Goal: Task Accomplishment & Management: Manage account settings

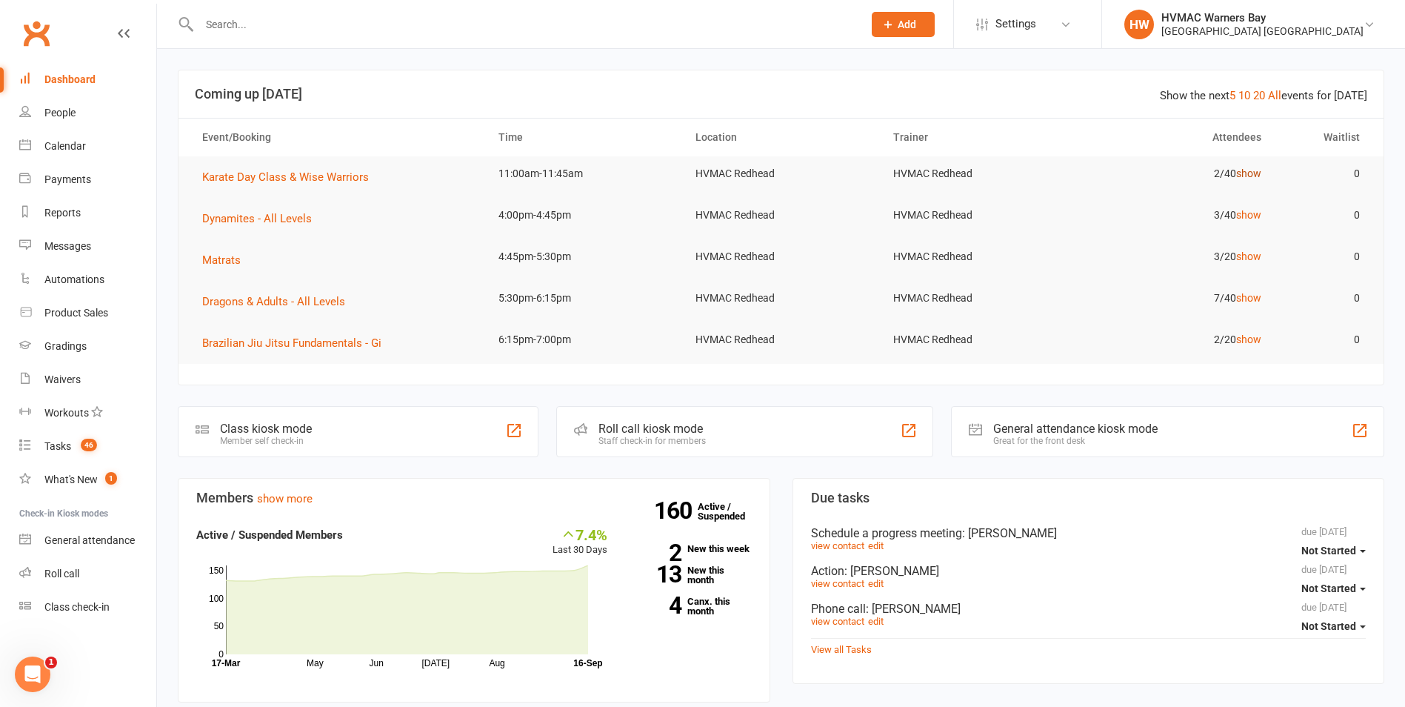
click at [1251, 176] on link "show" at bounding box center [1248, 173] width 25 height 12
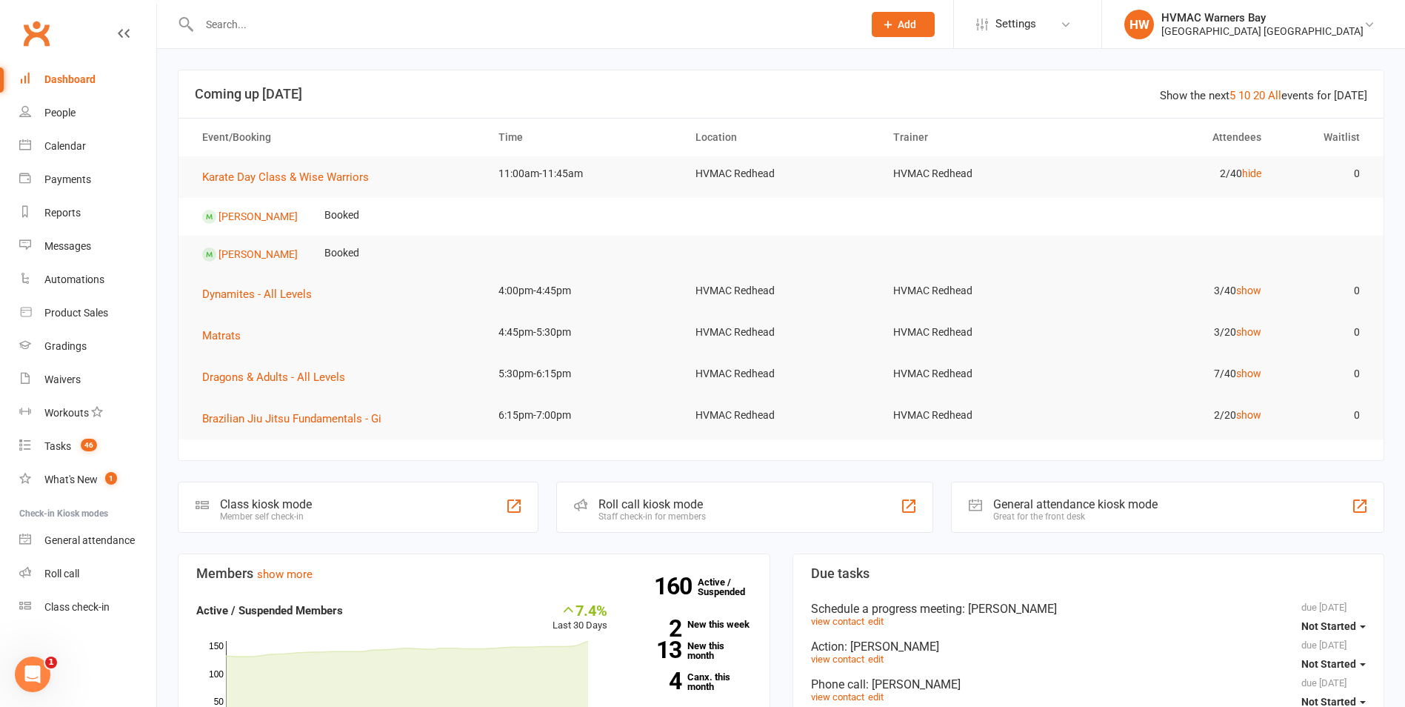
drag, startPoint x: 1251, startPoint y: 173, endPoint x: 1257, endPoint y: 162, distance: 12.6
click at [1255, 166] on td "2/40 hide" at bounding box center [1175, 173] width 197 height 35
click at [1251, 170] on link "hide" at bounding box center [1251, 173] width 19 height 12
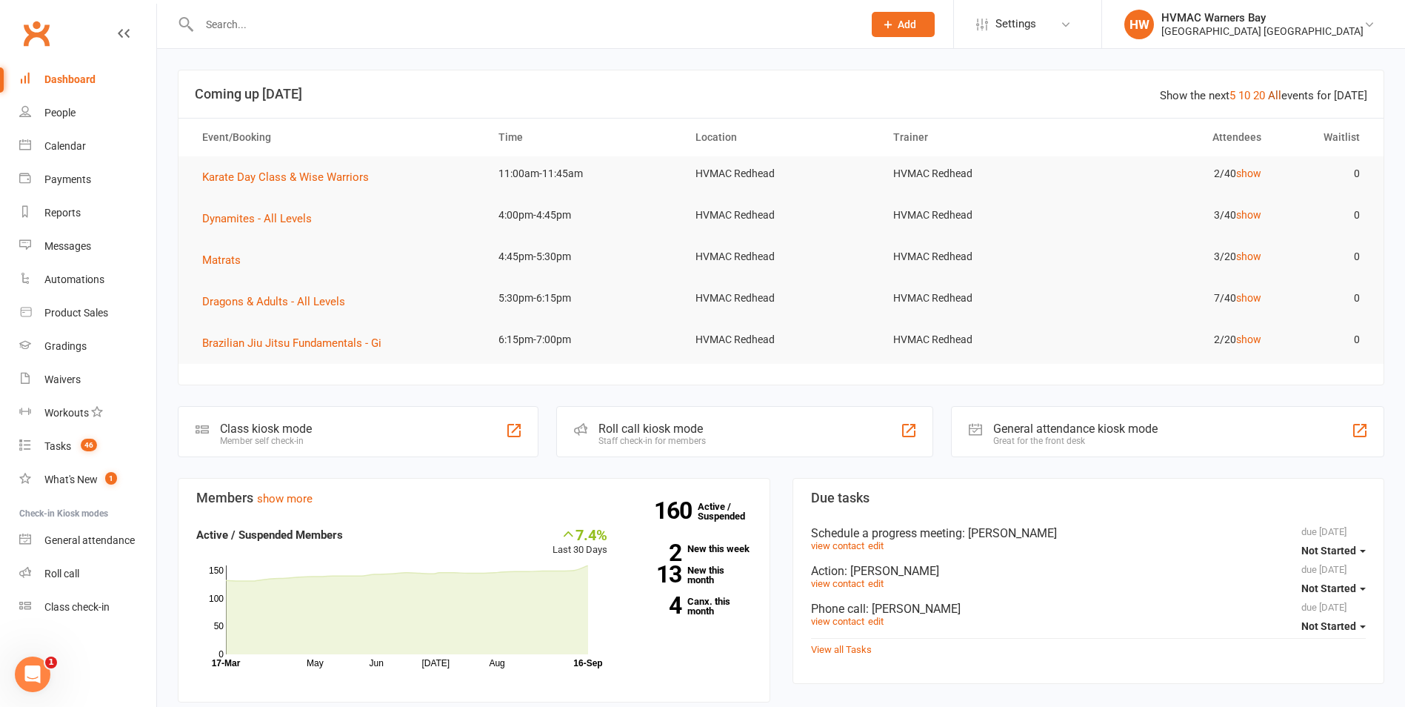
click at [1281, 90] on link "All" at bounding box center [1274, 95] width 13 height 13
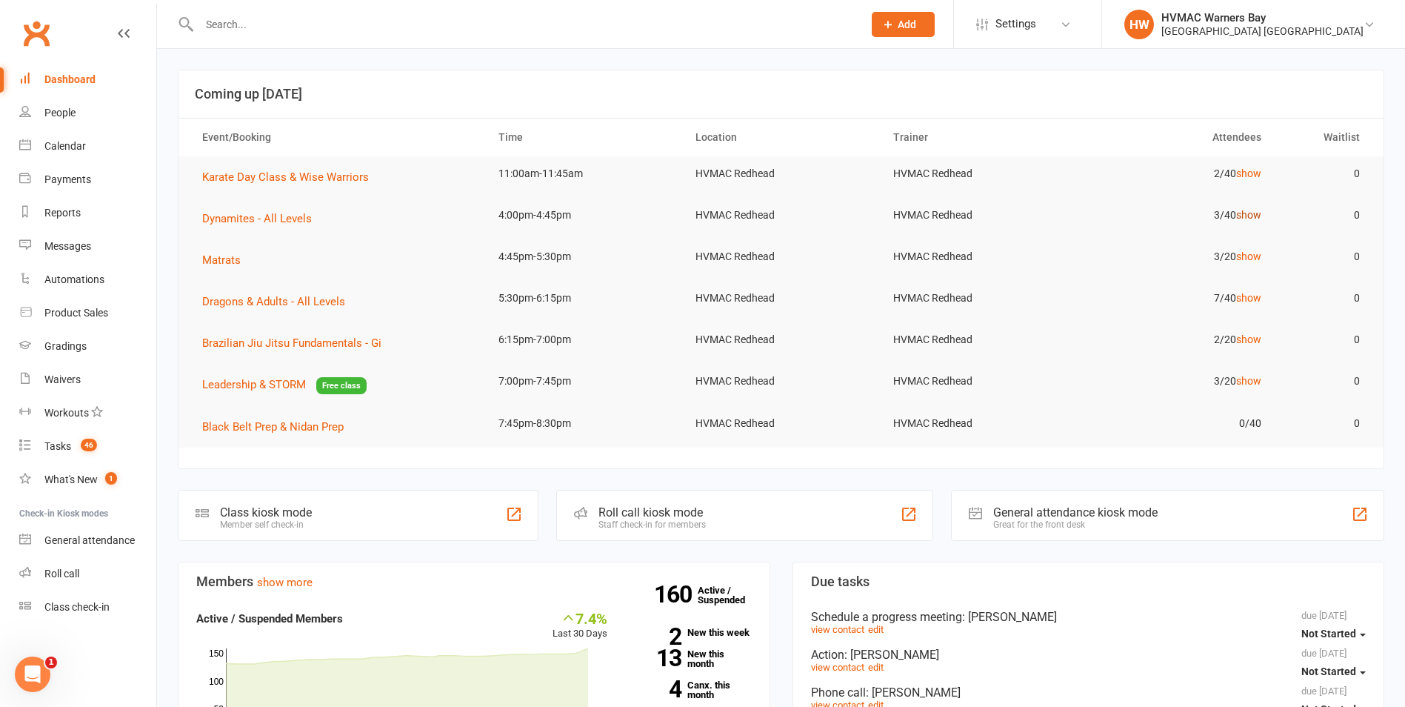
click at [1254, 214] on link "show" at bounding box center [1248, 215] width 25 height 12
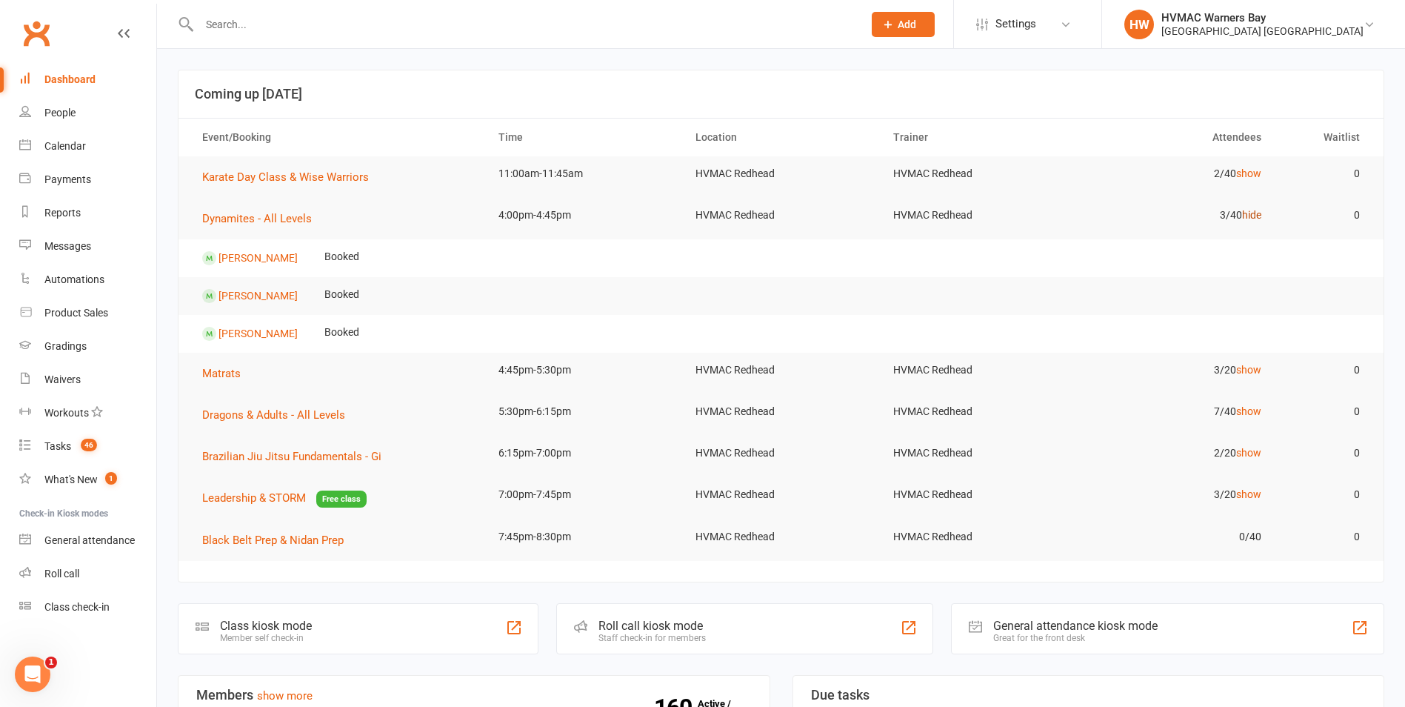
click at [1254, 212] on link "hide" at bounding box center [1251, 215] width 19 height 12
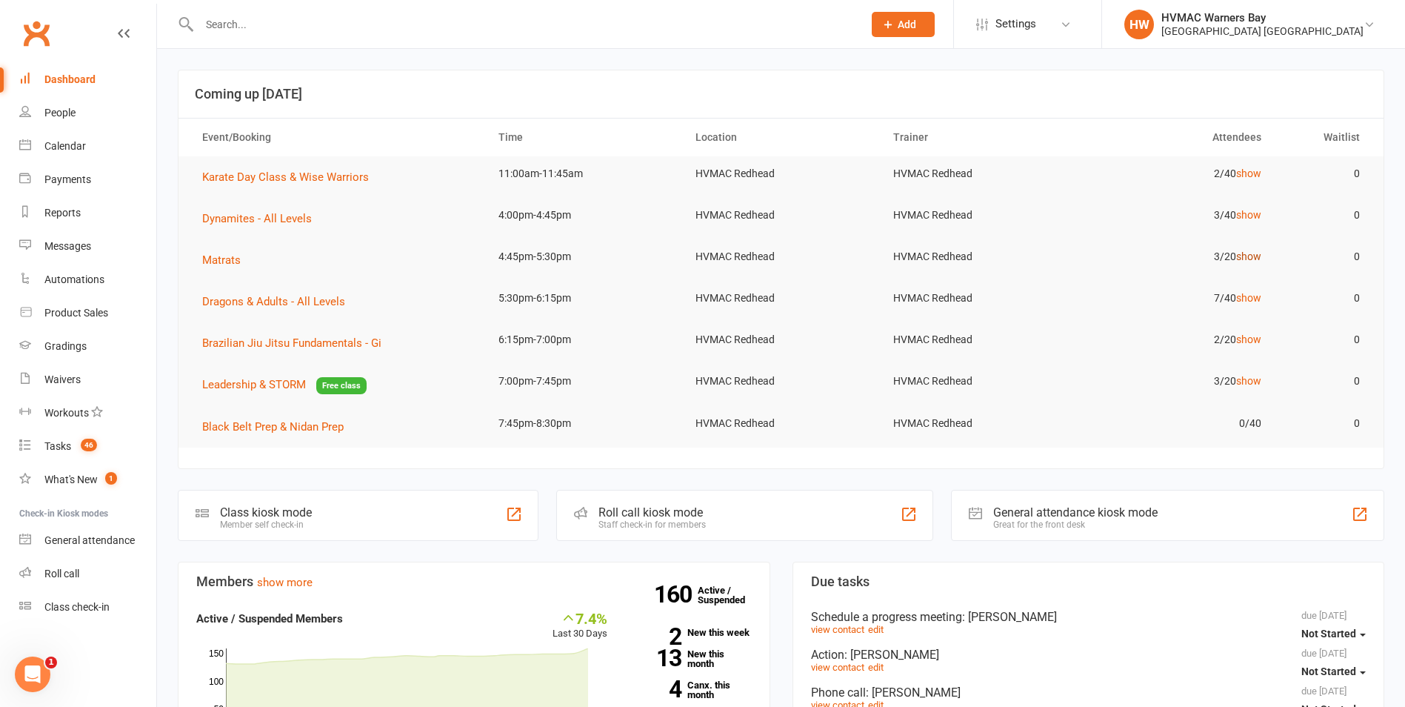
click at [1252, 256] on link "show" at bounding box center [1248, 256] width 25 height 12
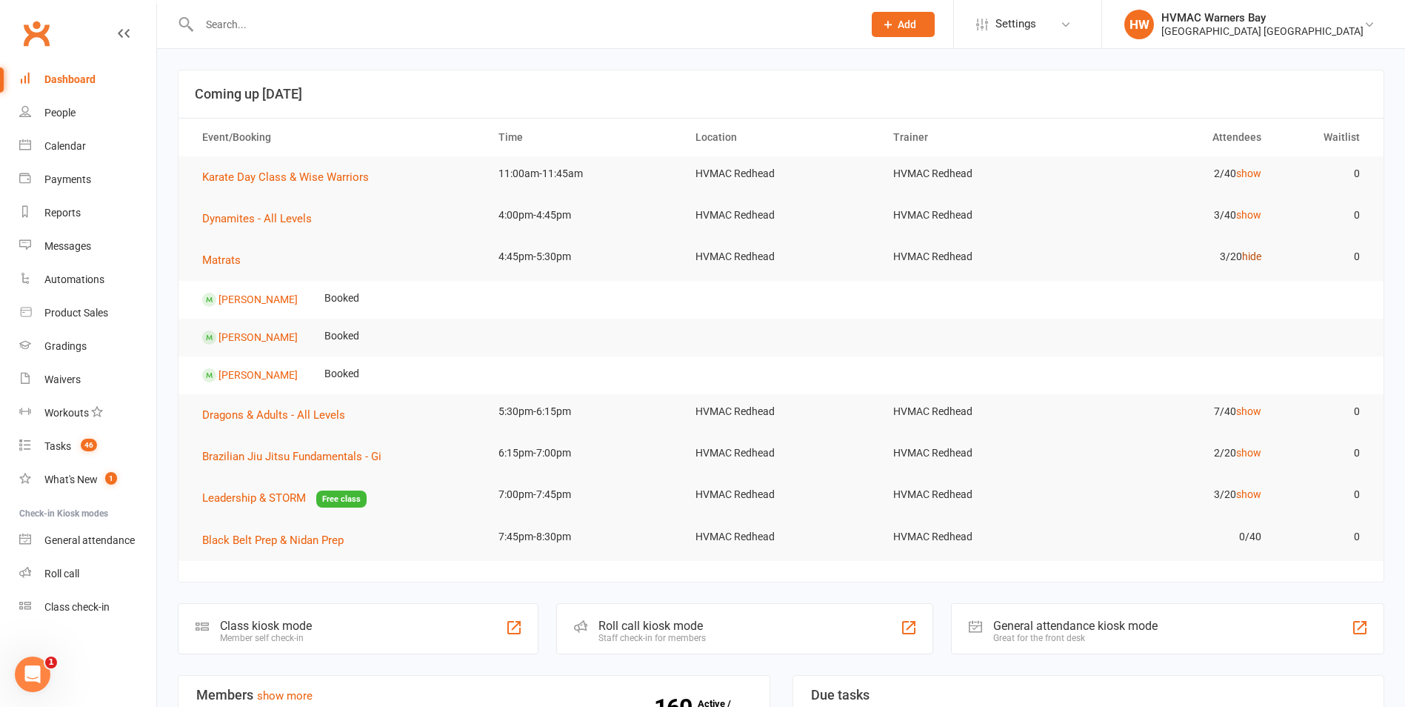
click at [1252, 256] on link "hide" at bounding box center [1251, 256] width 19 height 12
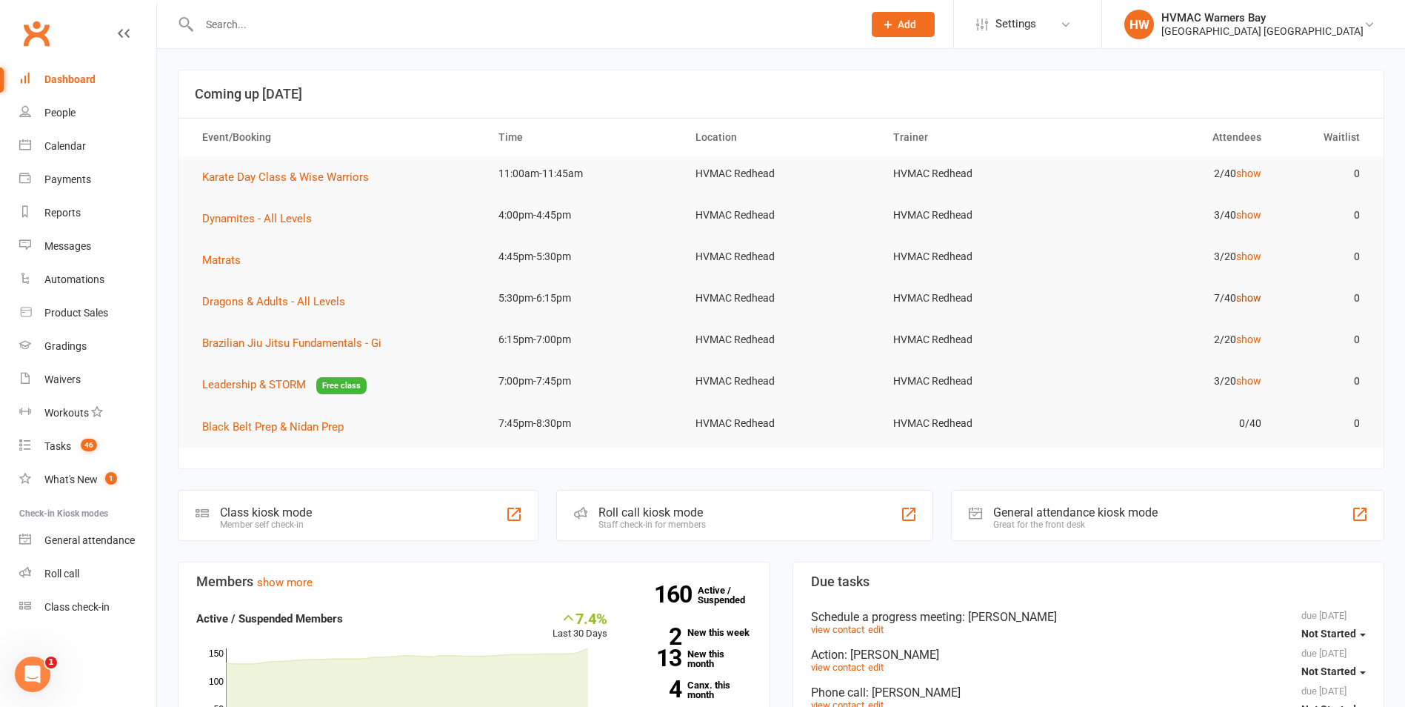
click at [1240, 298] on link "show" at bounding box center [1248, 298] width 25 height 12
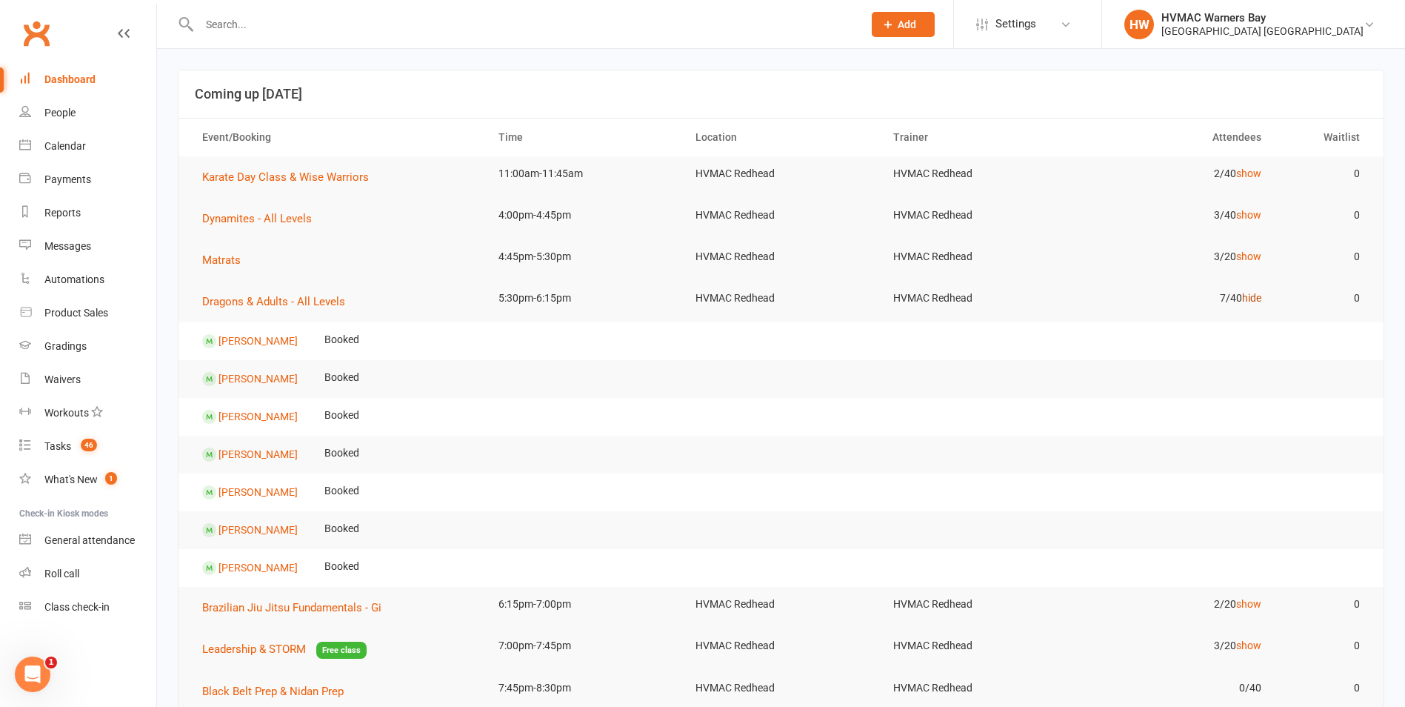
click at [1252, 292] on link "hide" at bounding box center [1251, 298] width 19 height 12
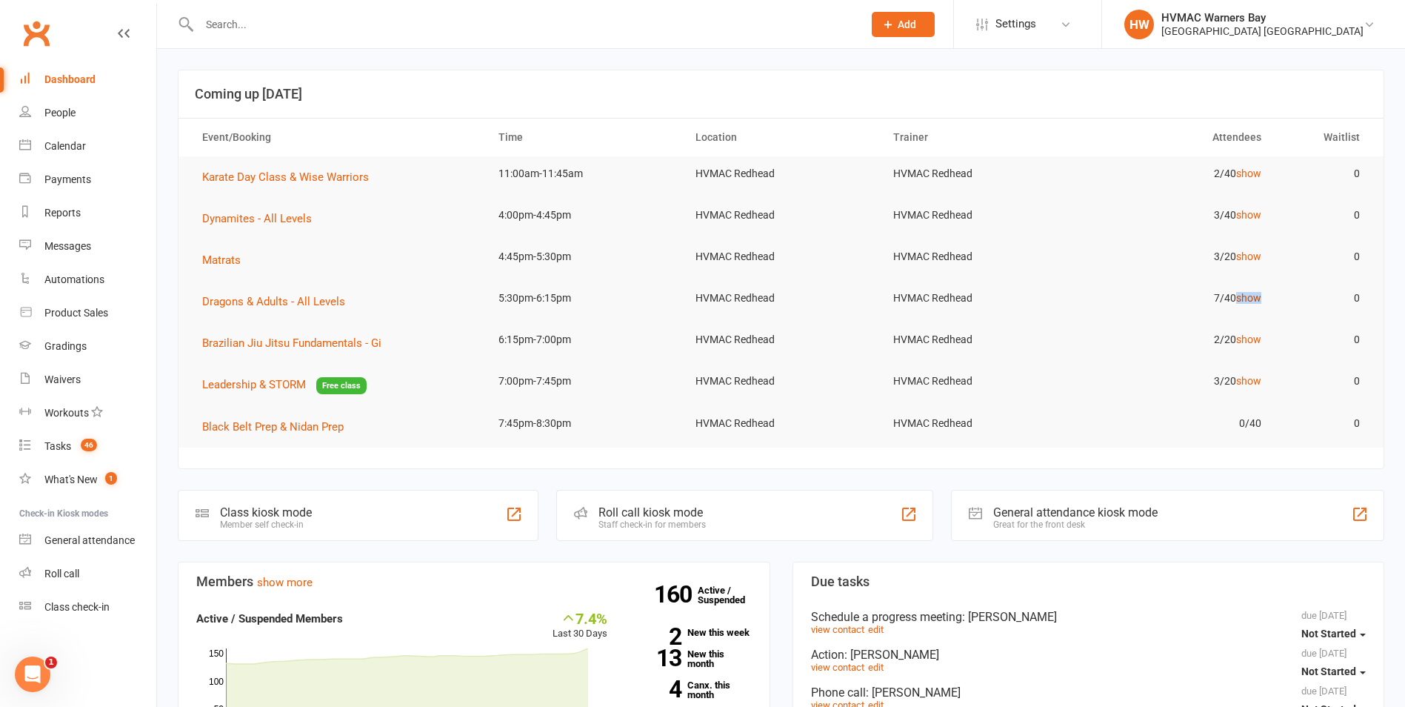
click at [1252, 292] on link "show" at bounding box center [1248, 298] width 25 height 12
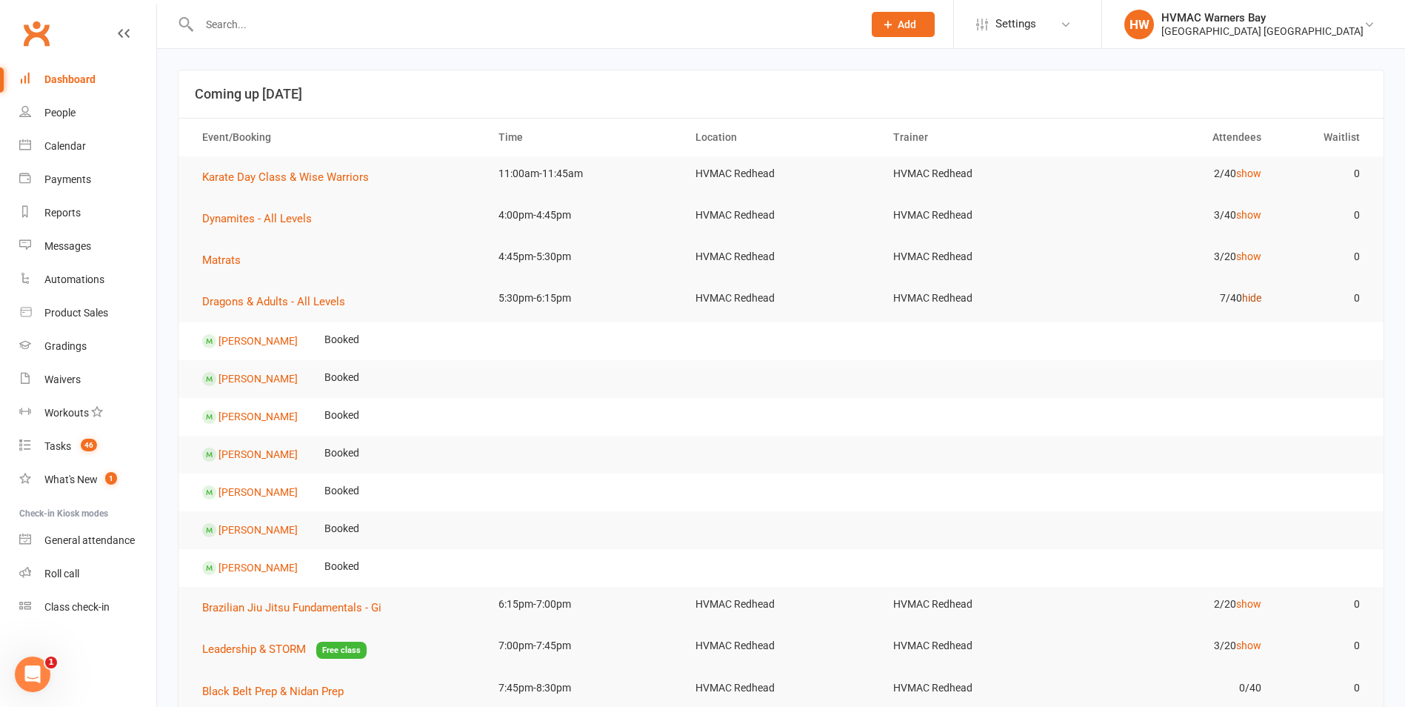
click at [1252, 292] on link "hide" at bounding box center [1251, 298] width 19 height 12
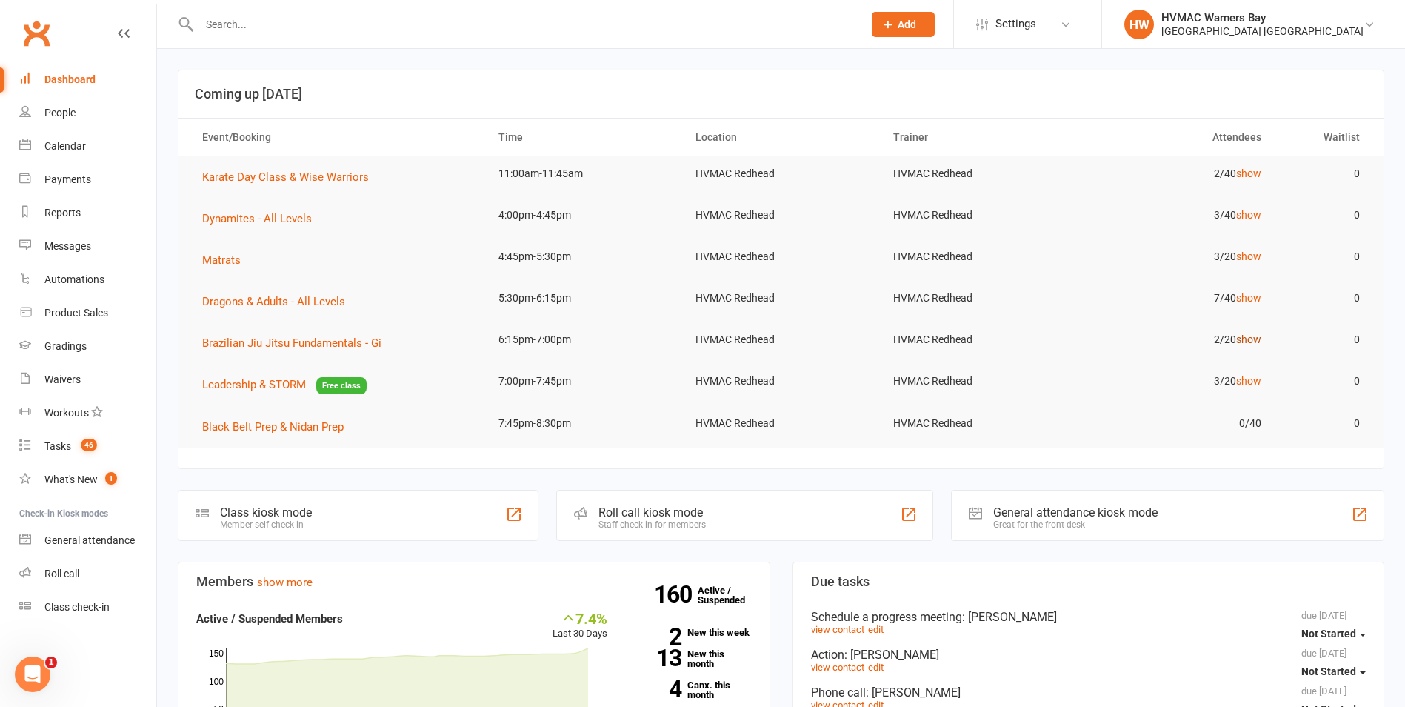
click at [1250, 341] on link "show" at bounding box center [1248, 339] width 25 height 12
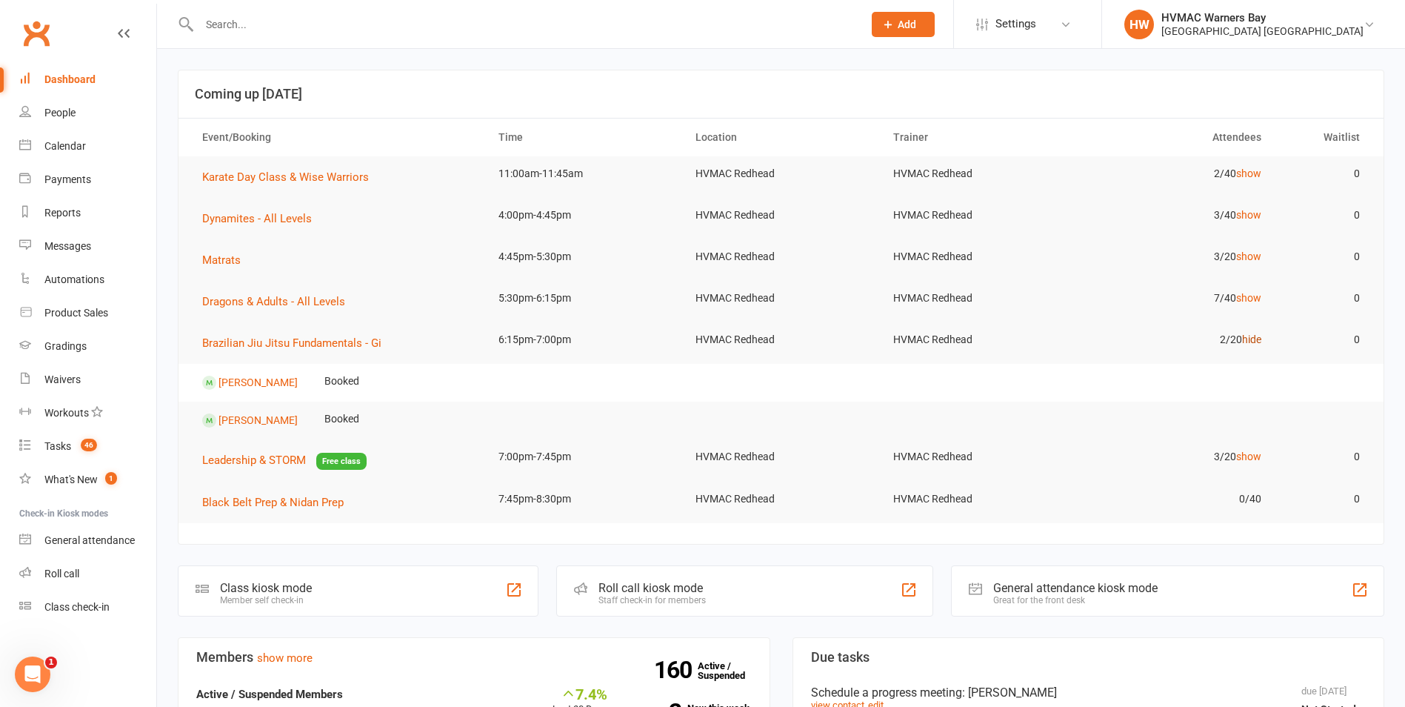
click at [1249, 340] on link "hide" at bounding box center [1251, 339] width 19 height 12
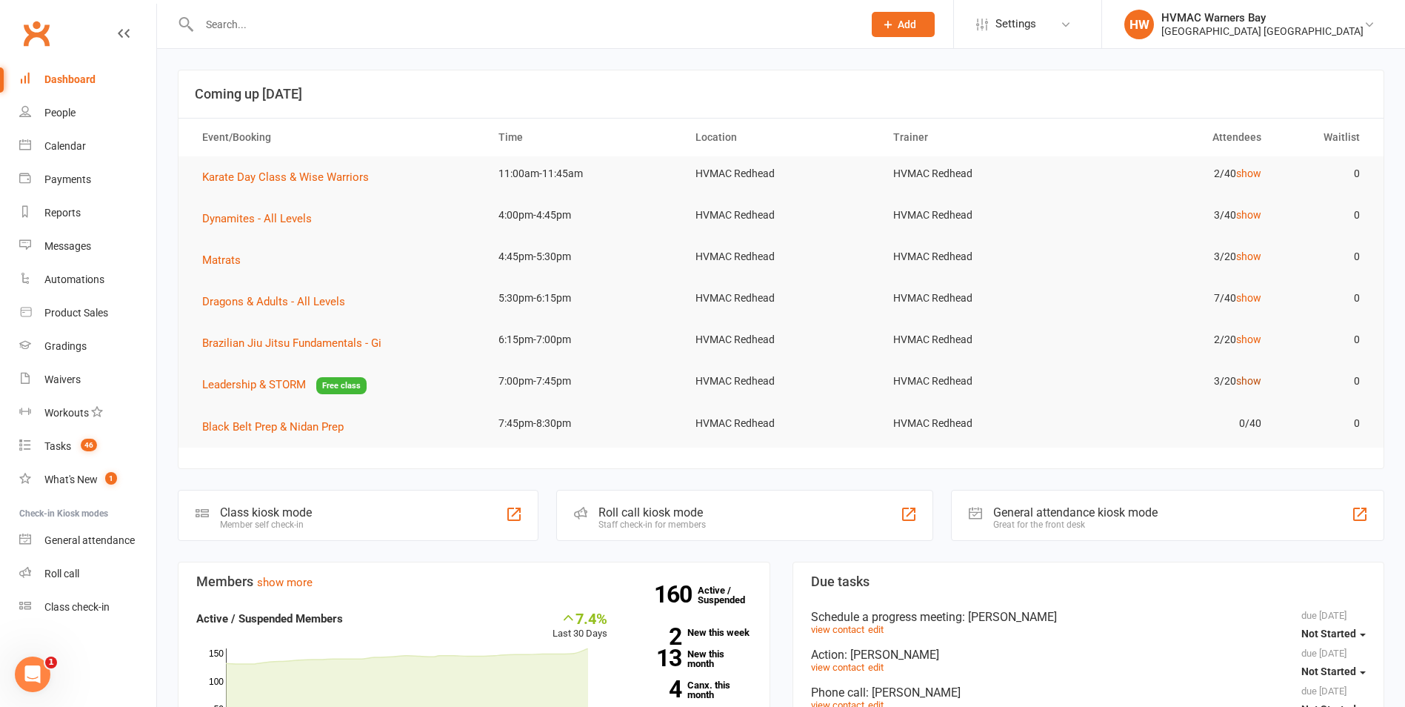
click at [1247, 382] on link "show" at bounding box center [1248, 381] width 25 height 12
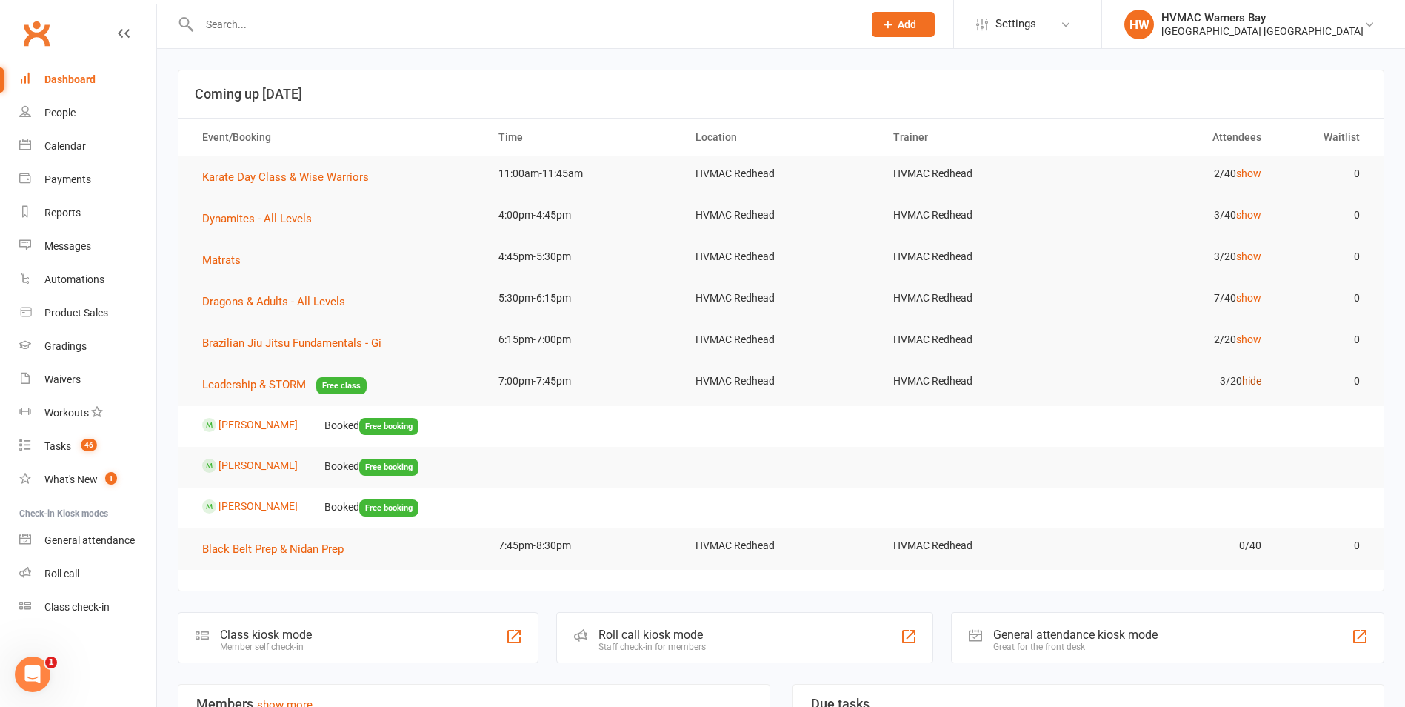
click at [1247, 382] on link "hide" at bounding box center [1251, 381] width 19 height 12
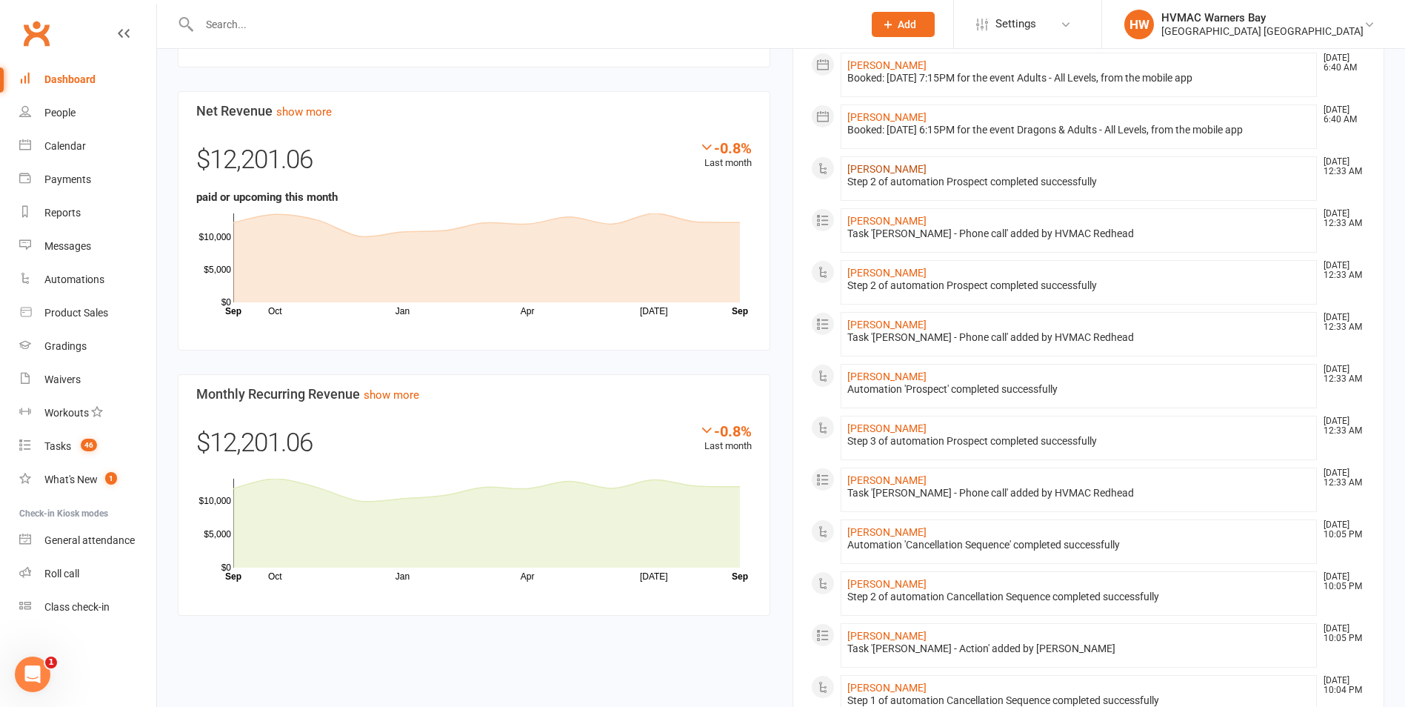
scroll to position [1111, 0]
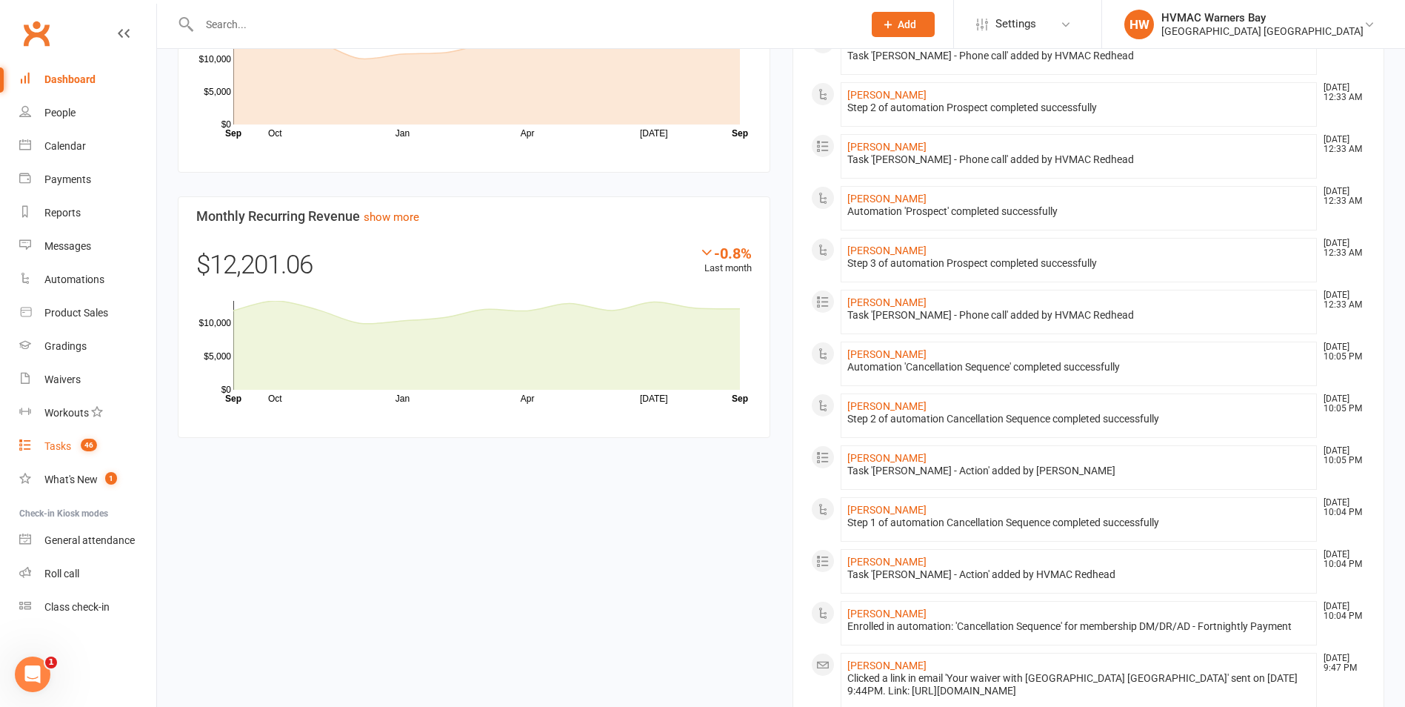
click at [81, 439] on link "Tasks 46" at bounding box center [87, 446] width 137 height 33
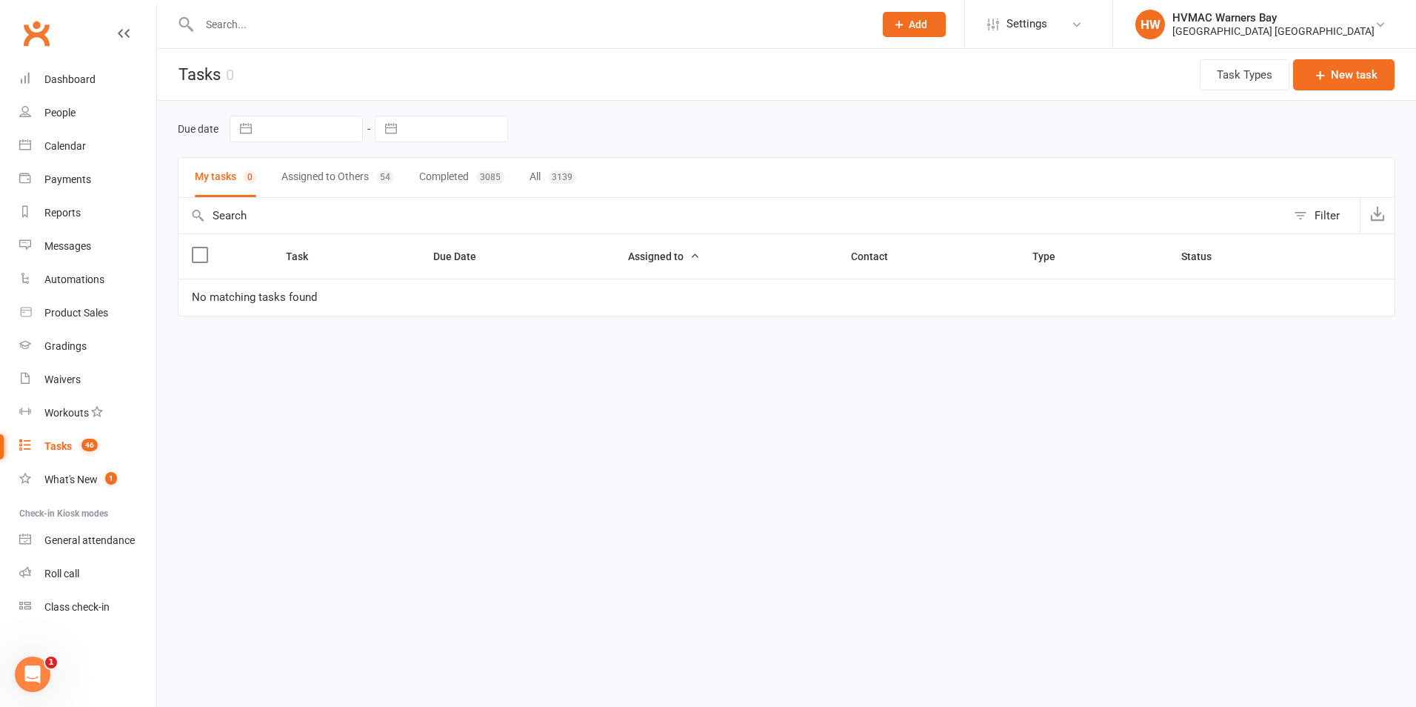
click at [330, 177] on button "Assigned to Others 54" at bounding box center [337, 177] width 113 height 39
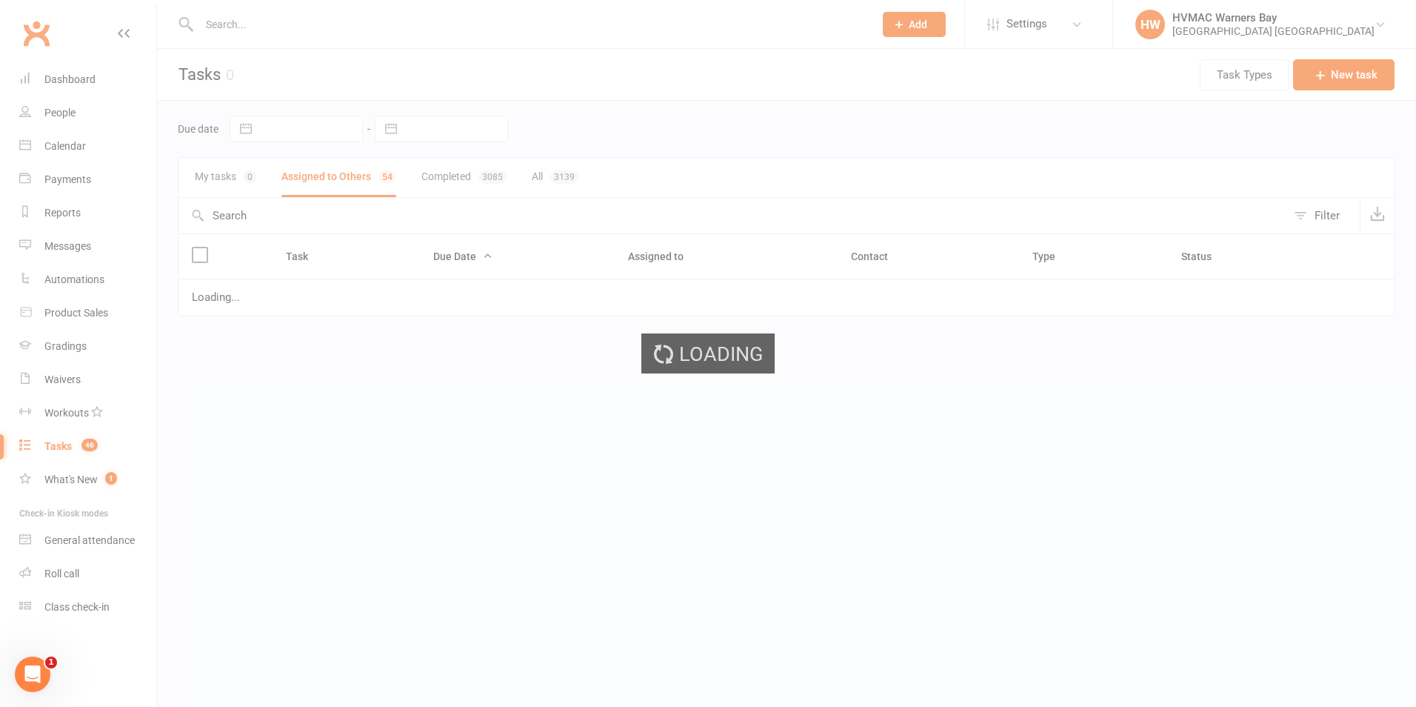
select select "started"
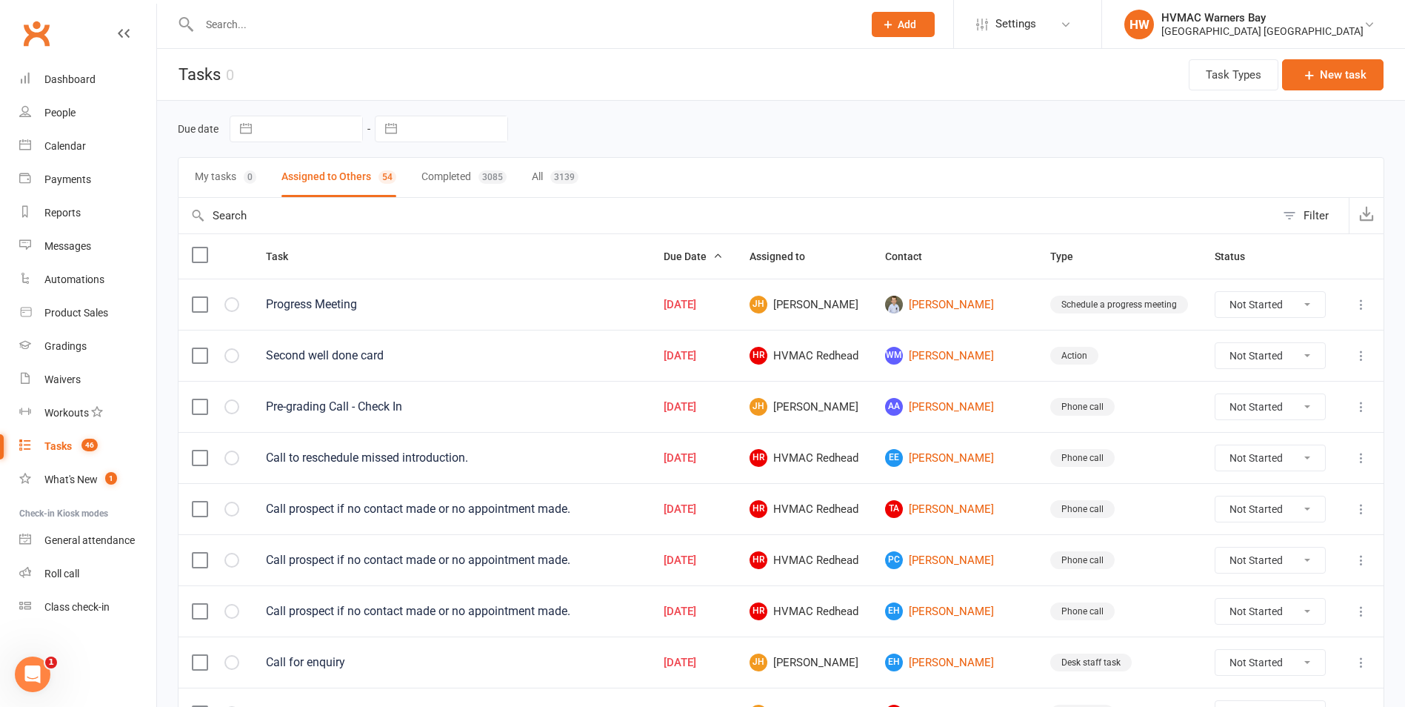
select select "started"
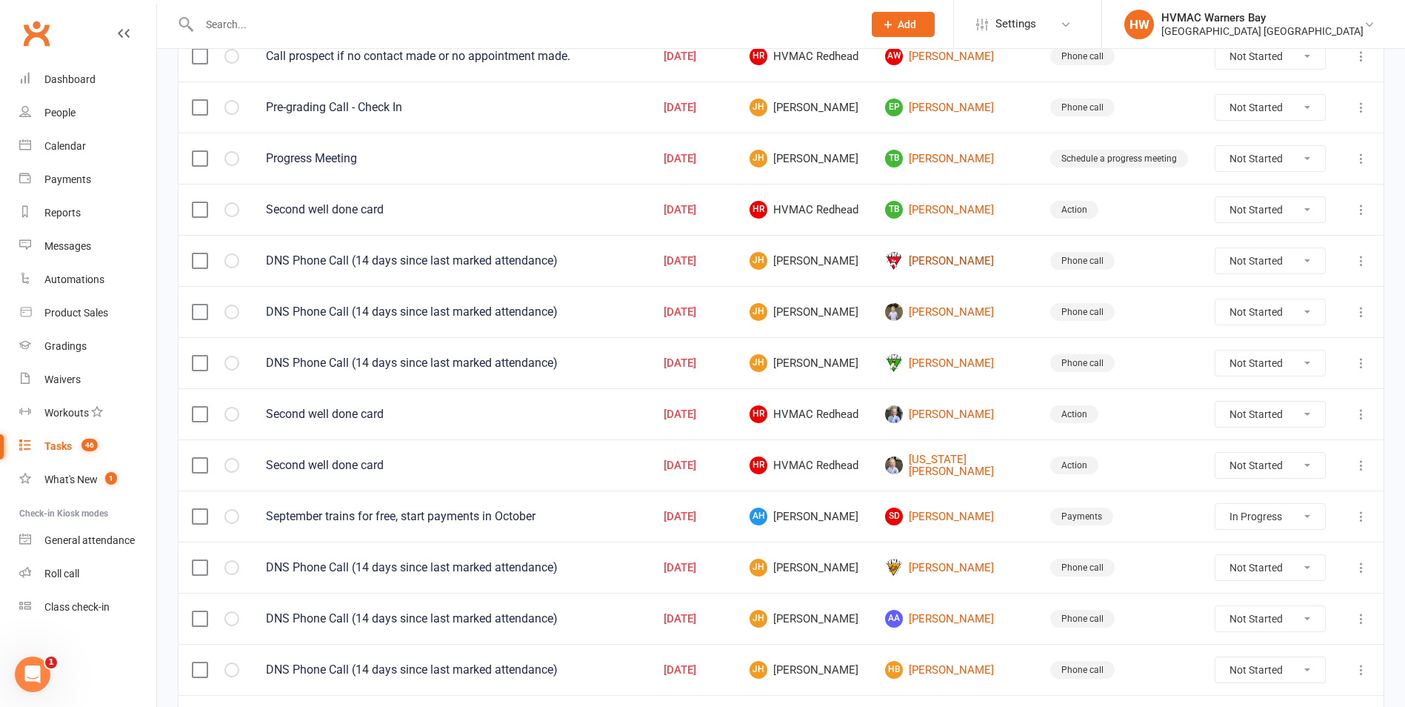
scroll to position [815, 0]
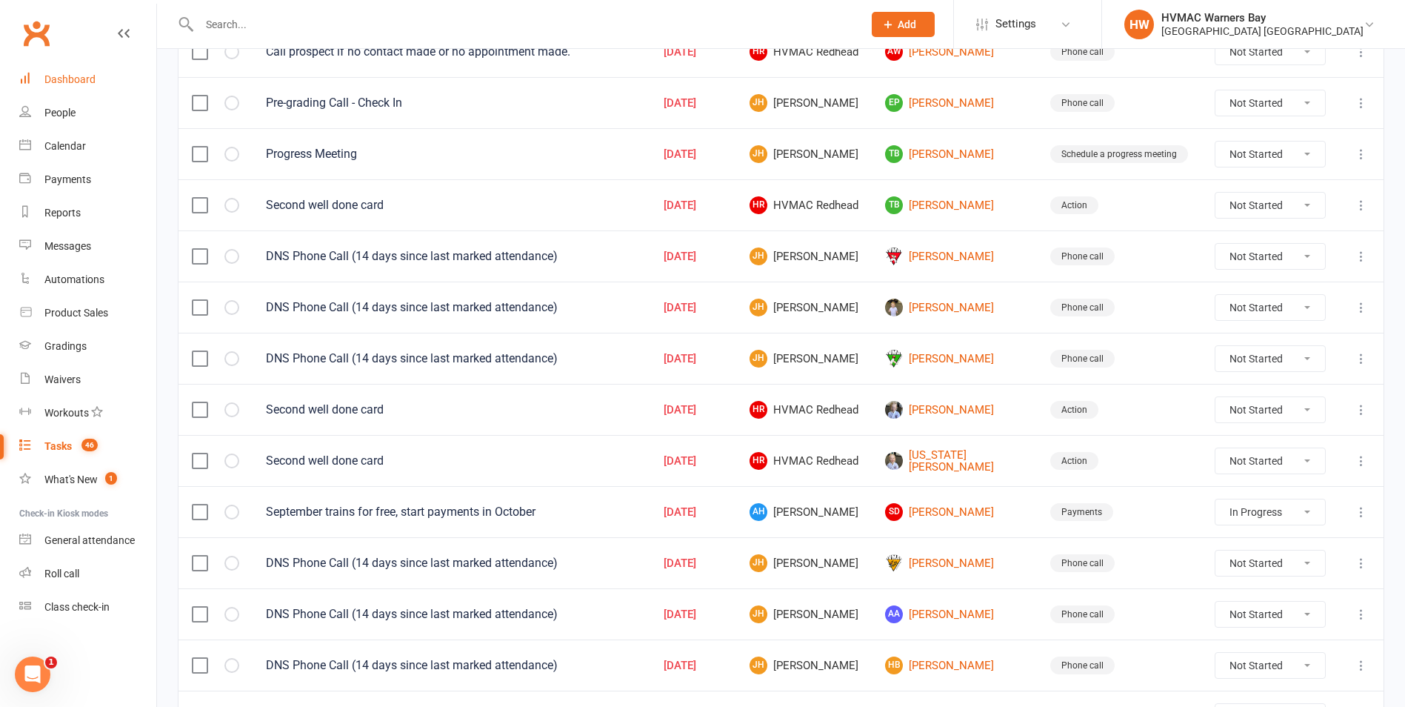
click at [78, 78] on div "Dashboard" at bounding box center [69, 79] width 51 height 12
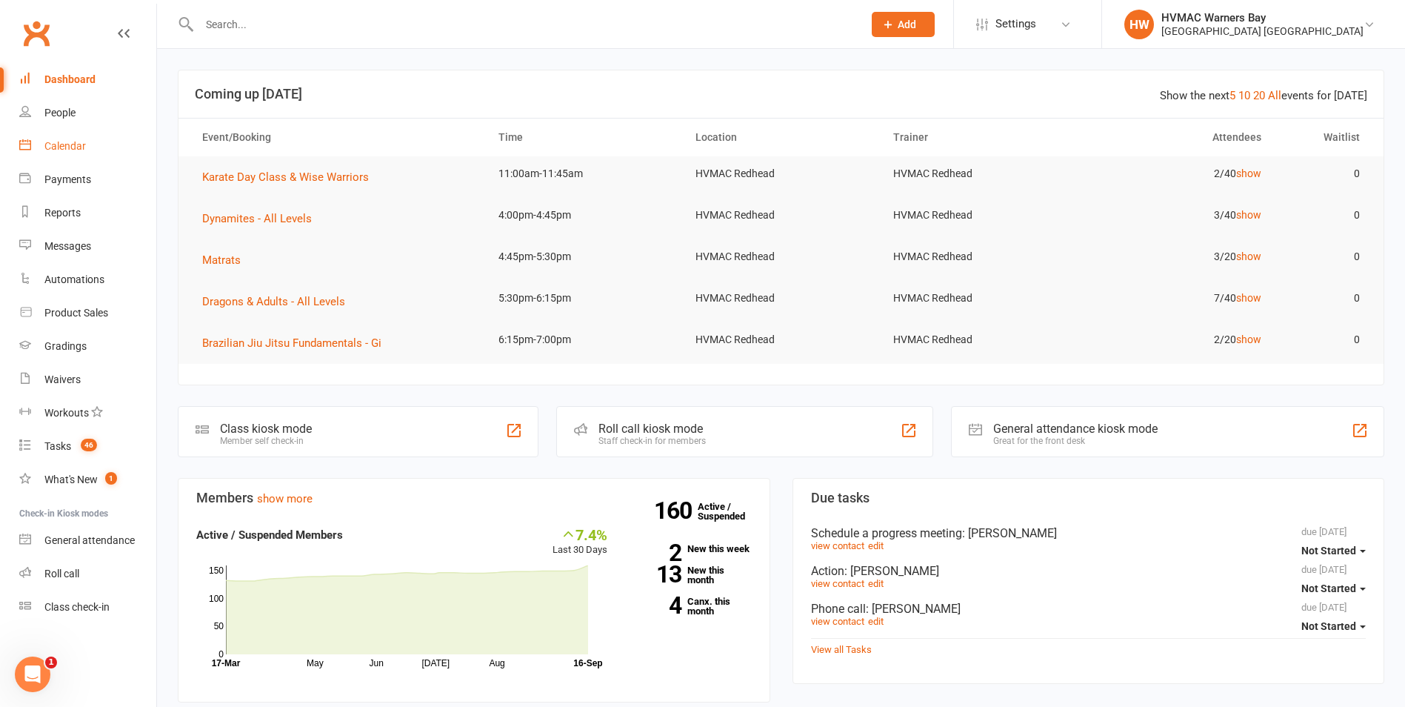
click at [39, 141] on link "Calendar" at bounding box center [87, 146] width 137 height 33
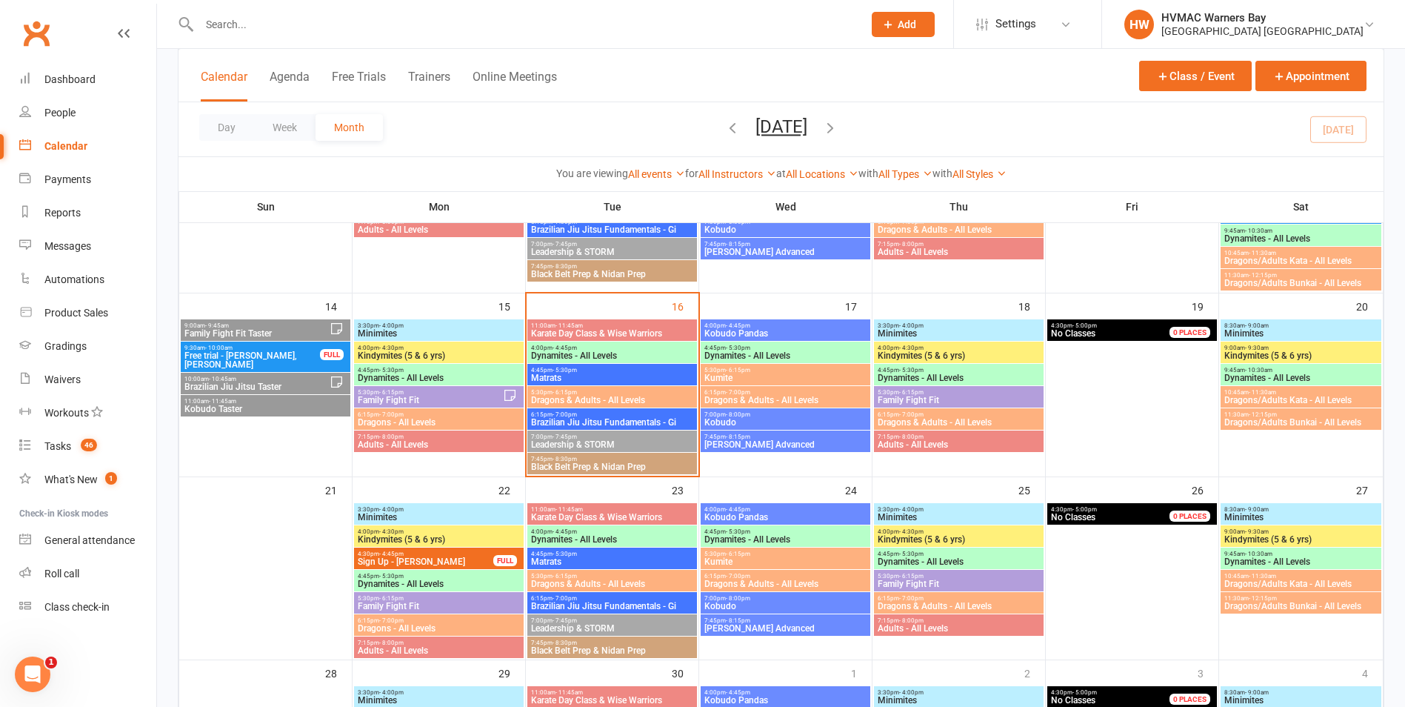
scroll to position [444, 0]
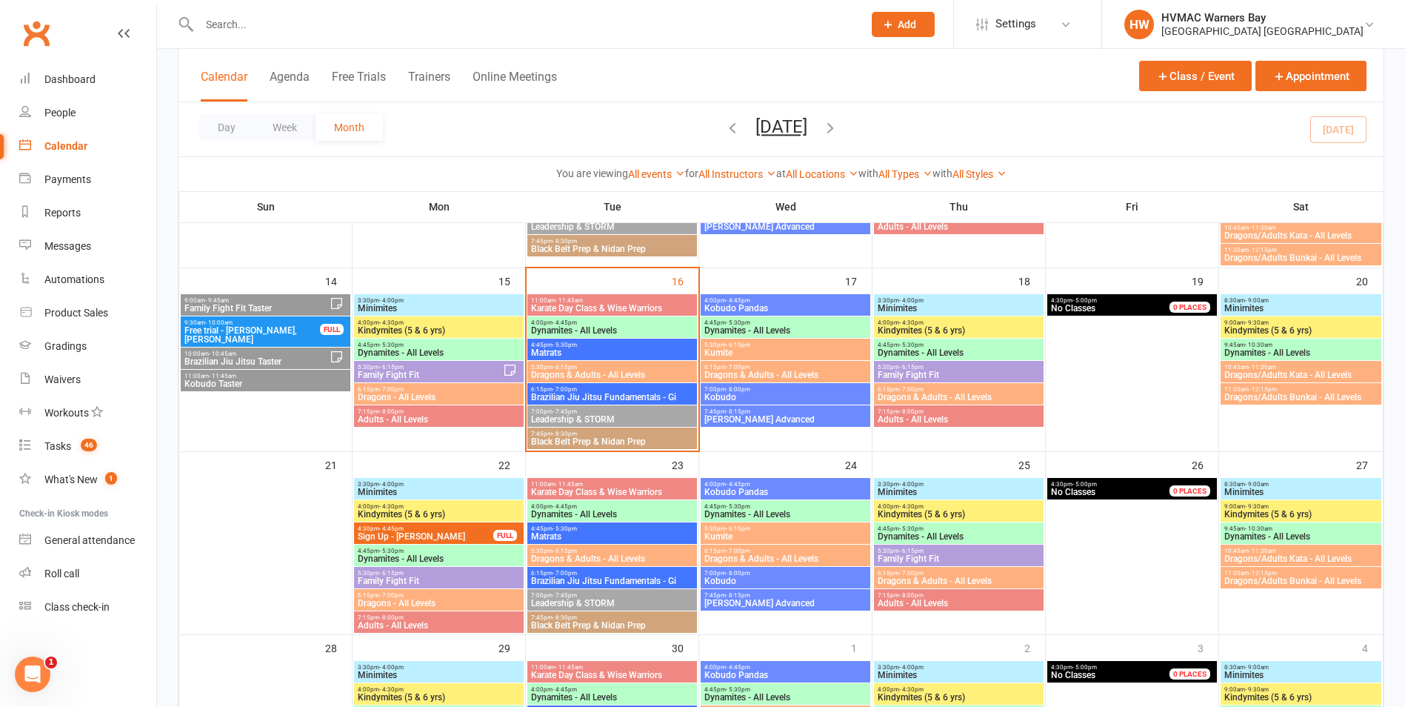
click at [401, 376] on span "Family Fight Fit" at bounding box center [430, 374] width 146 height 9
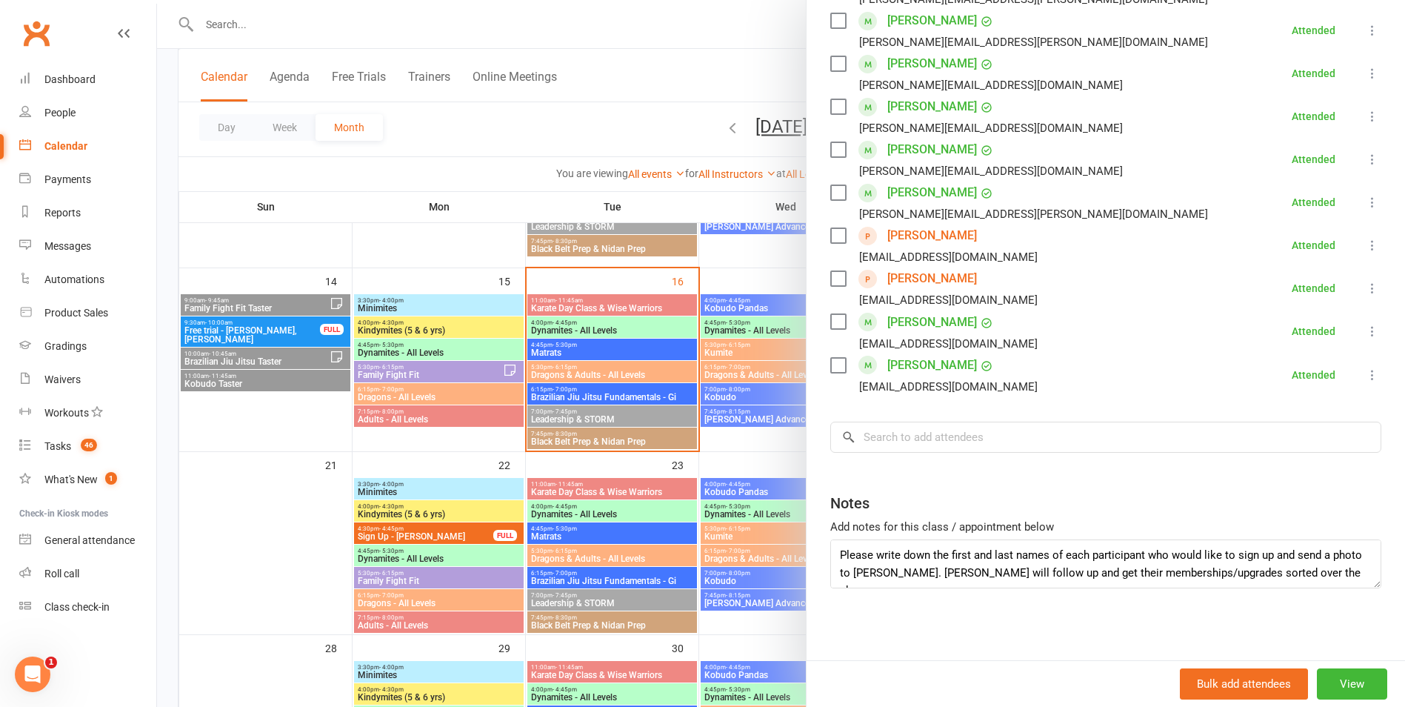
scroll to position [613, 0]
click at [497, 299] on div at bounding box center [781, 353] width 1248 height 707
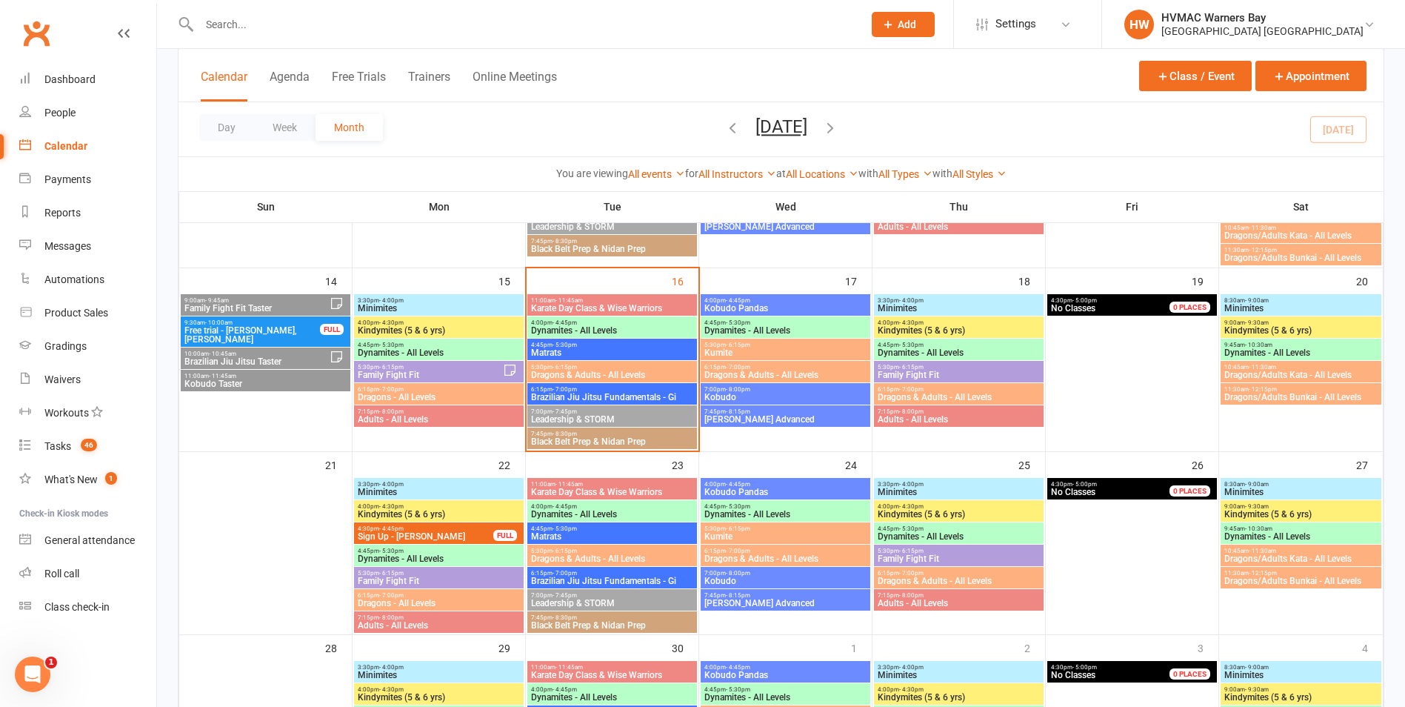
click at [295, 330] on span "Free trial - Lucas Mison, Eva Mison" at bounding box center [252, 335] width 137 height 18
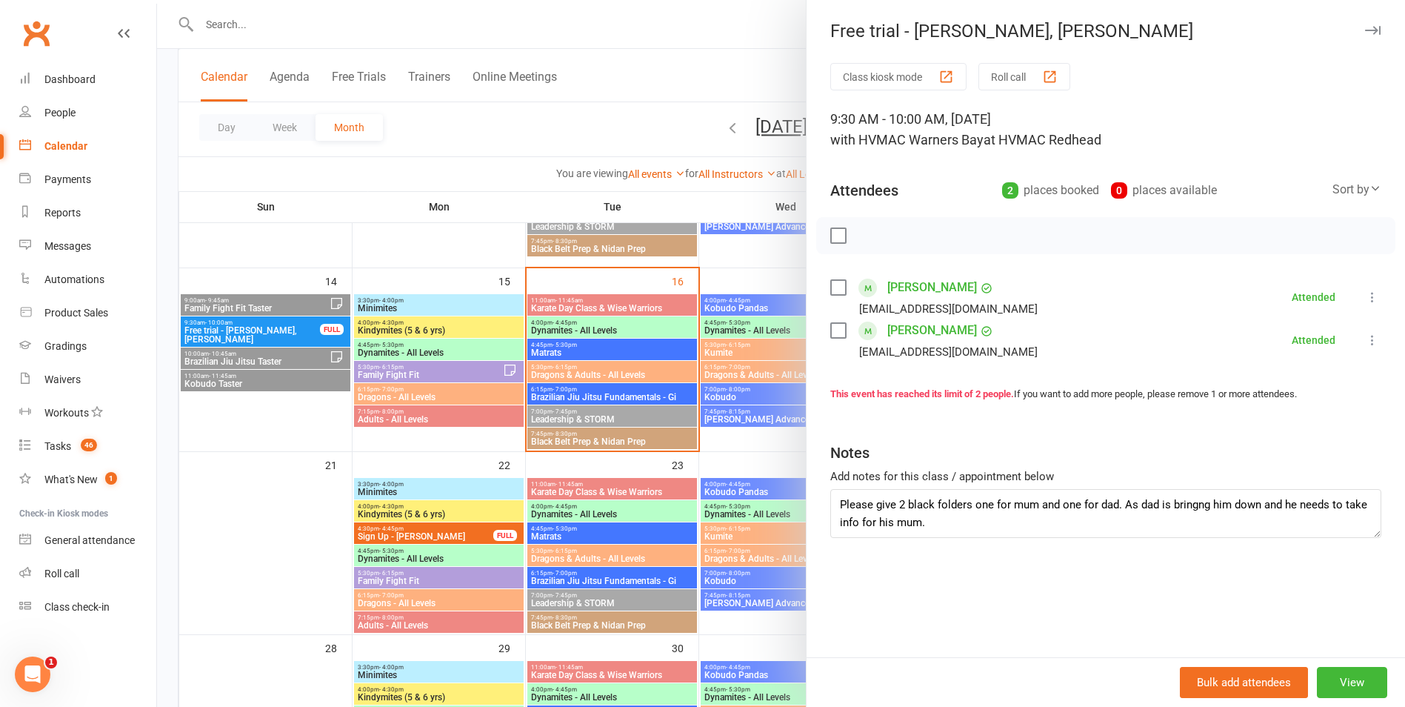
click at [295, 330] on div at bounding box center [781, 353] width 1248 height 707
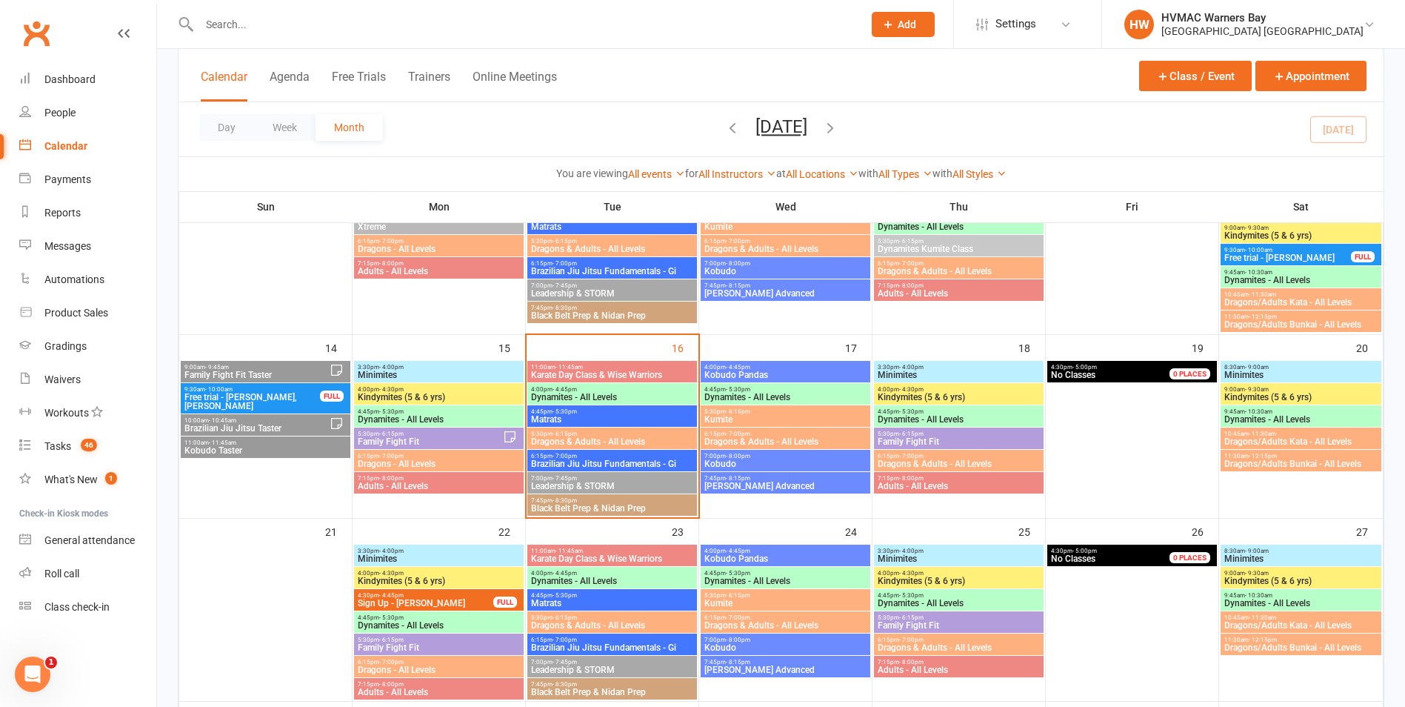
scroll to position [296, 0]
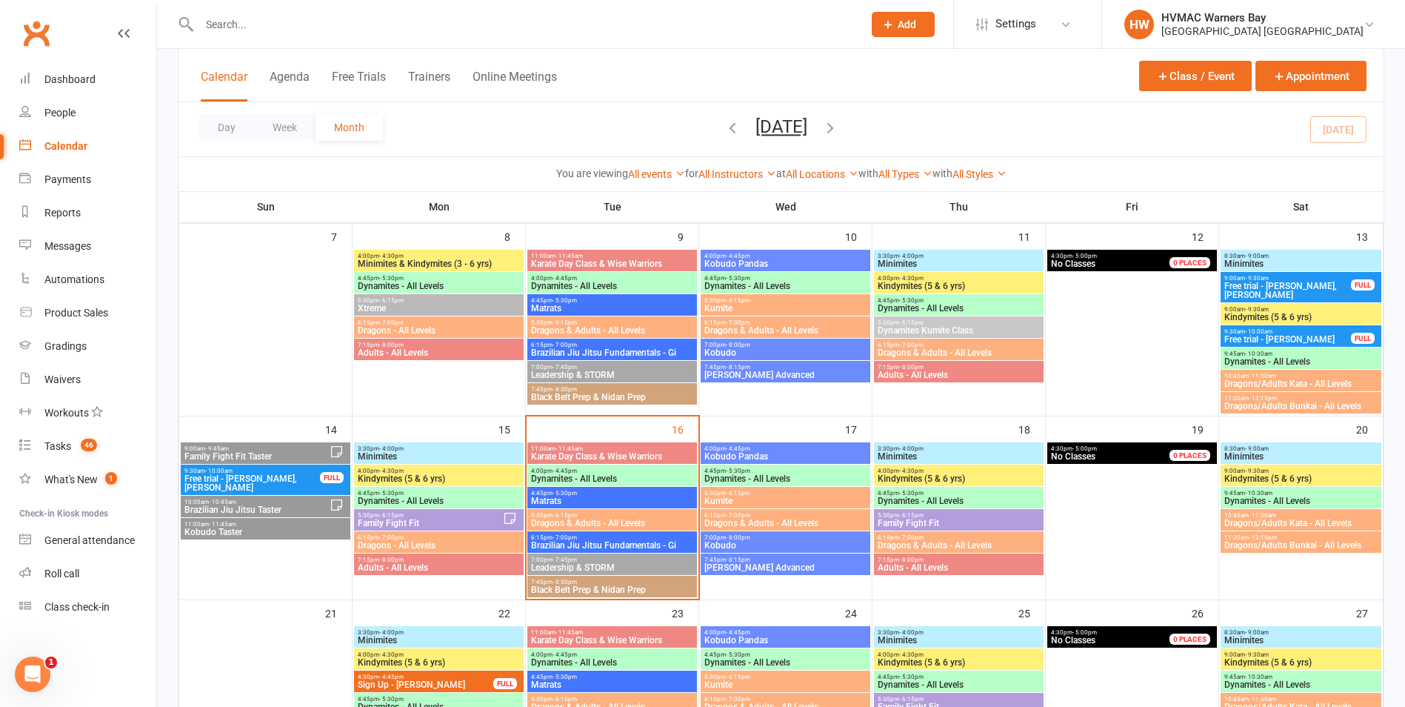
click at [1300, 286] on span "Free trial - Tatijana Jordan, Gunner Jordan" at bounding box center [1288, 290] width 128 height 18
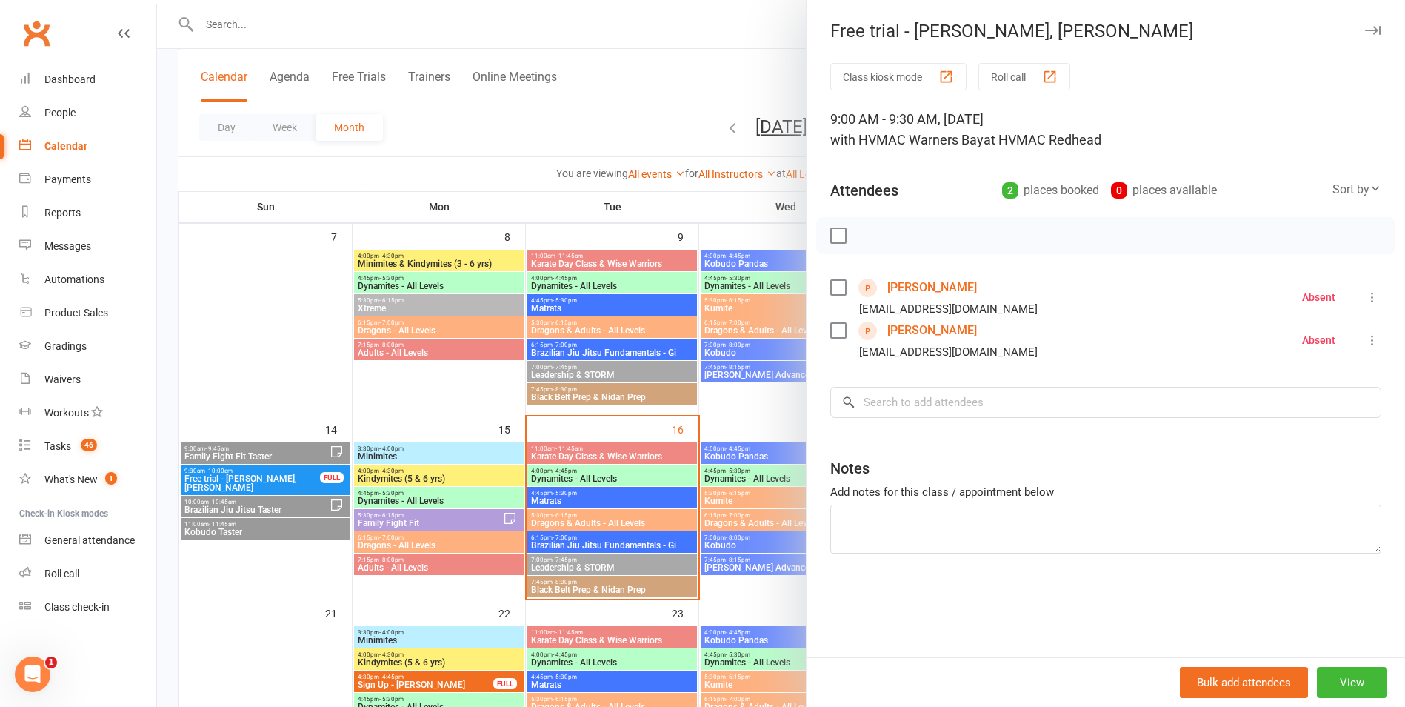
click at [698, 250] on div at bounding box center [781, 353] width 1248 height 707
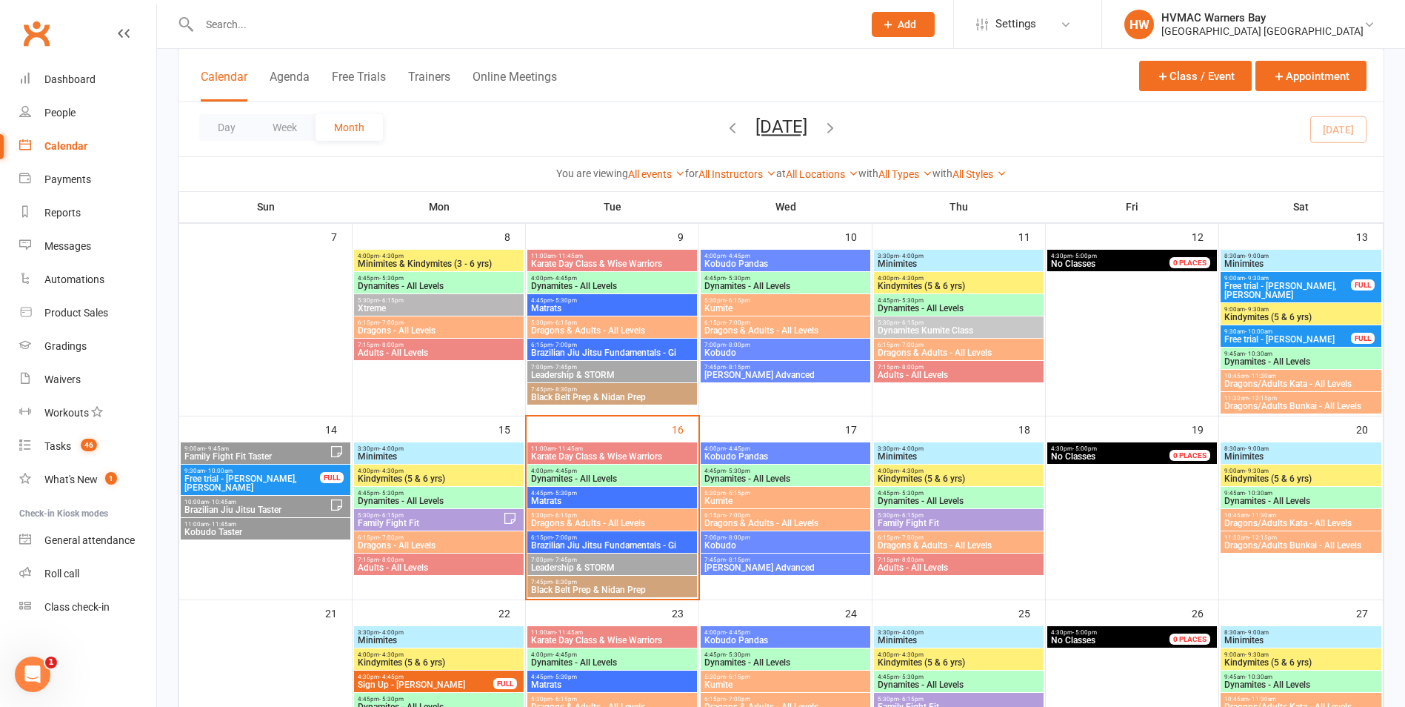
click at [1255, 330] on span "- 10:00am" at bounding box center [1258, 331] width 27 height 7
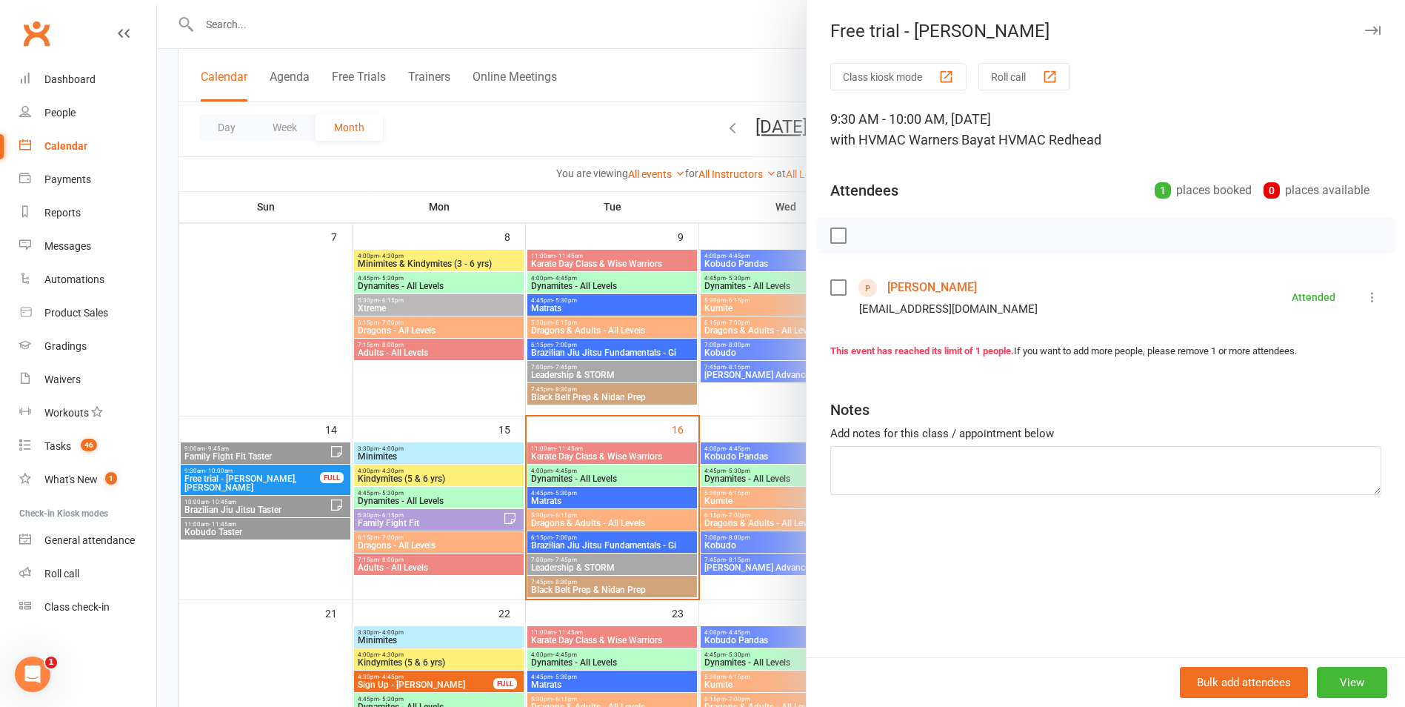
click at [506, 266] on div at bounding box center [781, 353] width 1248 height 707
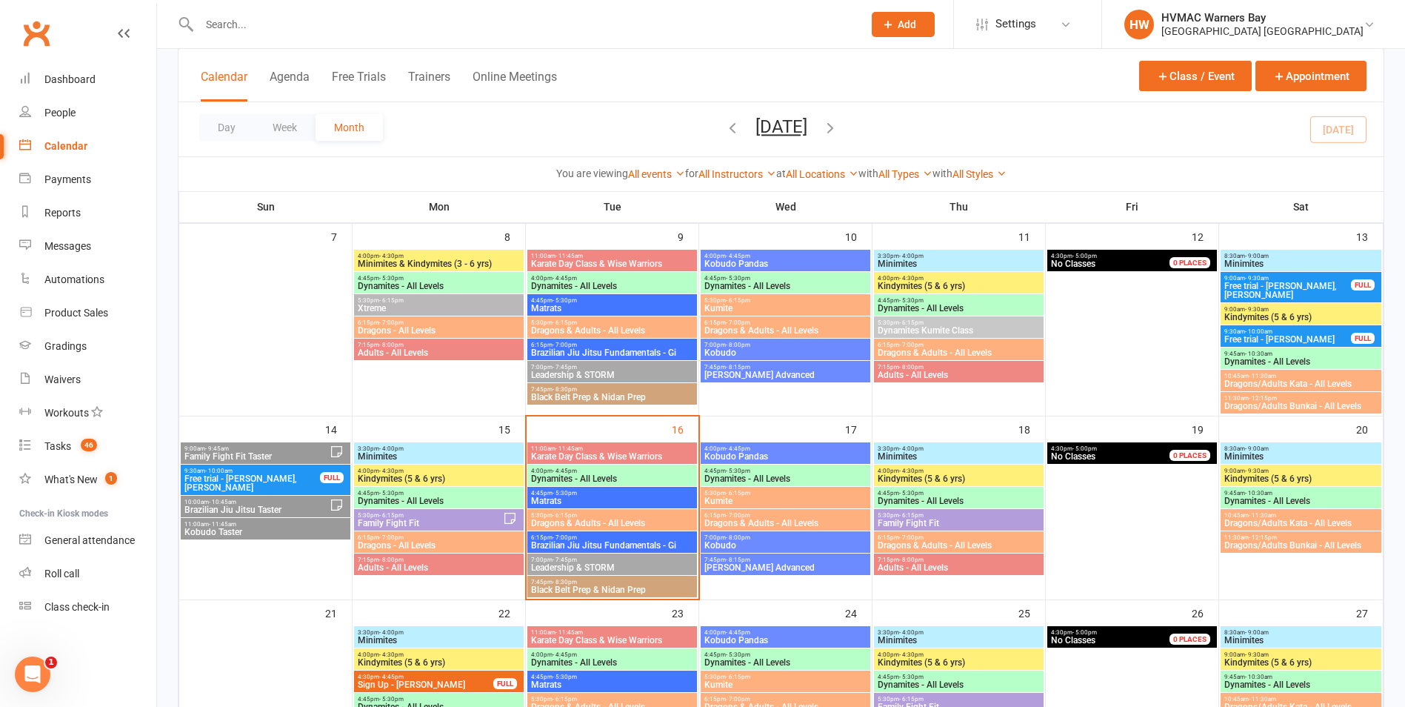
click at [1272, 333] on span "- 10:00am" at bounding box center [1258, 331] width 27 height 7
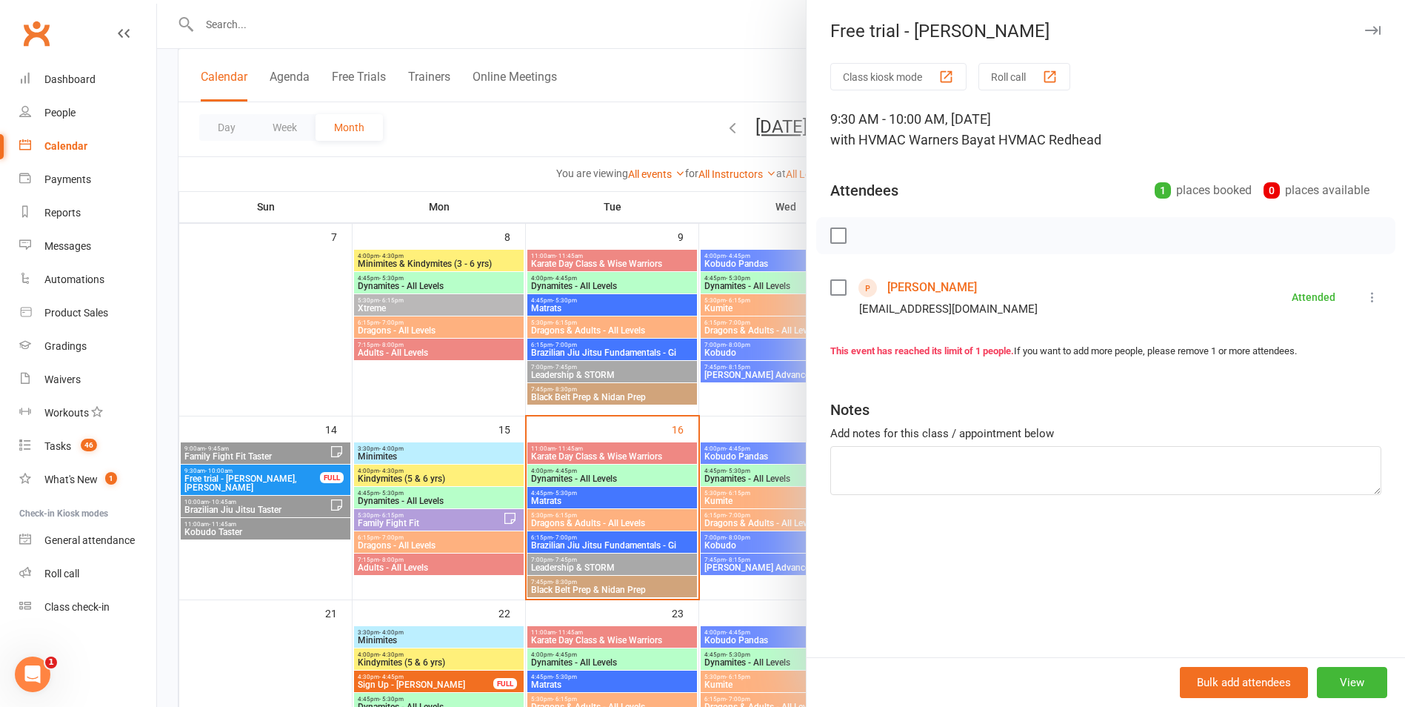
click at [396, 454] on div at bounding box center [781, 353] width 1248 height 707
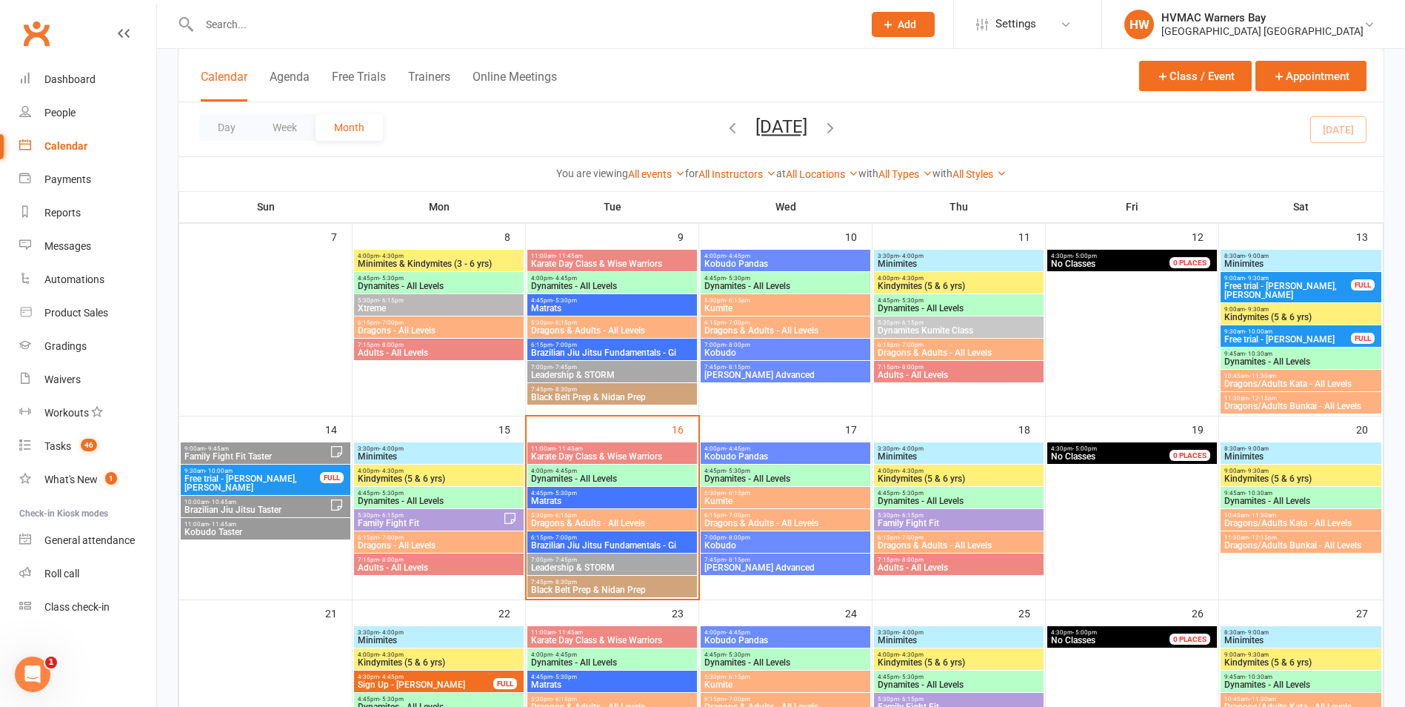
click at [393, 452] on span "Minimites" at bounding box center [439, 456] width 164 height 9
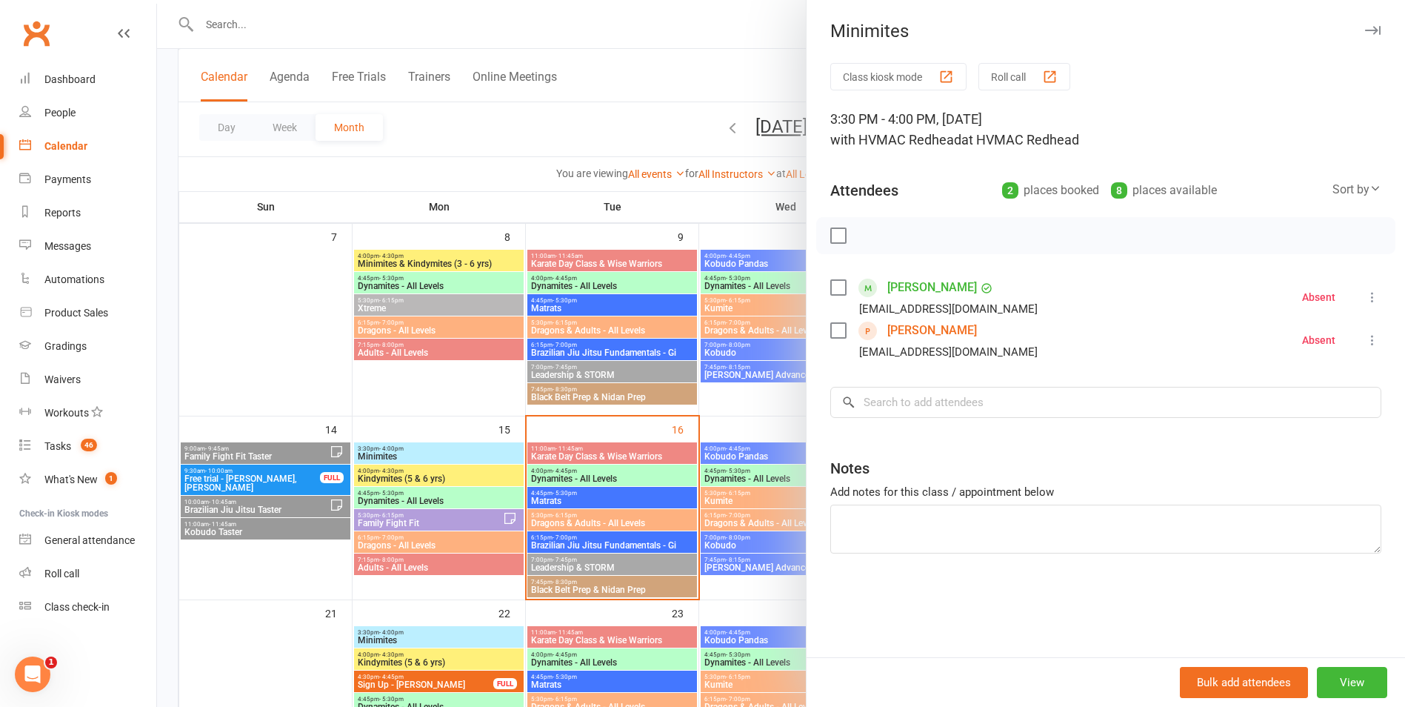
click at [393, 452] on div at bounding box center [781, 353] width 1248 height 707
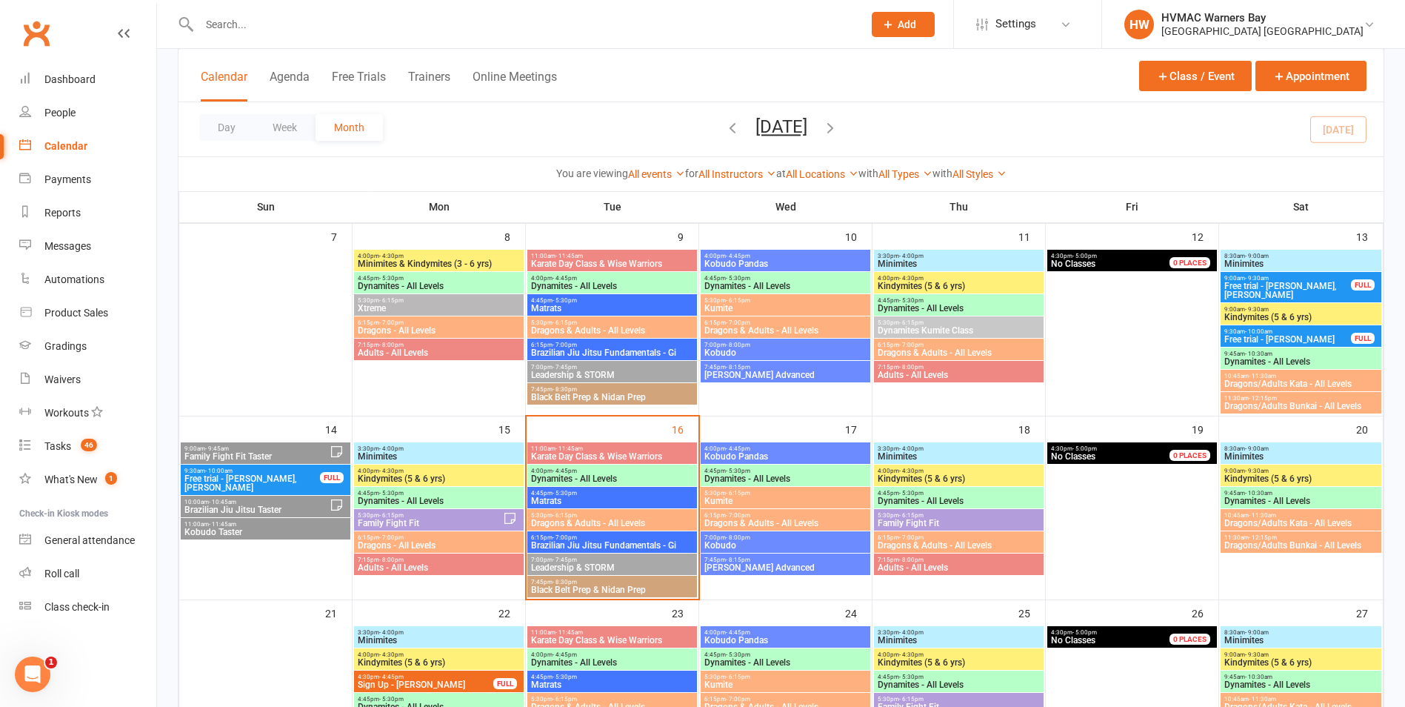
click at [401, 476] on span "Kindymites (5 & 6 yrs)" at bounding box center [439, 478] width 164 height 9
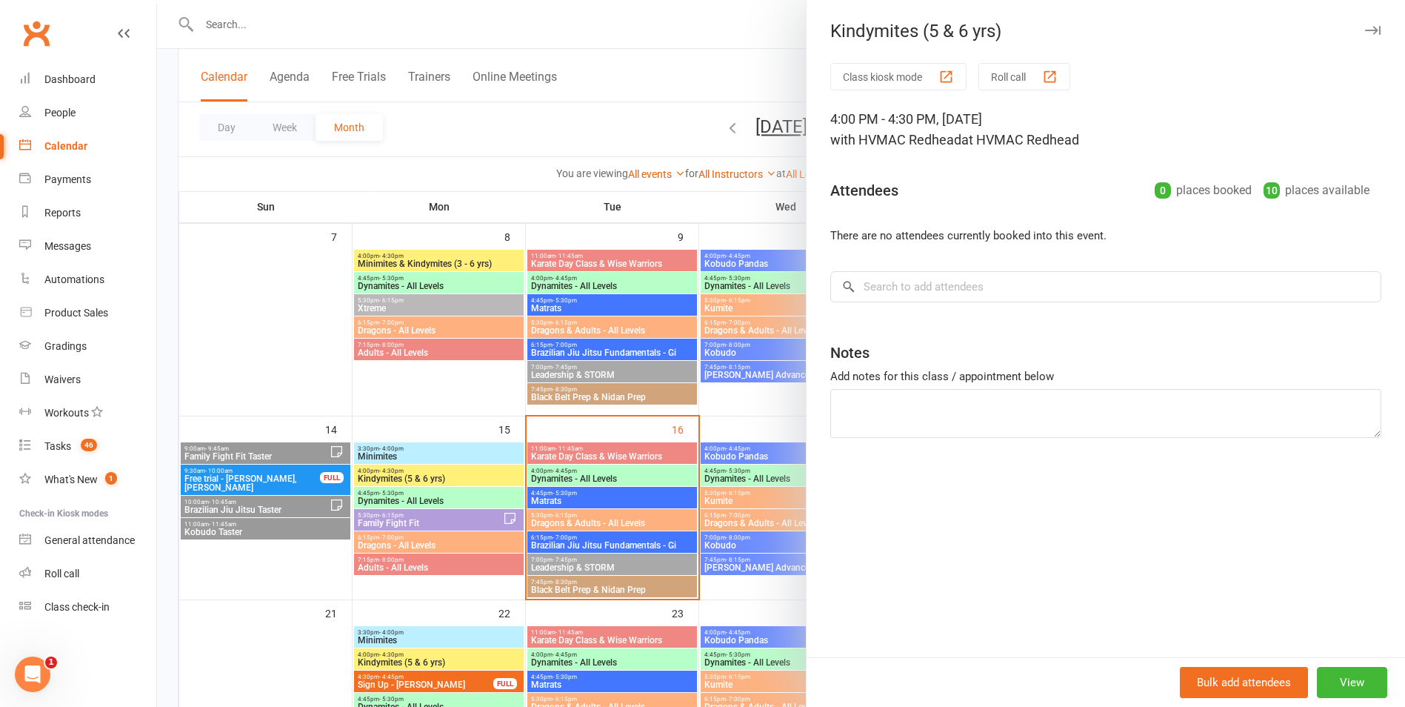
click at [402, 476] on div at bounding box center [781, 353] width 1248 height 707
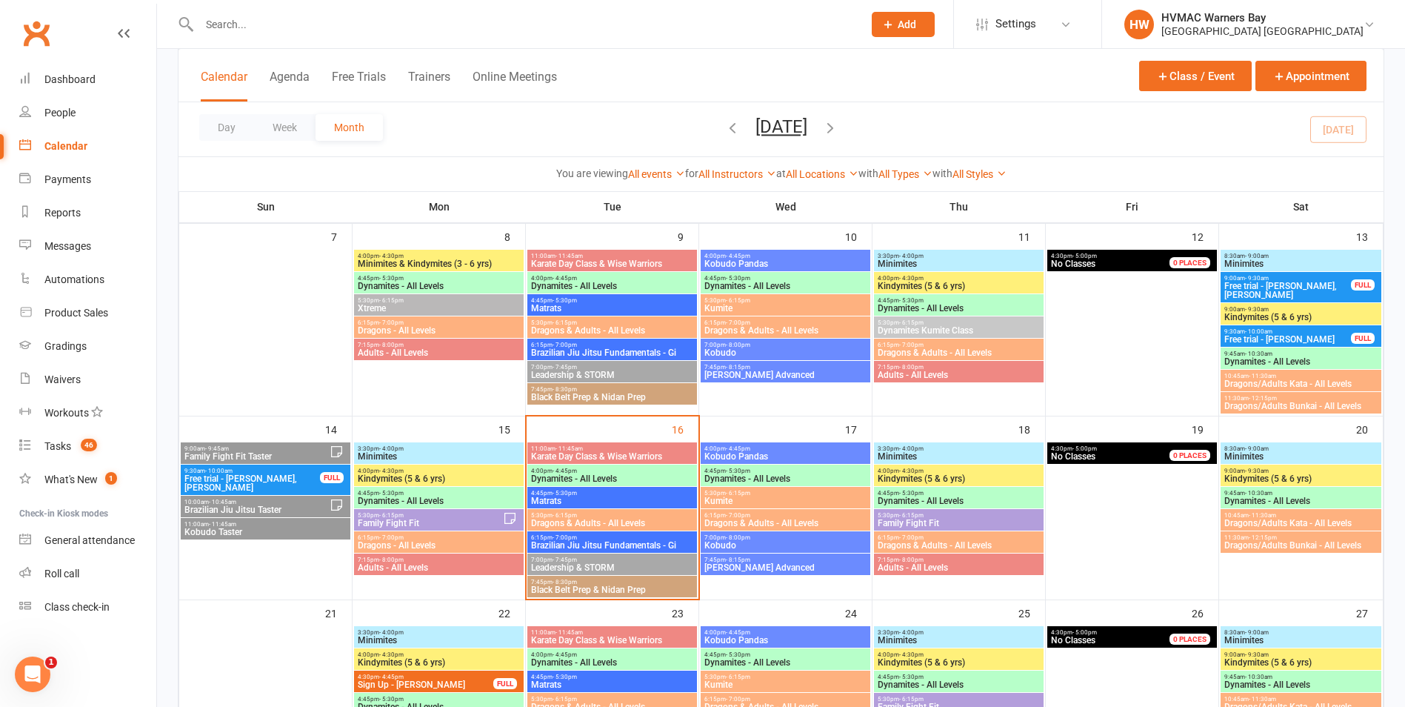
click at [410, 498] on span "Dynamites - All Levels" at bounding box center [439, 500] width 164 height 9
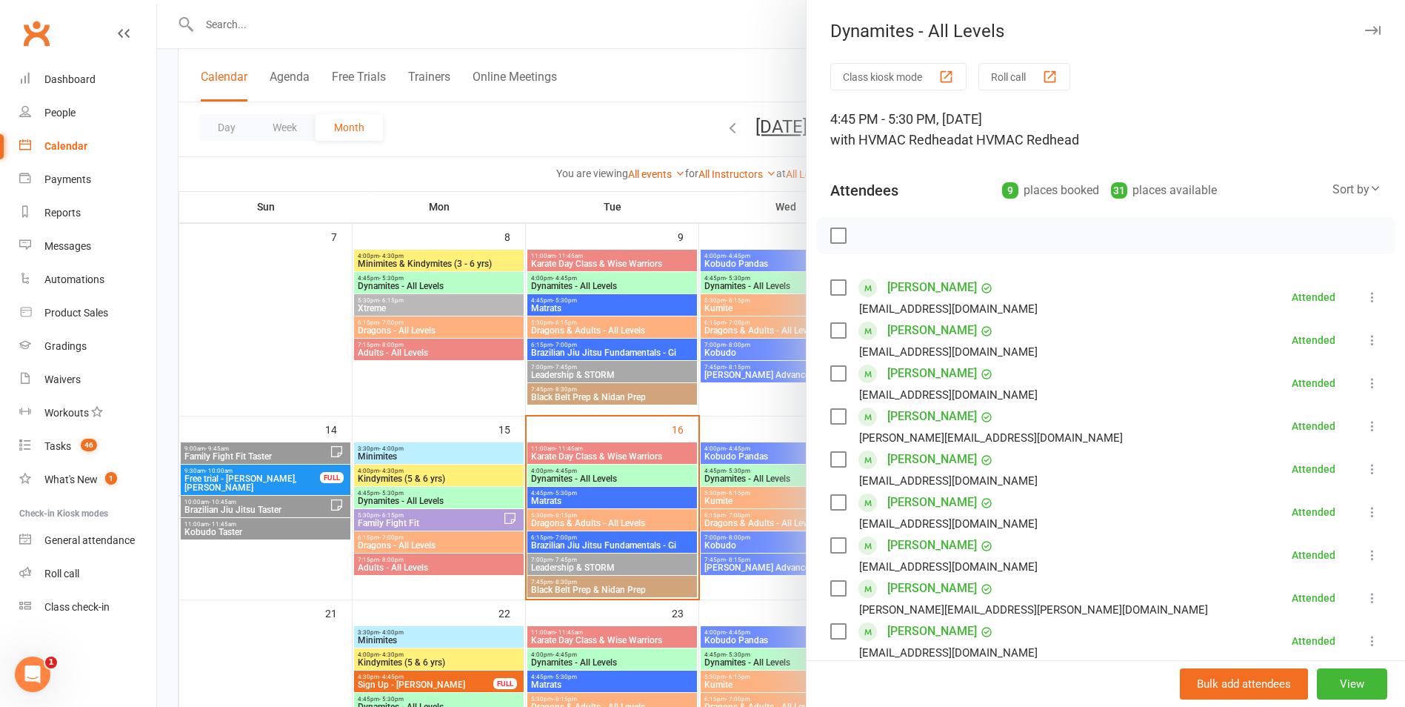
scroll to position [74, 0]
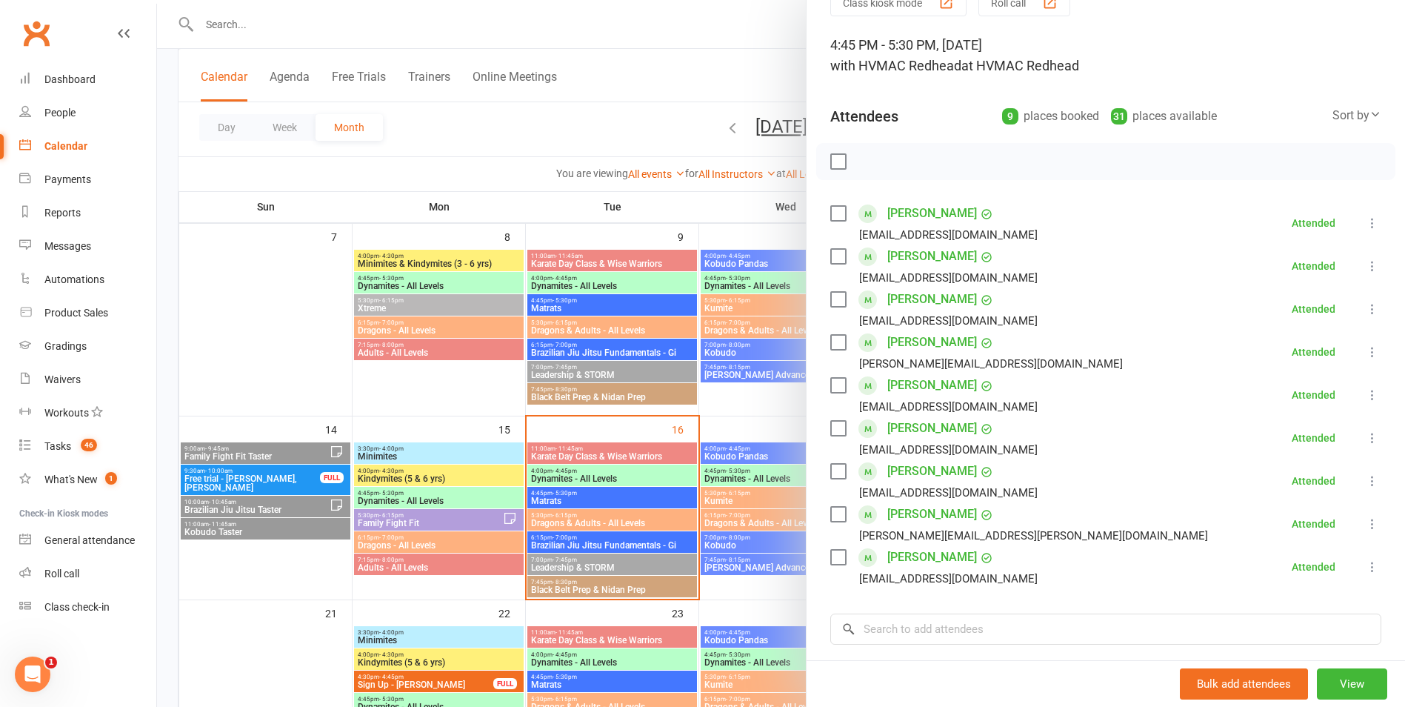
click at [537, 4] on div at bounding box center [781, 353] width 1248 height 707
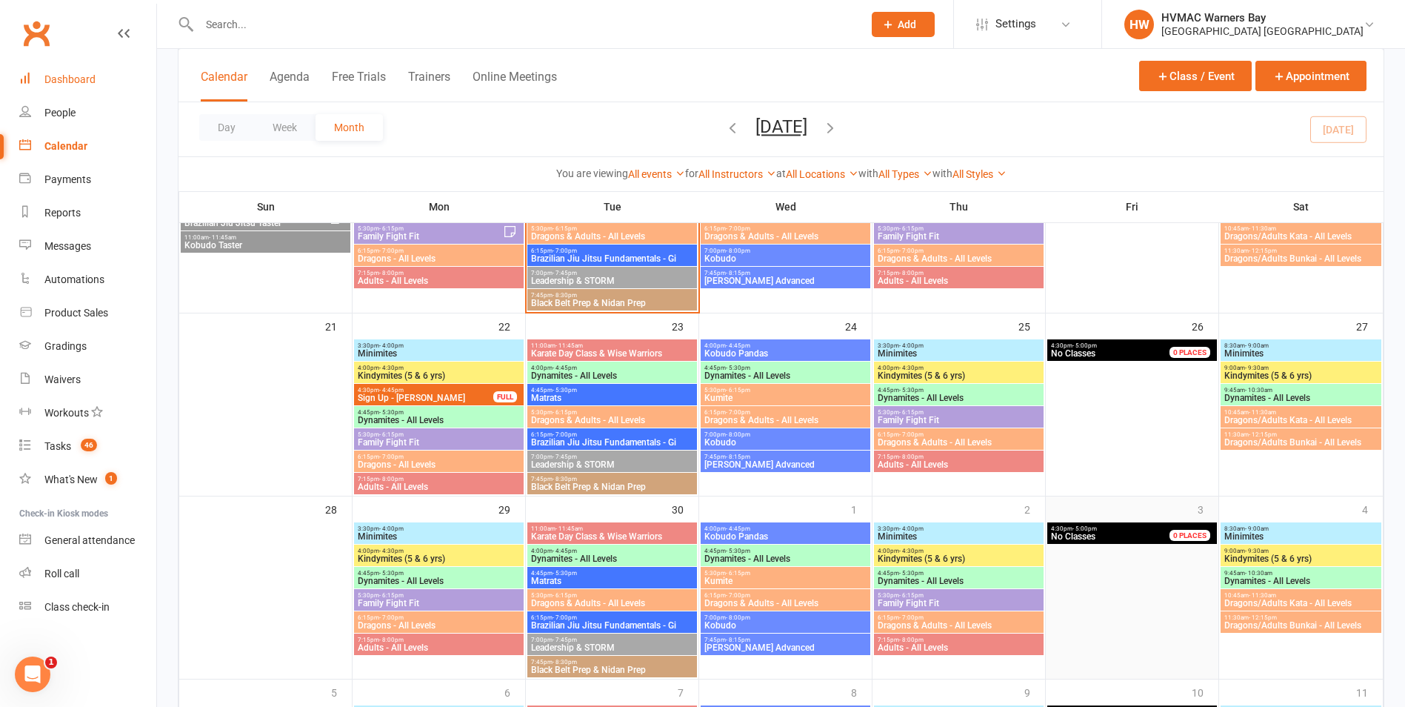
scroll to position [485, 0]
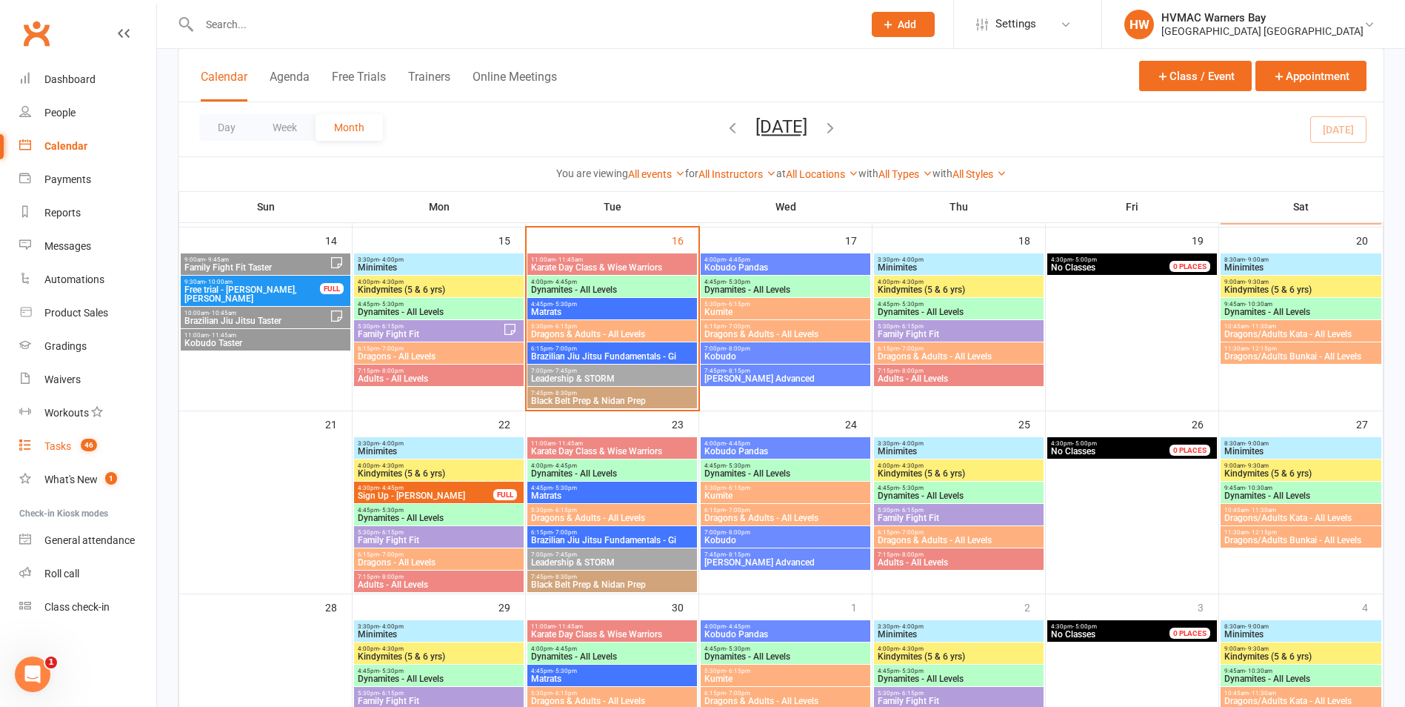
click at [65, 442] on div "Tasks" at bounding box center [57, 446] width 27 height 12
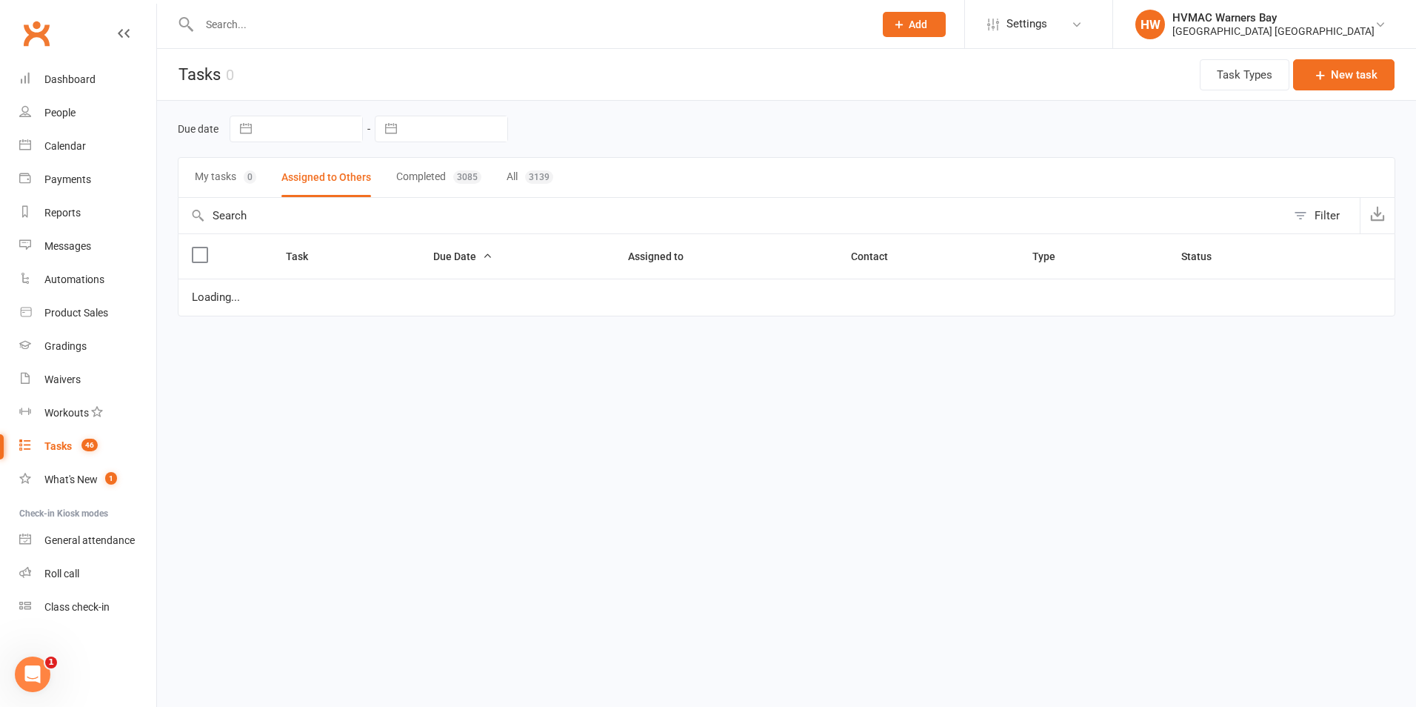
select select "started"
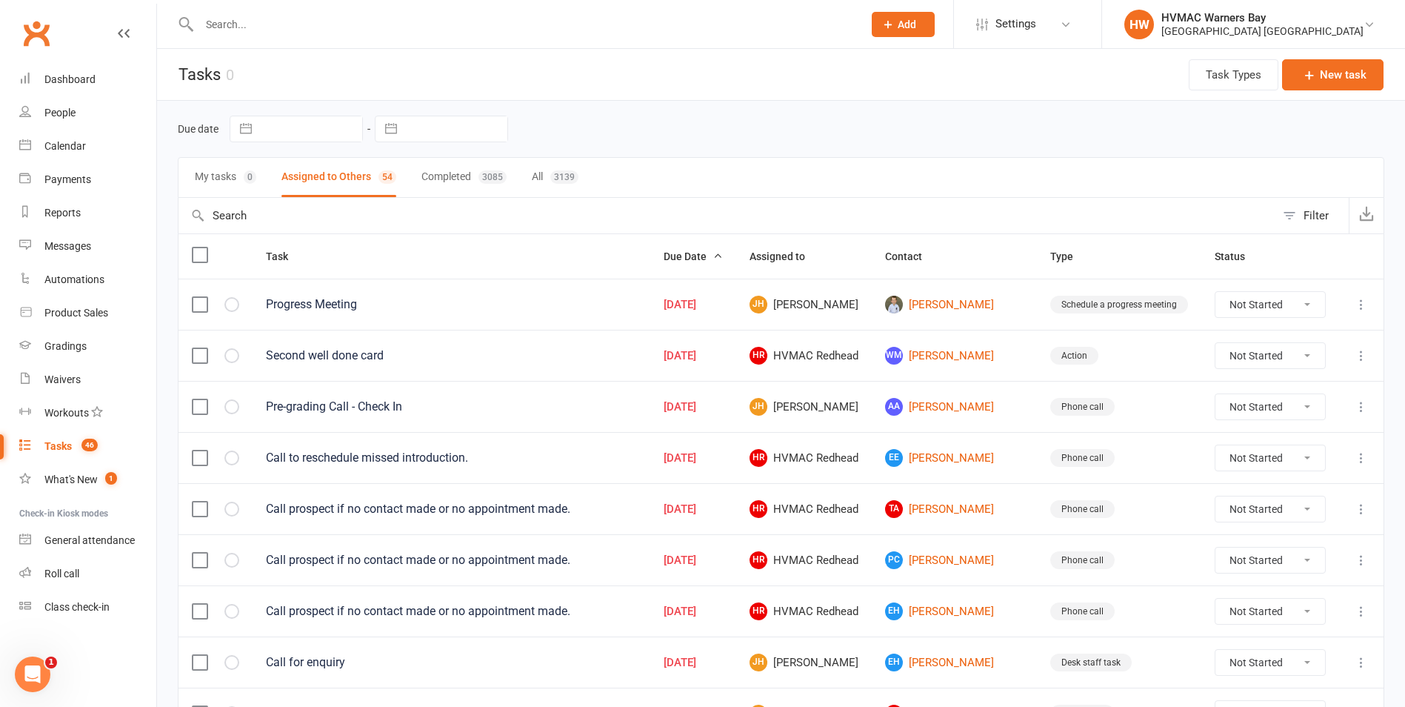
click at [710, 254] on span "Due Date" at bounding box center [693, 256] width 59 height 12
select select "started"
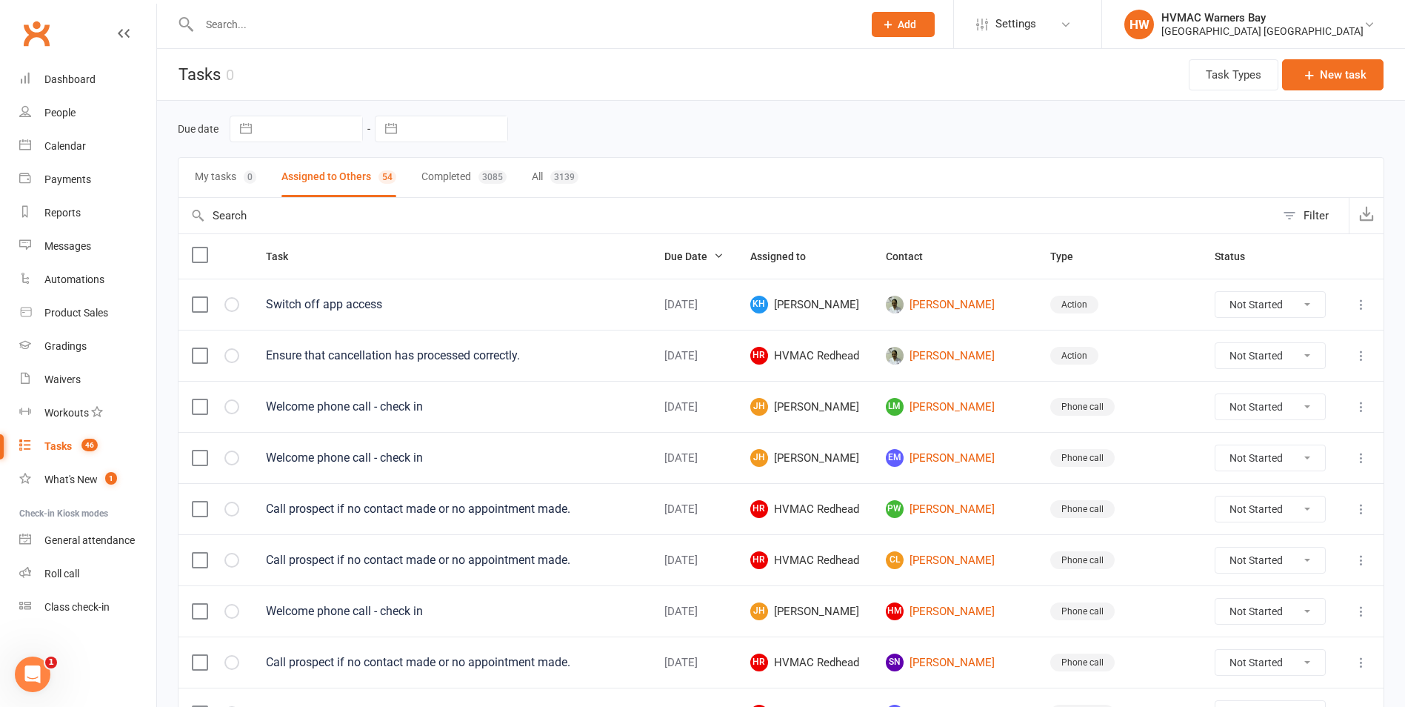
click at [1255, 298] on select "Not Started In Progress Waiting Complete" at bounding box center [1270, 304] width 110 height 25
click at [1215, 292] on select "Not Started In Progress Waiting Complete" at bounding box center [1270, 304] width 110 height 25
select select "unstarted"
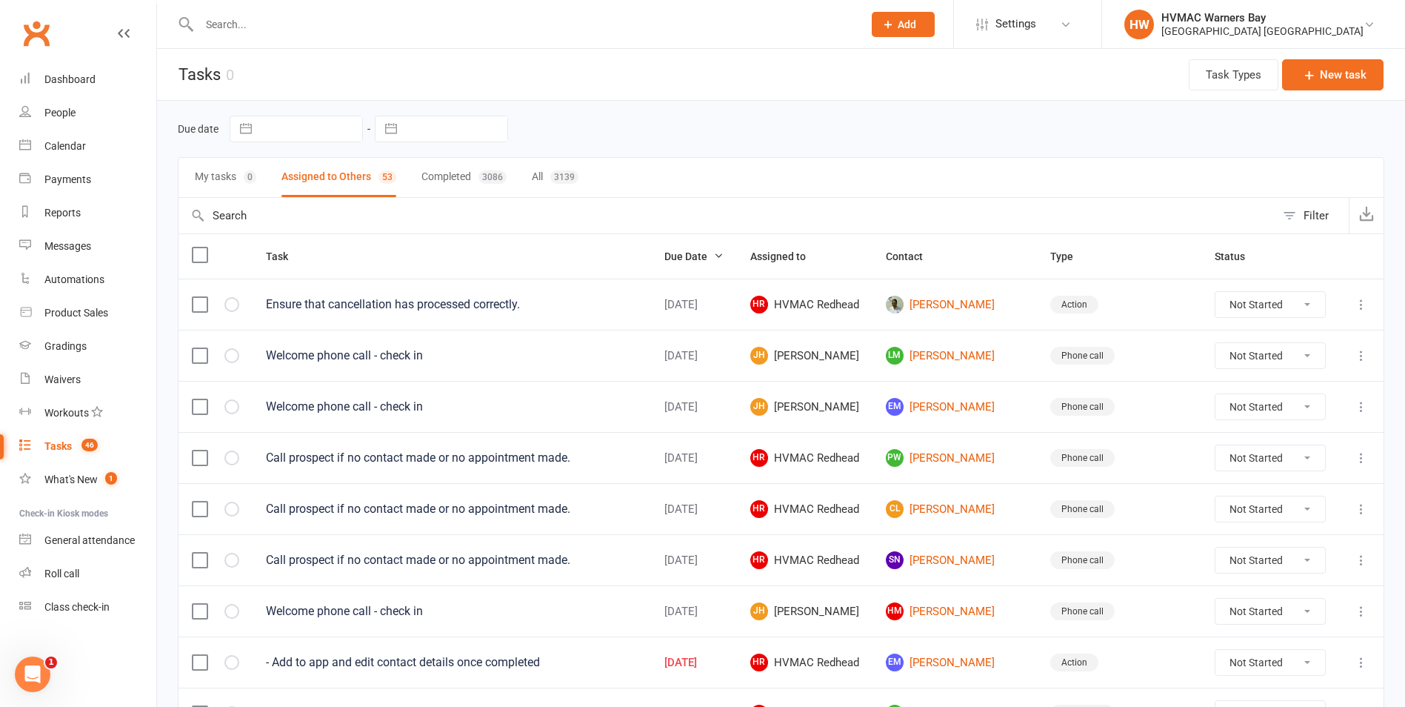
click at [1247, 304] on select "Not Started In Progress Waiting Complete" at bounding box center [1270, 304] width 110 height 25
click at [1215, 292] on select "Not Started In Progress Waiting Complete" at bounding box center [1270, 304] width 110 height 25
select select "unstarted"
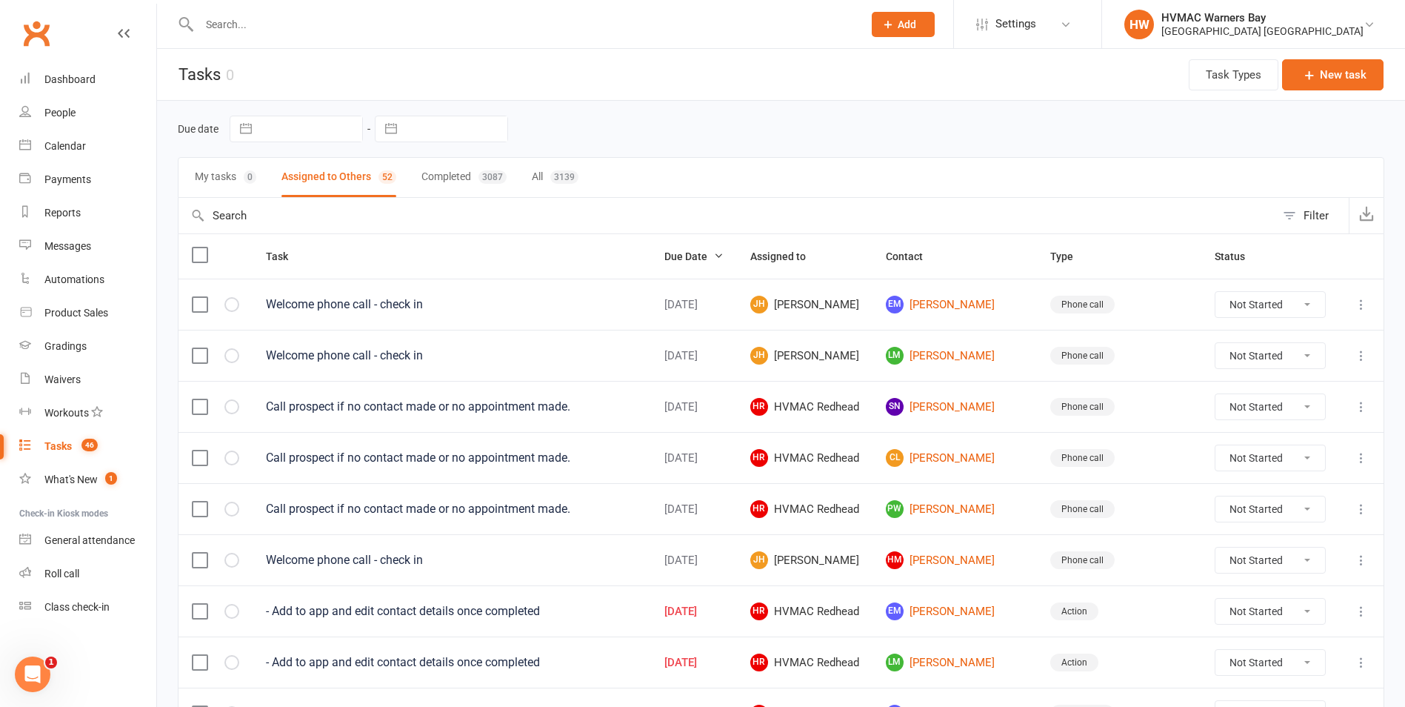
click at [724, 259] on span "Due Date" at bounding box center [693, 256] width 59 height 12
select select "started"
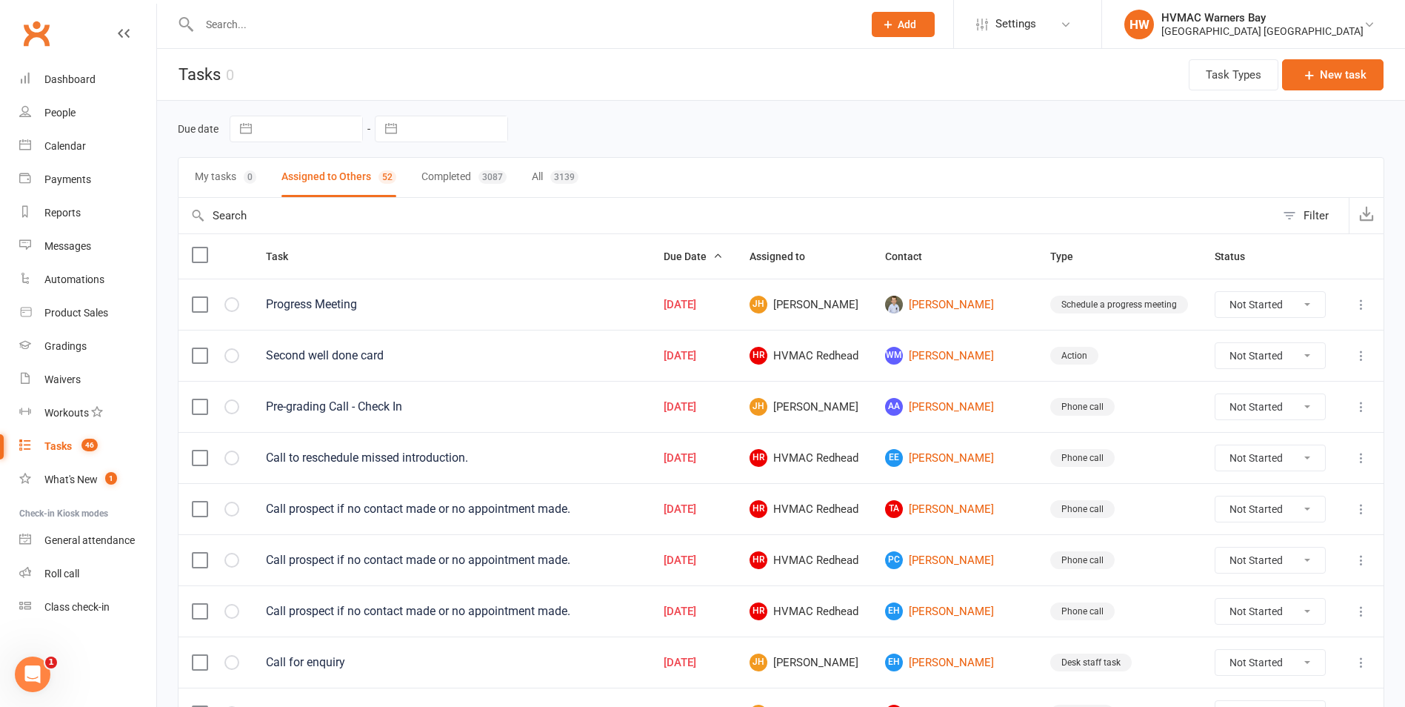
click at [1261, 299] on select "Not Started In Progress Waiting Complete" at bounding box center [1270, 304] width 110 height 25
click at [1215, 292] on select "Not Started In Progress Waiting Complete" at bounding box center [1270, 304] width 110 height 25
select select "unstarted"
select select "started"
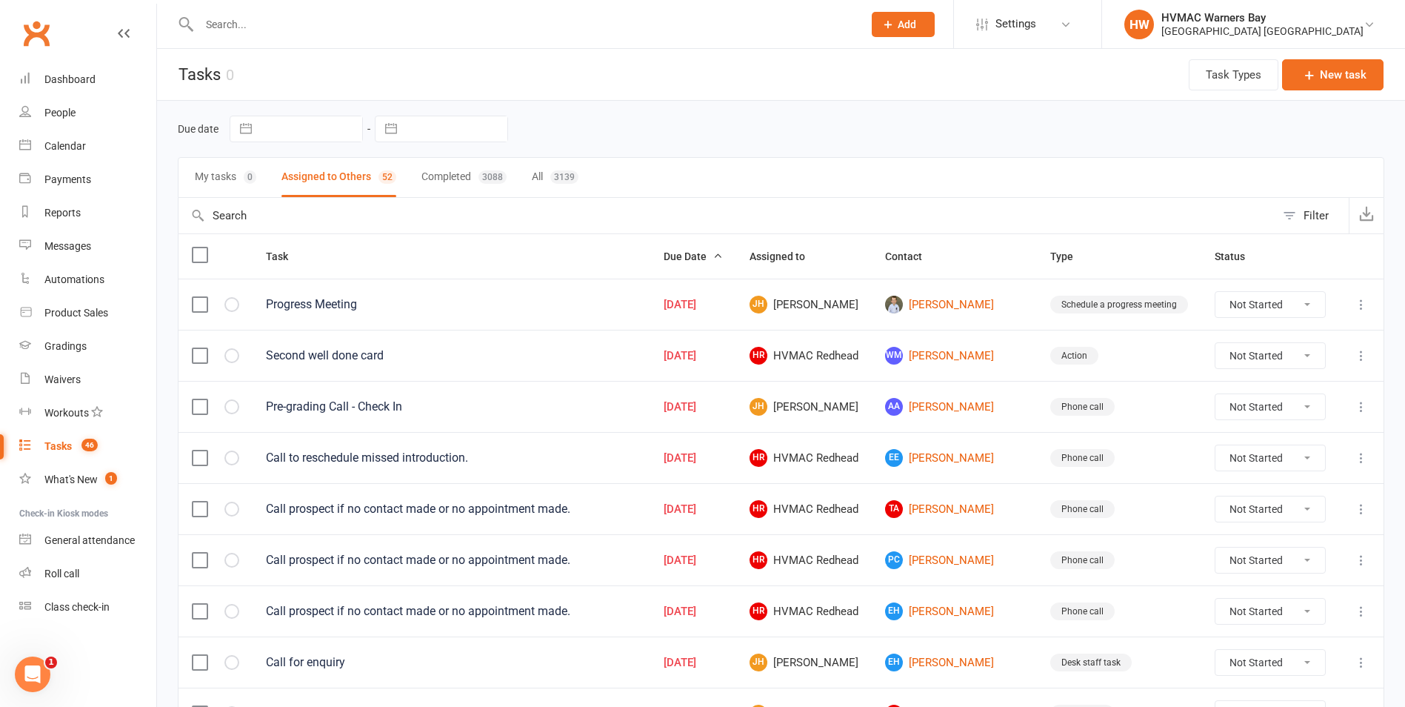
select select "started"
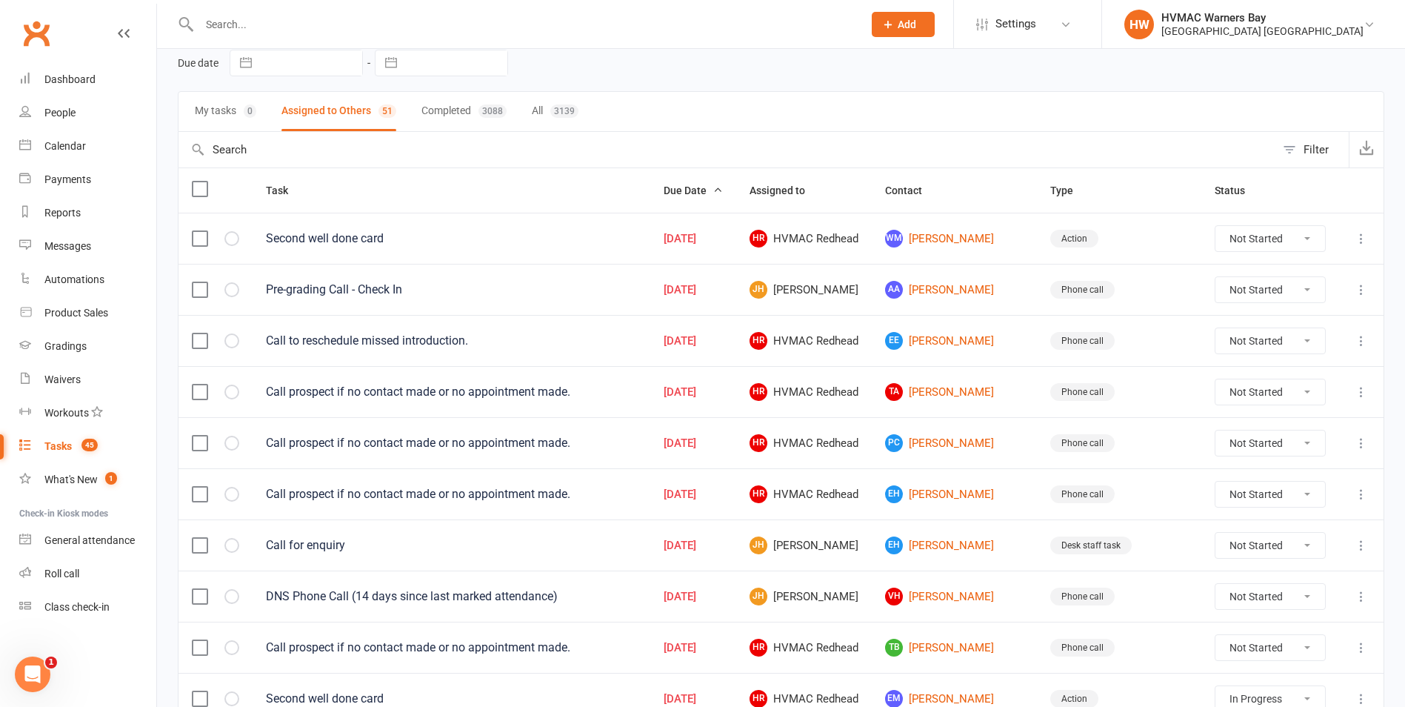
scroll to position [74, 0]
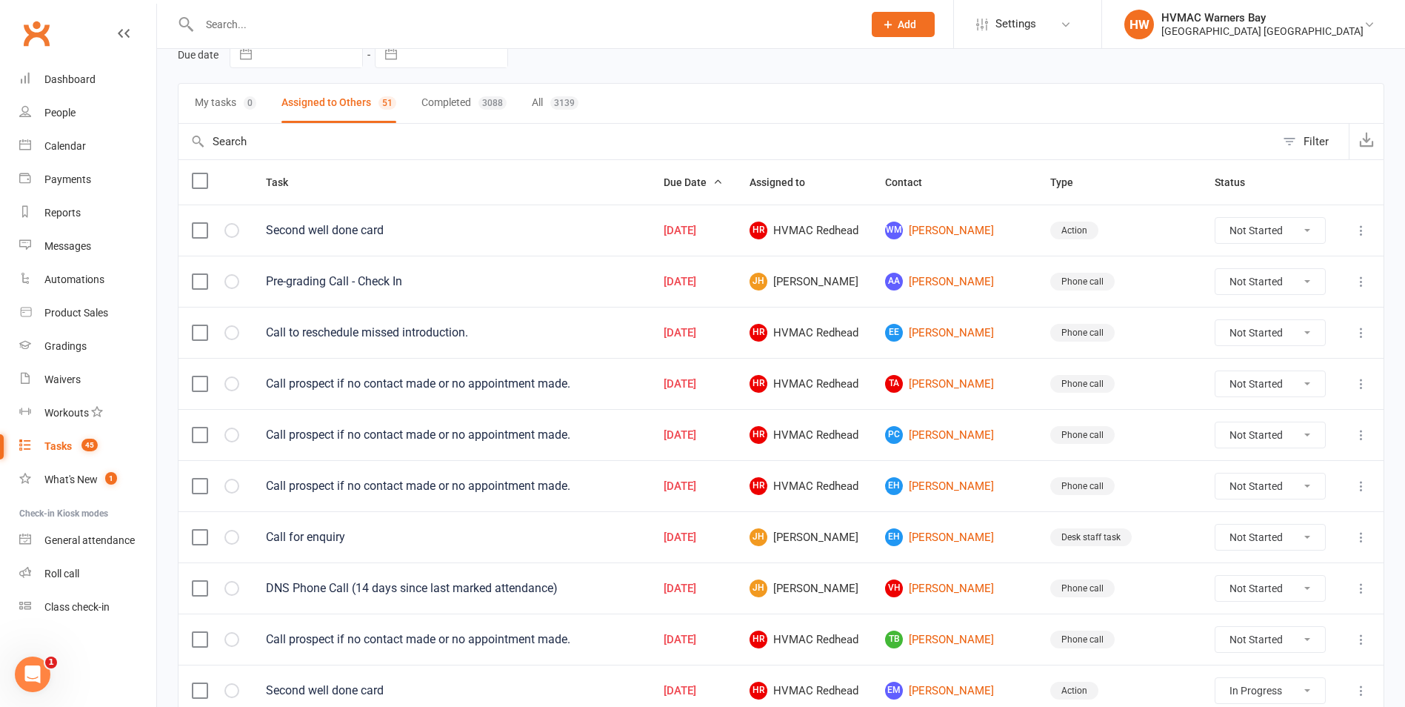
drag, startPoint x: 1231, startPoint y: 479, endPoint x: 1227, endPoint y: 490, distance: 11.0
click at [1231, 479] on select "Not Started In Progress Waiting Complete" at bounding box center [1270, 485] width 110 height 25
click at [1215, 473] on select "Not Started In Progress Waiting Complete" at bounding box center [1270, 485] width 110 height 25
select select "unstarted"
select select "started"
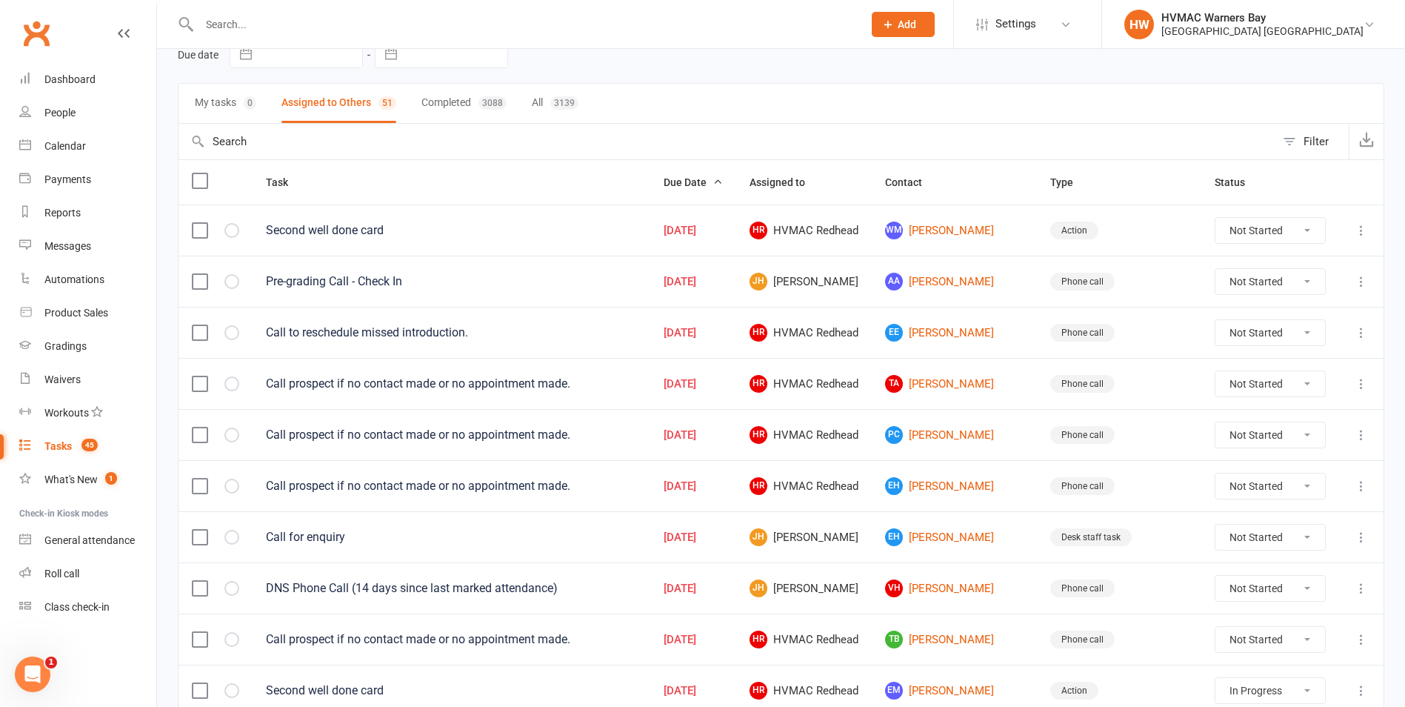
select select "started"
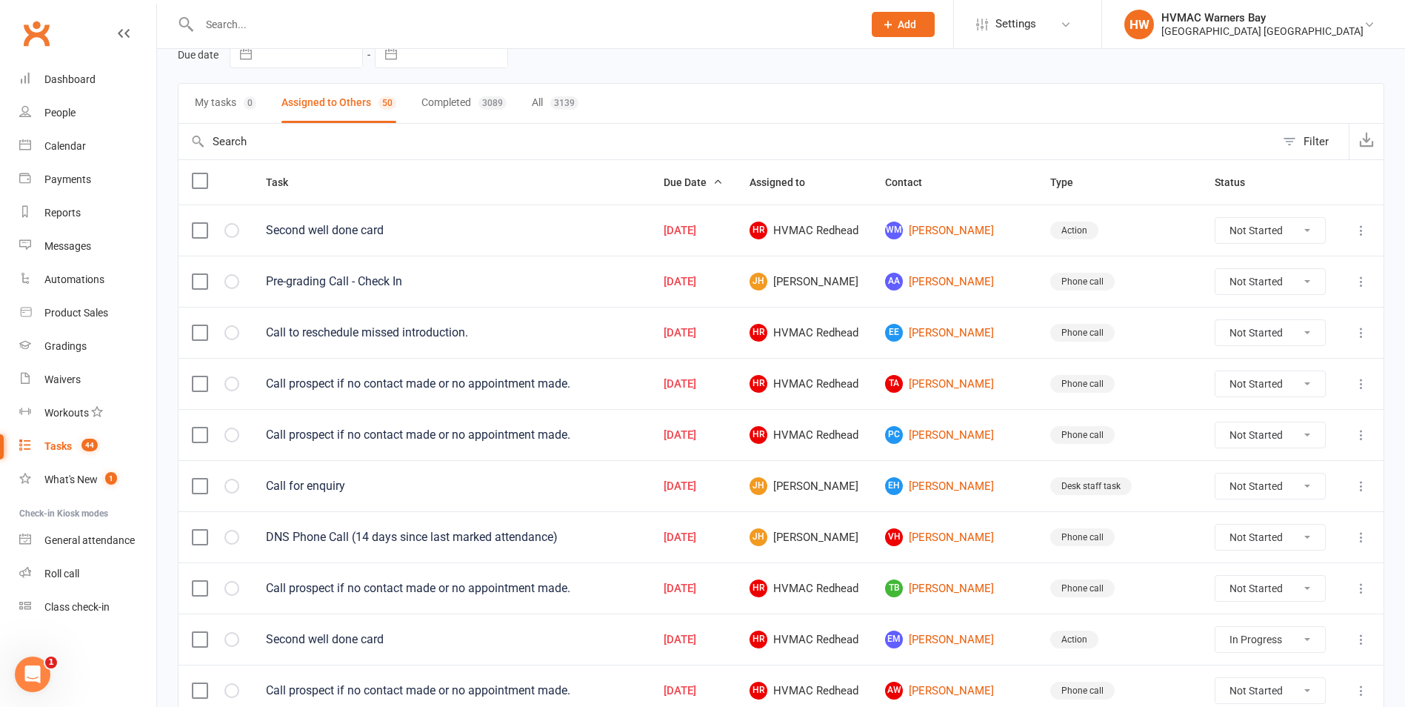
click at [1258, 494] on select "Not Started In Progress Waiting Complete" at bounding box center [1270, 485] width 110 height 25
click at [1215, 473] on select "Not Started In Progress Waiting Complete" at bounding box center [1270, 485] width 110 height 25
select select "unstarted"
select select "started"
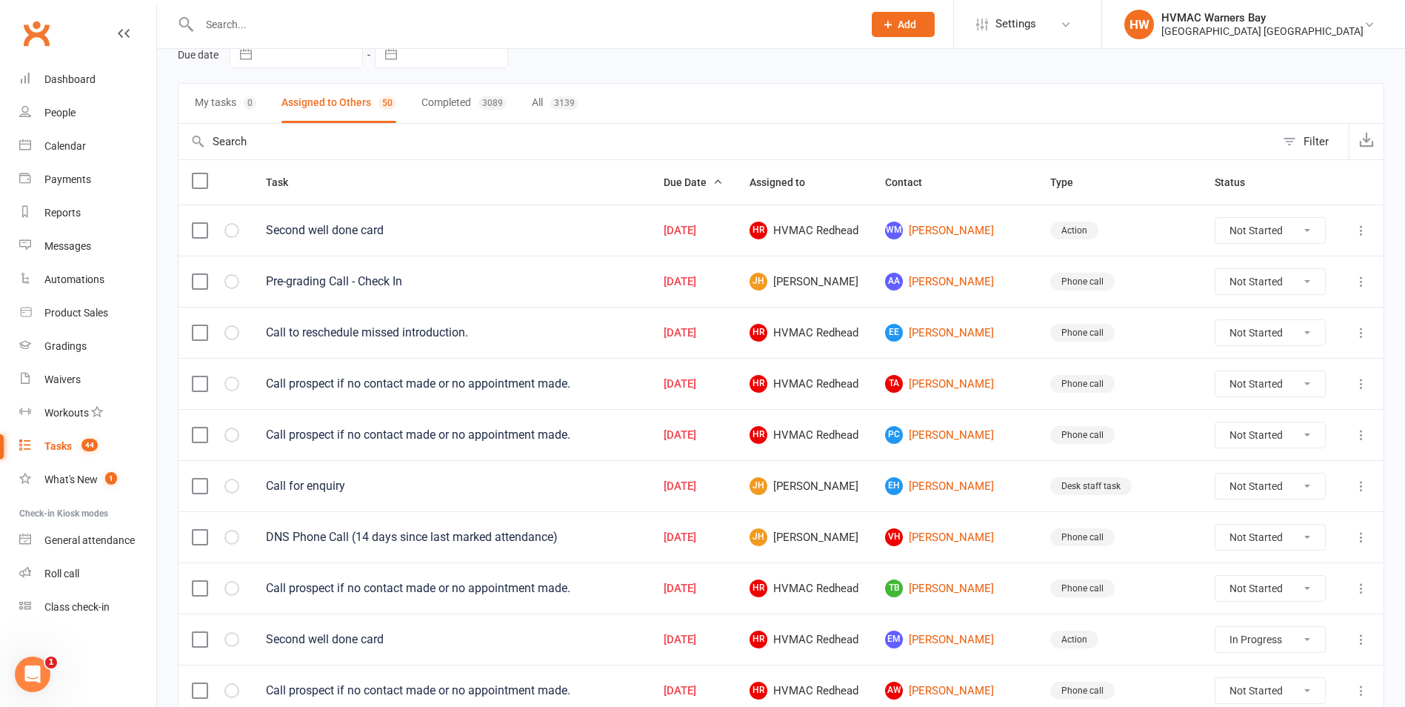
select select "started"
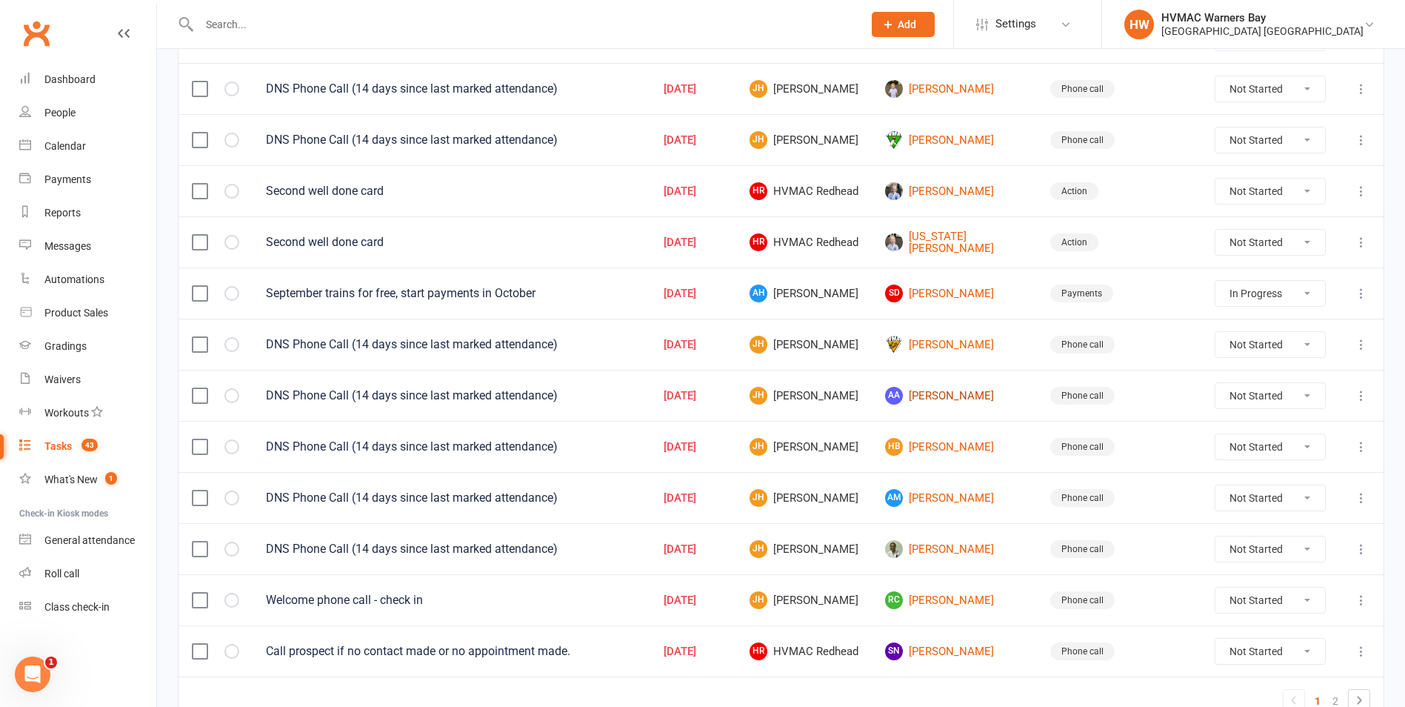
scroll to position [889, 0]
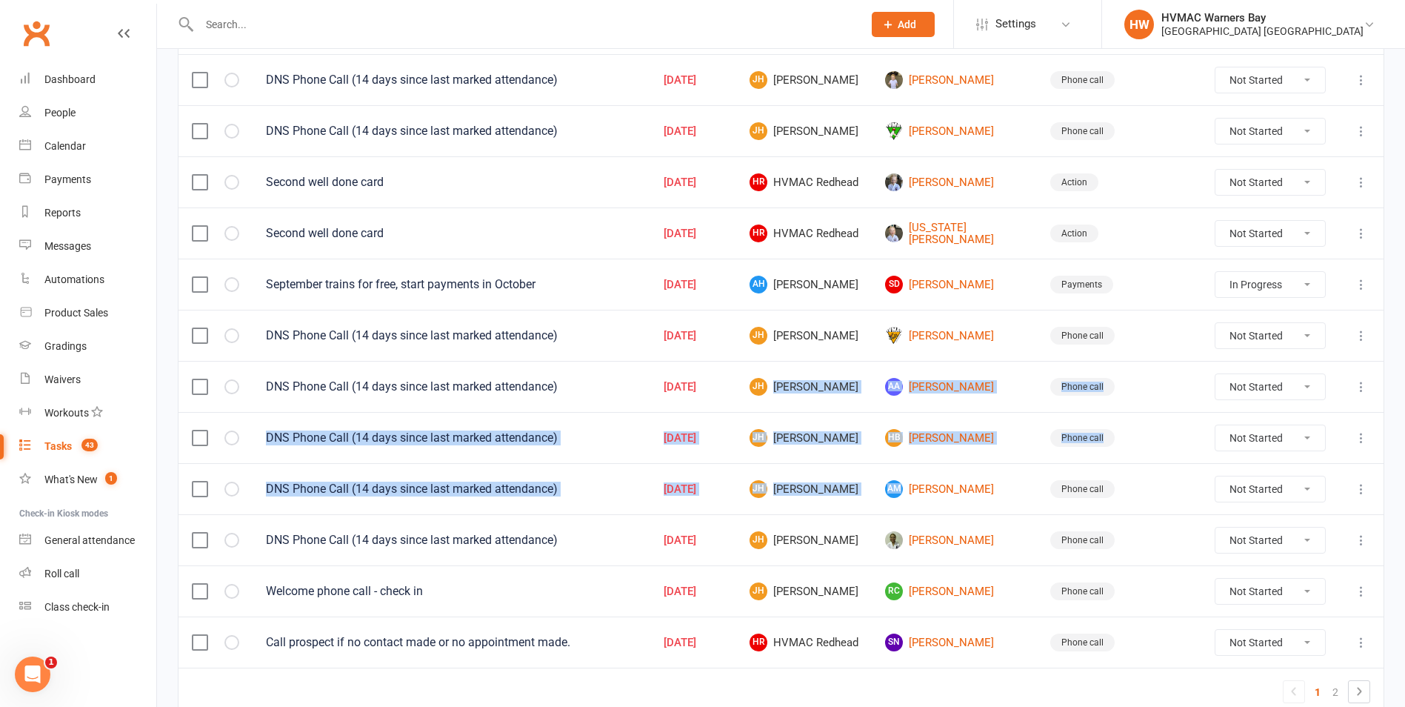
drag, startPoint x: 977, startPoint y: 468, endPoint x: 797, endPoint y: 393, distance: 194.9
click at [797, 393] on tbody "Second well done card Jul 20, 2025 HR HVMAC Redhead WM Wilfred Merrill Action N…" at bounding box center [781, 29] width 1205 height 1278
click at [1237, 487] on select "Not Started In Progress Waiting Complete" at bounding box center [1270, 488] width 110 height 25
click at [1215, 476] on select "Not Started In Progress Waiting Complete" at bounding box center [1270, 488] width 110 height 25
select select "unstarted"
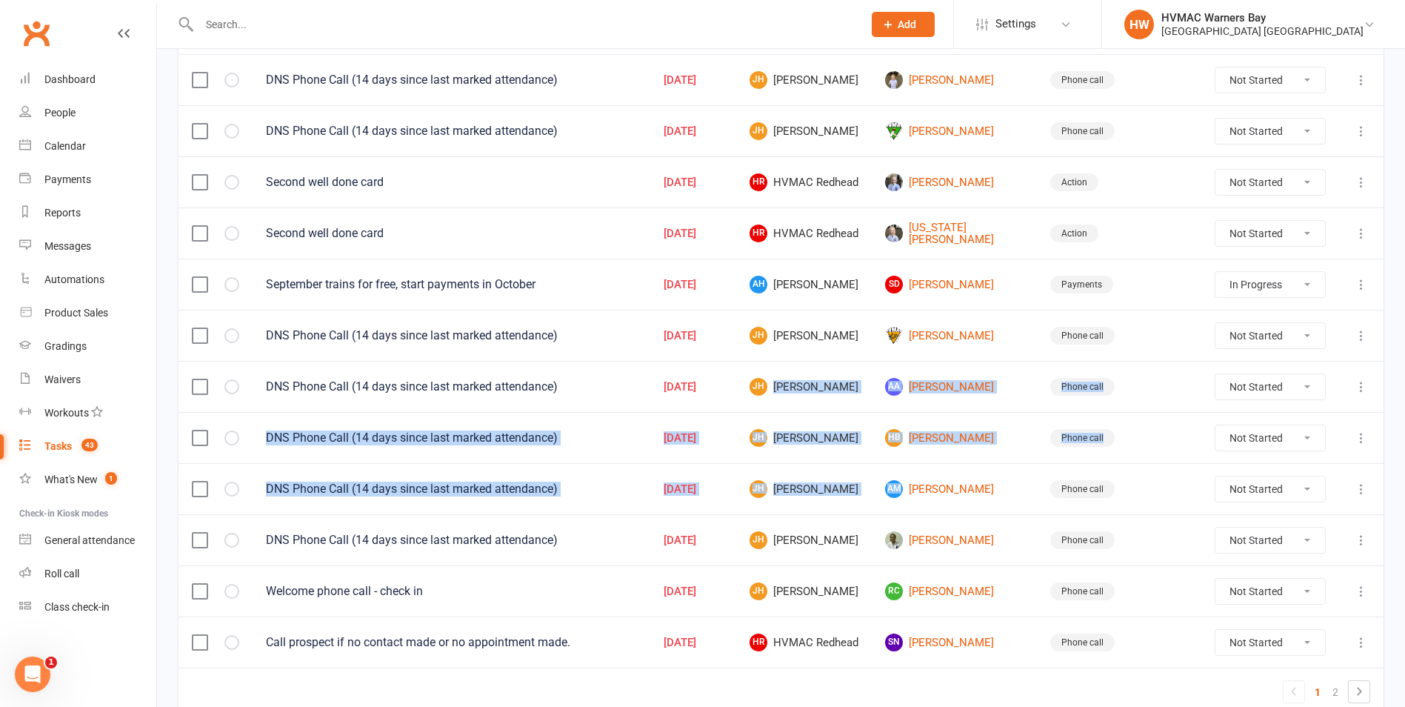
select select "started"
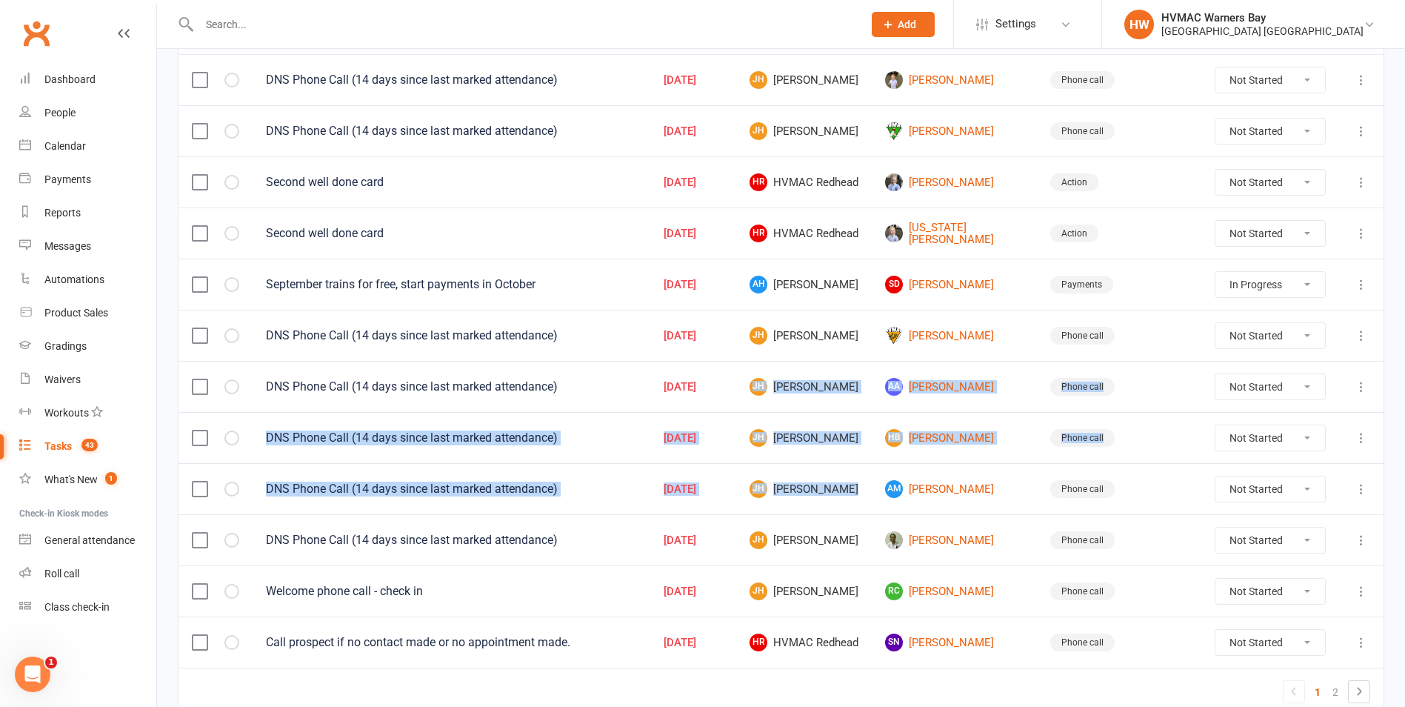
select select "started"
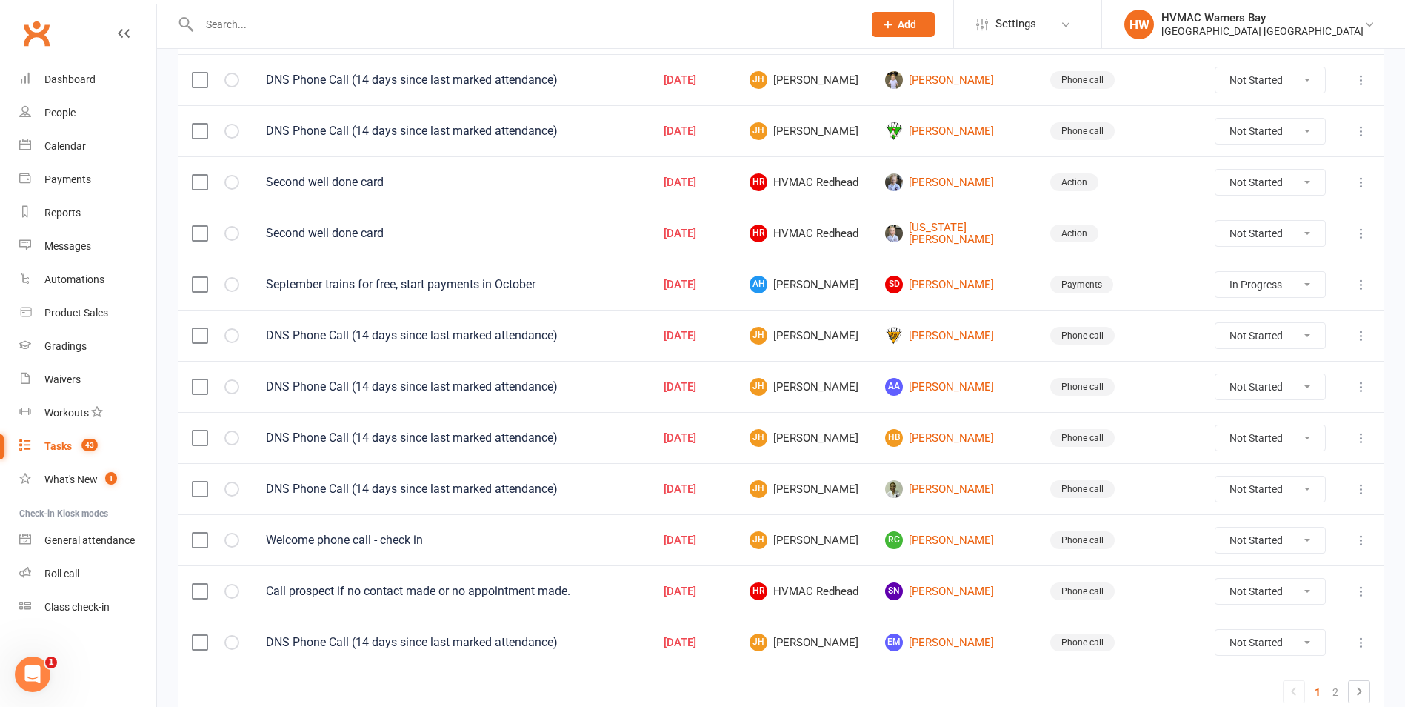
click at [1153, 495] on td "Phone call" at bounding box center [1119, 488] width 164 height 51
click at [1225, 590] on select "Not Started In Progress Waiting Complete" at bounding box center [1270, 590] width 110 height 25
click at [1215, 578] on select "Not Started In Progress Waiting Complete" at bounding box center [1270, 590] width 110 height 25
select select "unstarted"
select select "started"
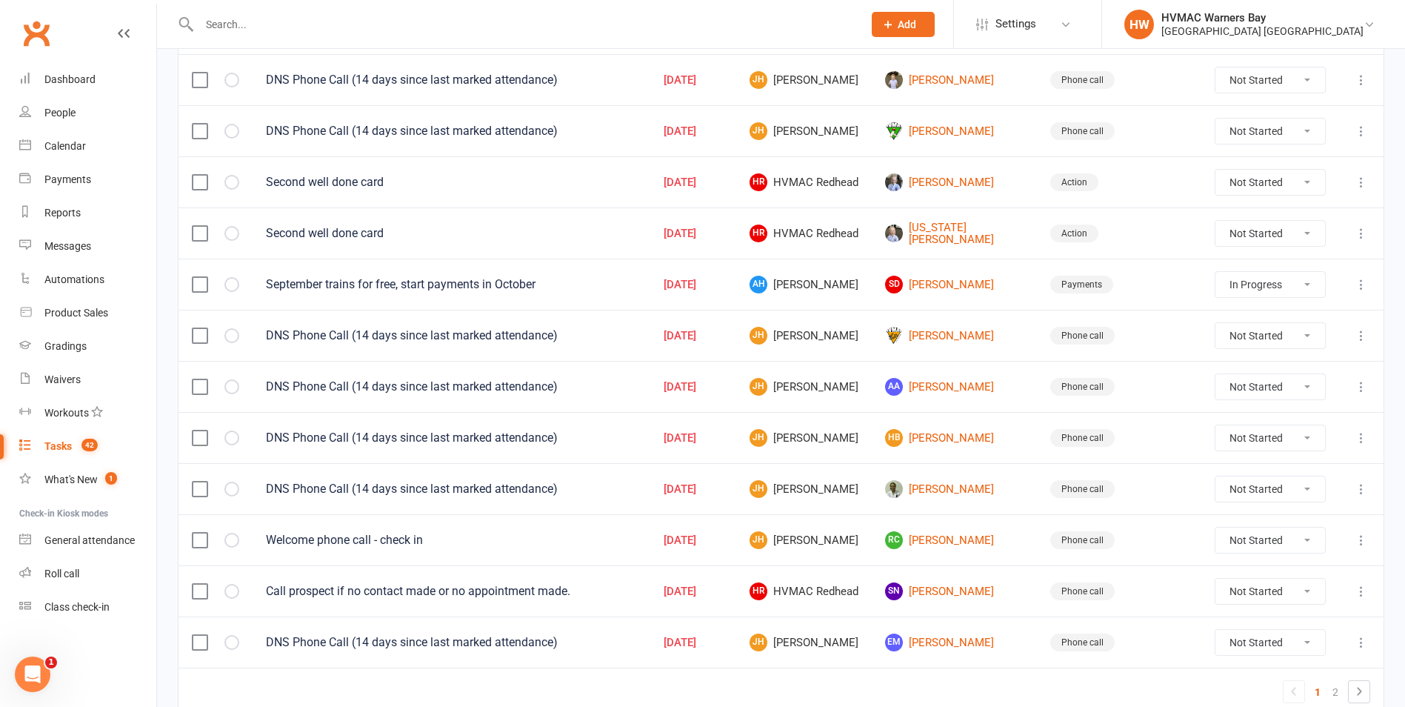
select select "started"
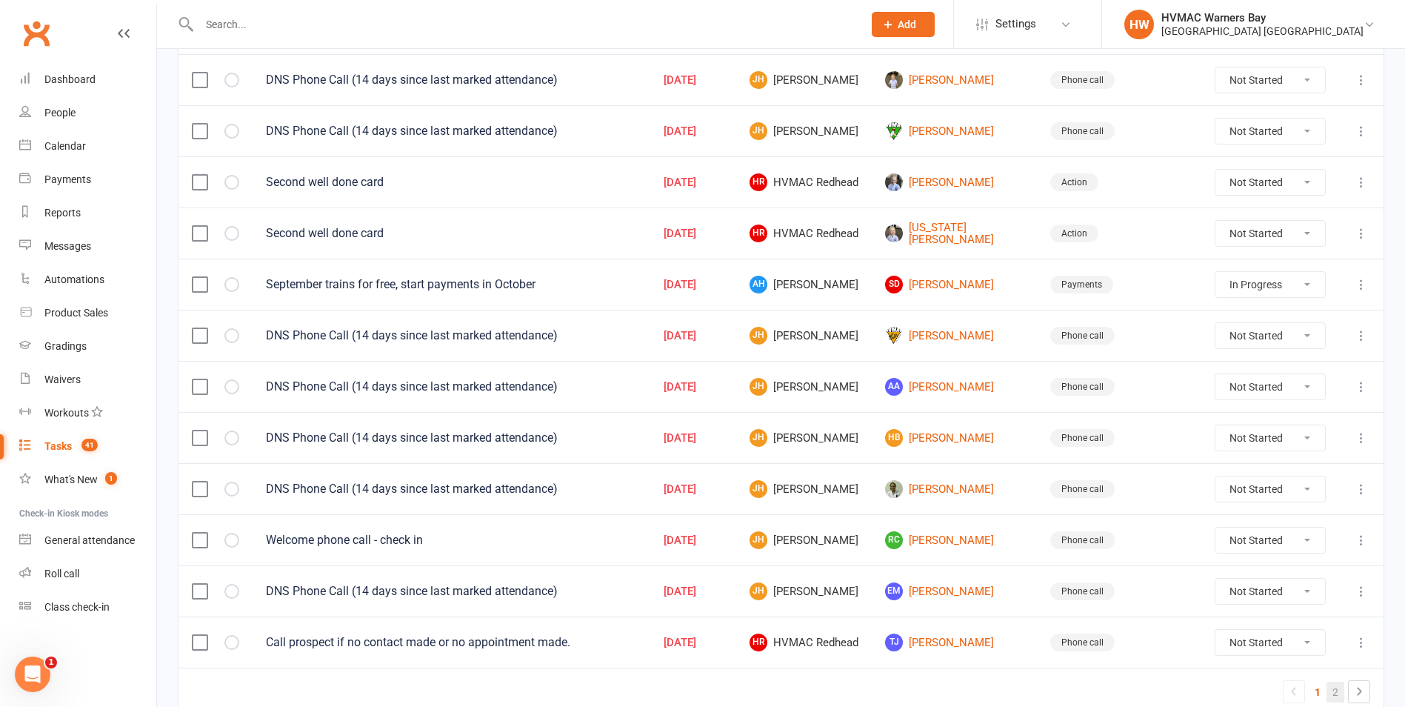
click at [1339, 698] on link "2" at bounding box center [1336, 691] width 18 height 21
select select "started"
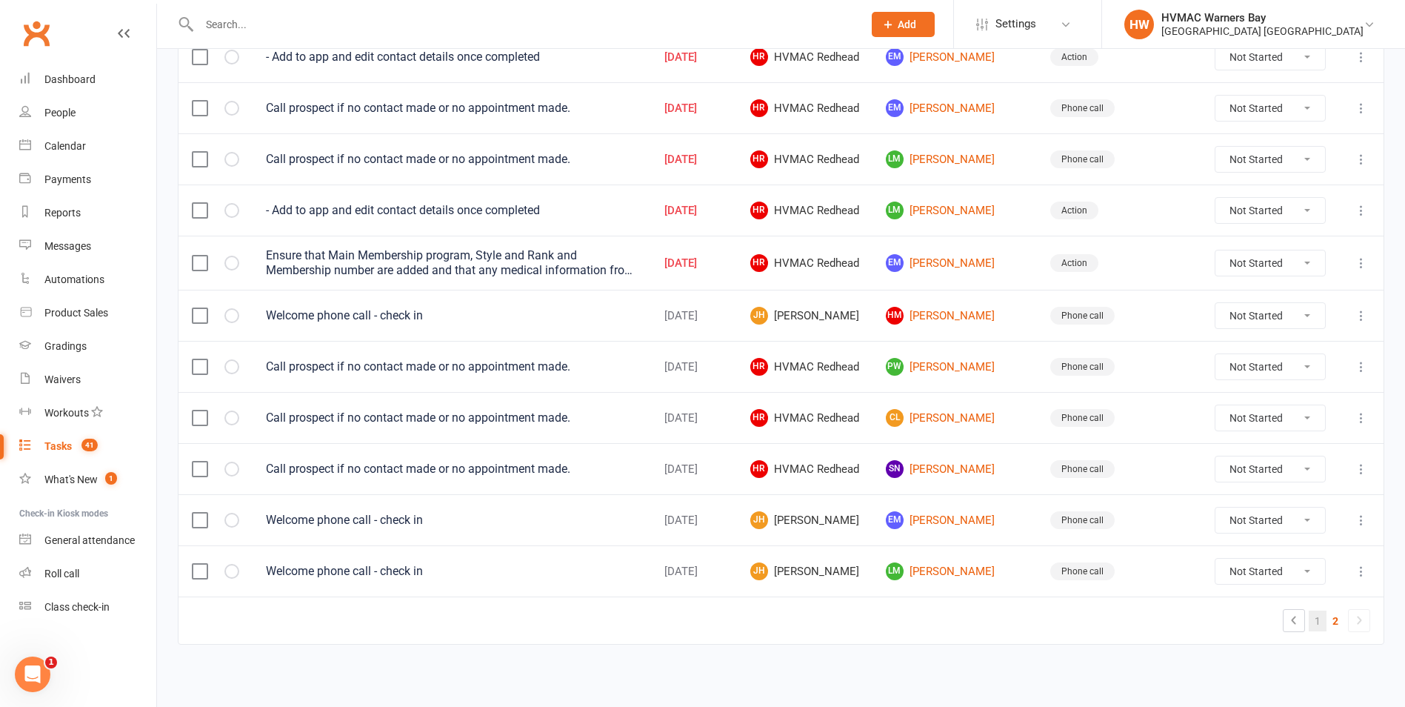
click at [1320, 621] on link "1" at bounding box center [1318, 620] width 18 height 21
select select "started"
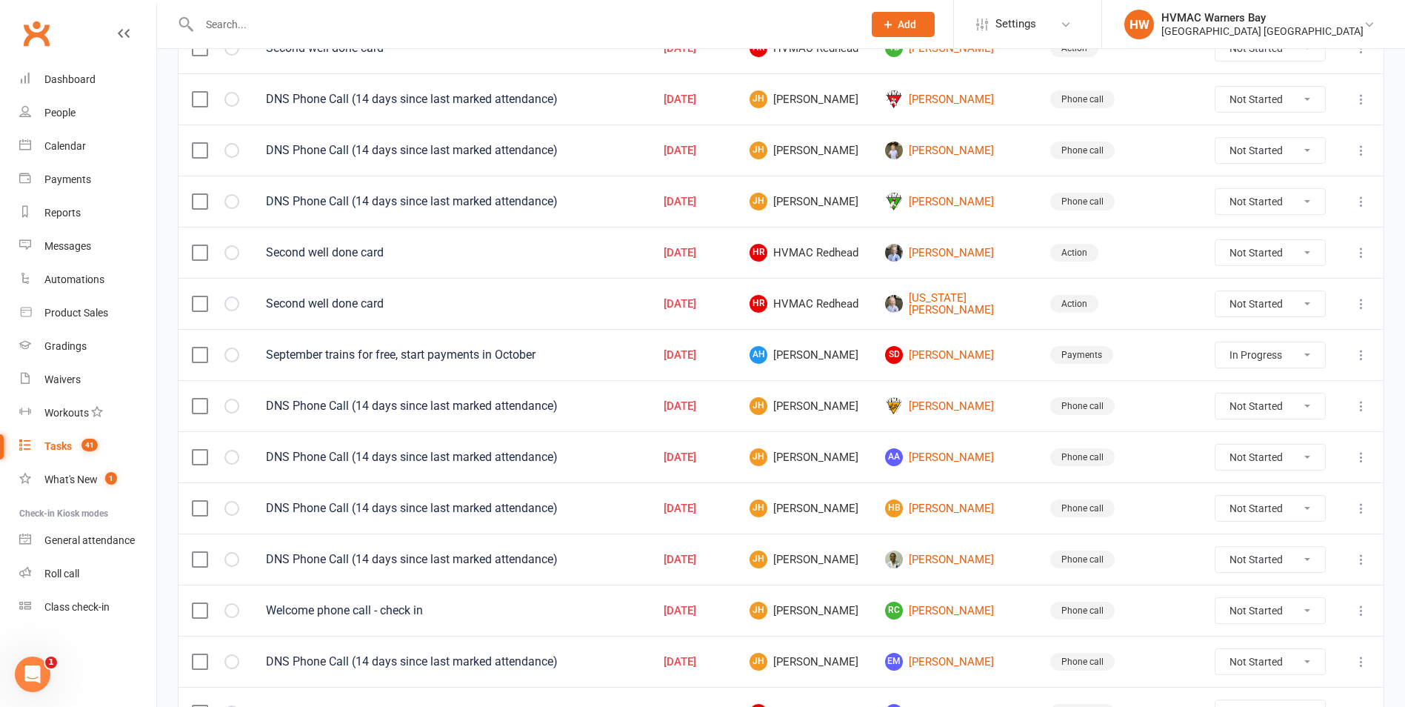
scroll to position [889, 0]
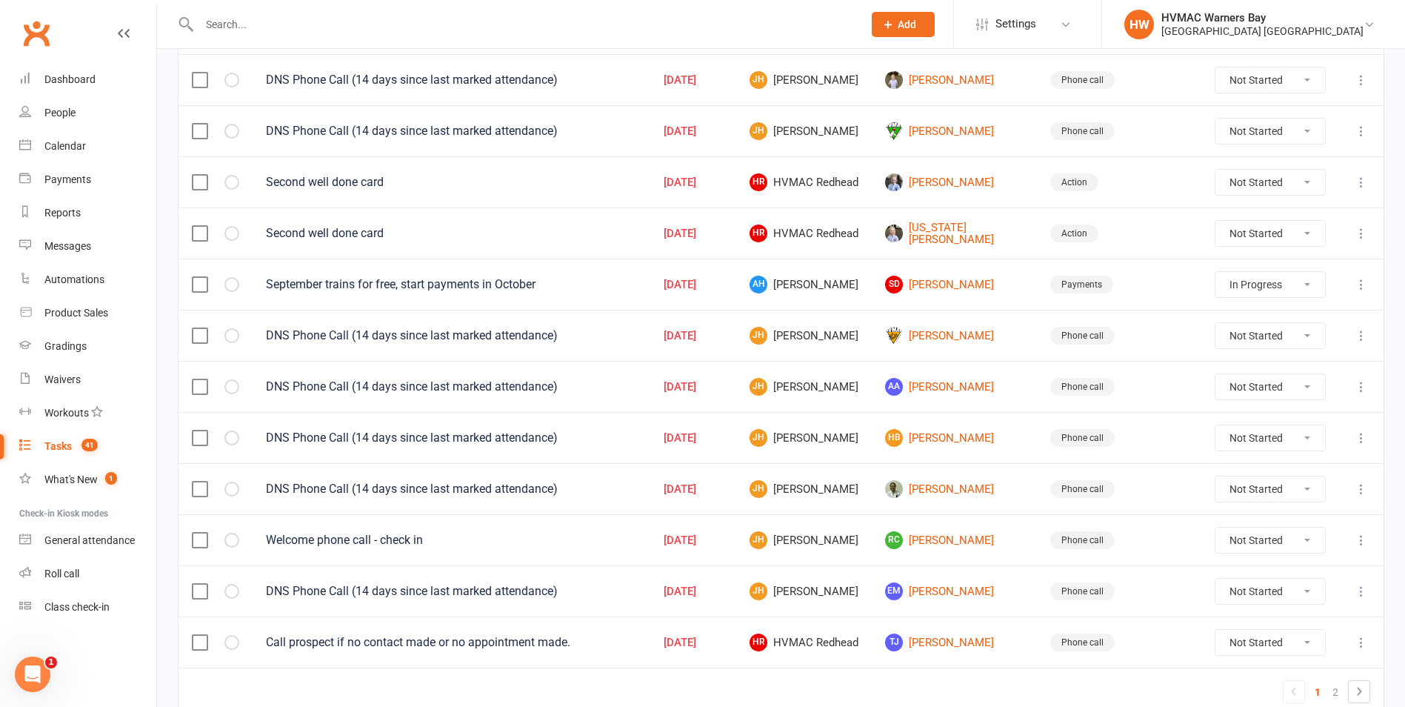
click at [1275, 656] on td "Not Started In Progress Waiting Complete" at bounding box center [1270, 641] width 138 height 51
click at [1263, 644] on select "Not Started In Progress Waiting Complete" at bounding box center [1270, 642] width 110 height 25
click at [1215, 630] on select "Not Started In Progress Waiting Complete" at bounding box center [1270, 642] width 110 height 25
select select "unstarted"
select select "started"
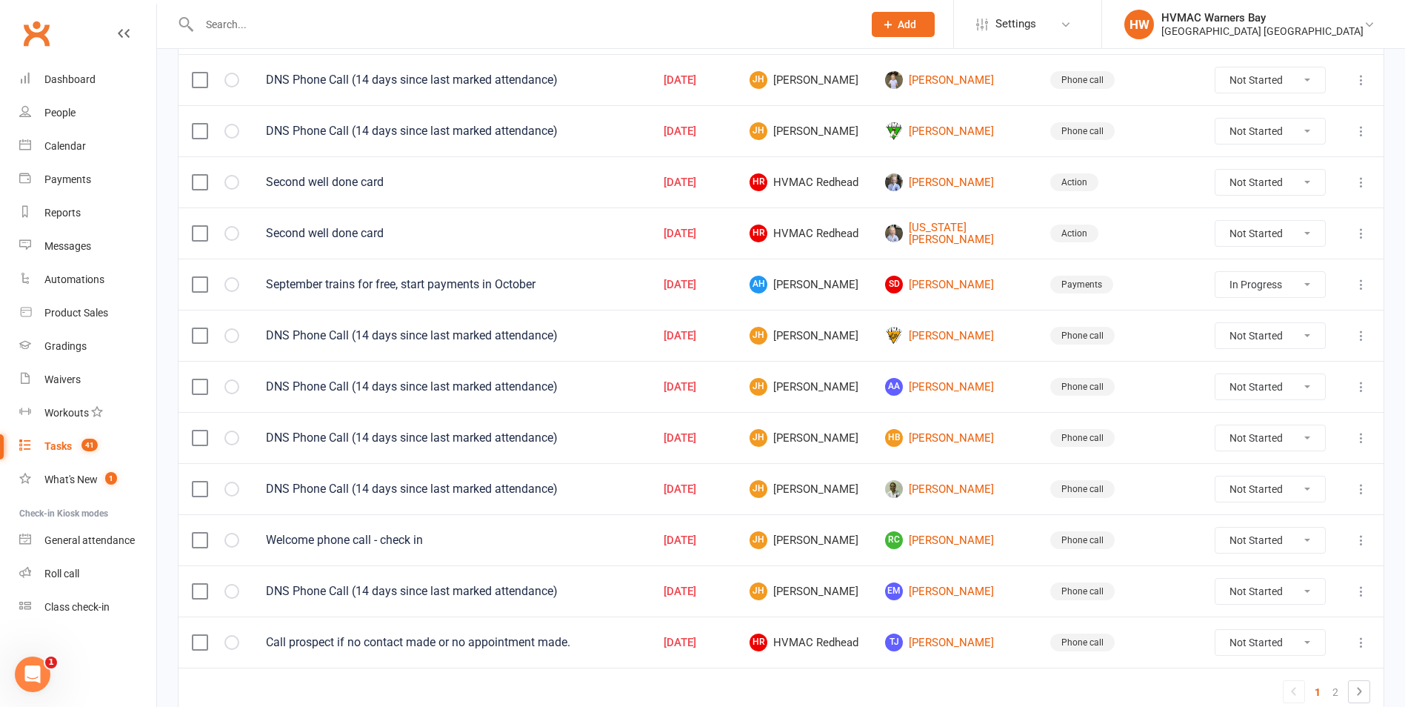
select select "started"
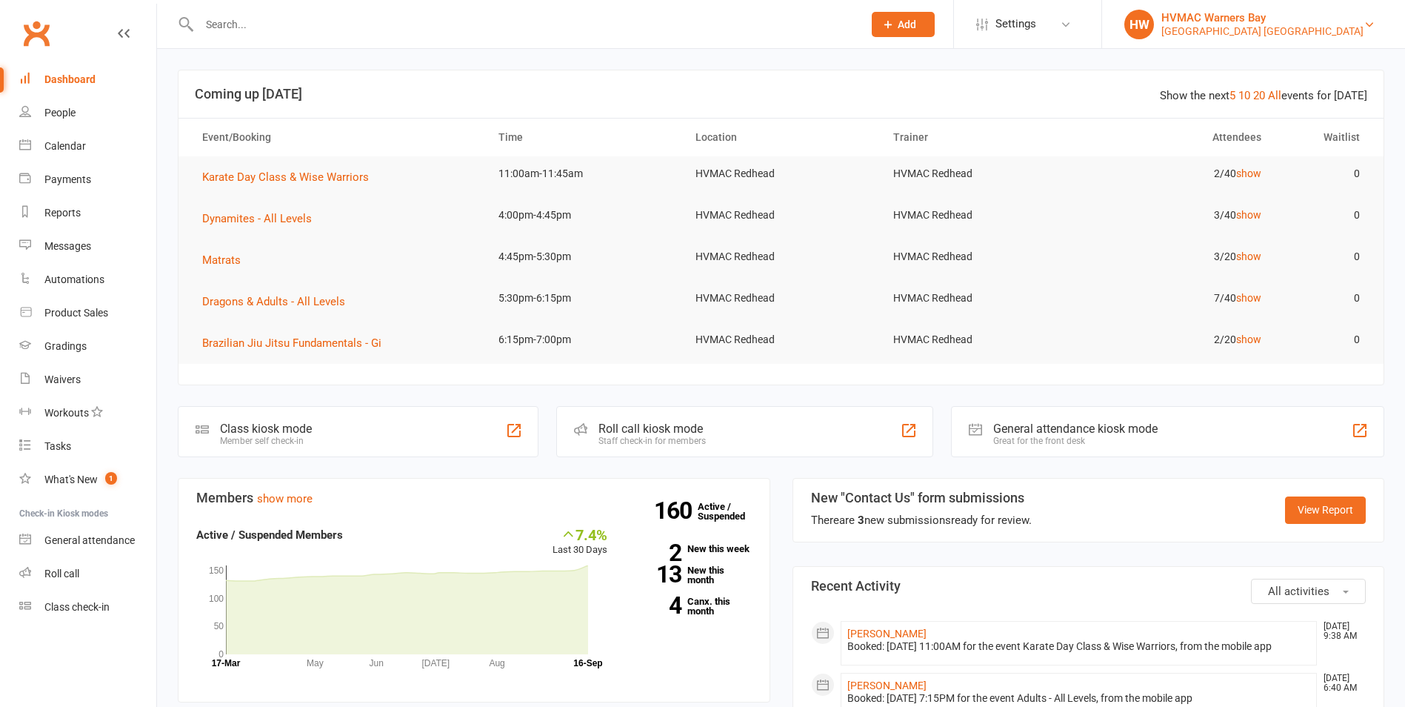
click at [1250, 33] on div "[GEOGRAPHIC_DATA] [GEOGRAPHIC_DATA]" at bounding box center [1262, 30] width 202 height 13
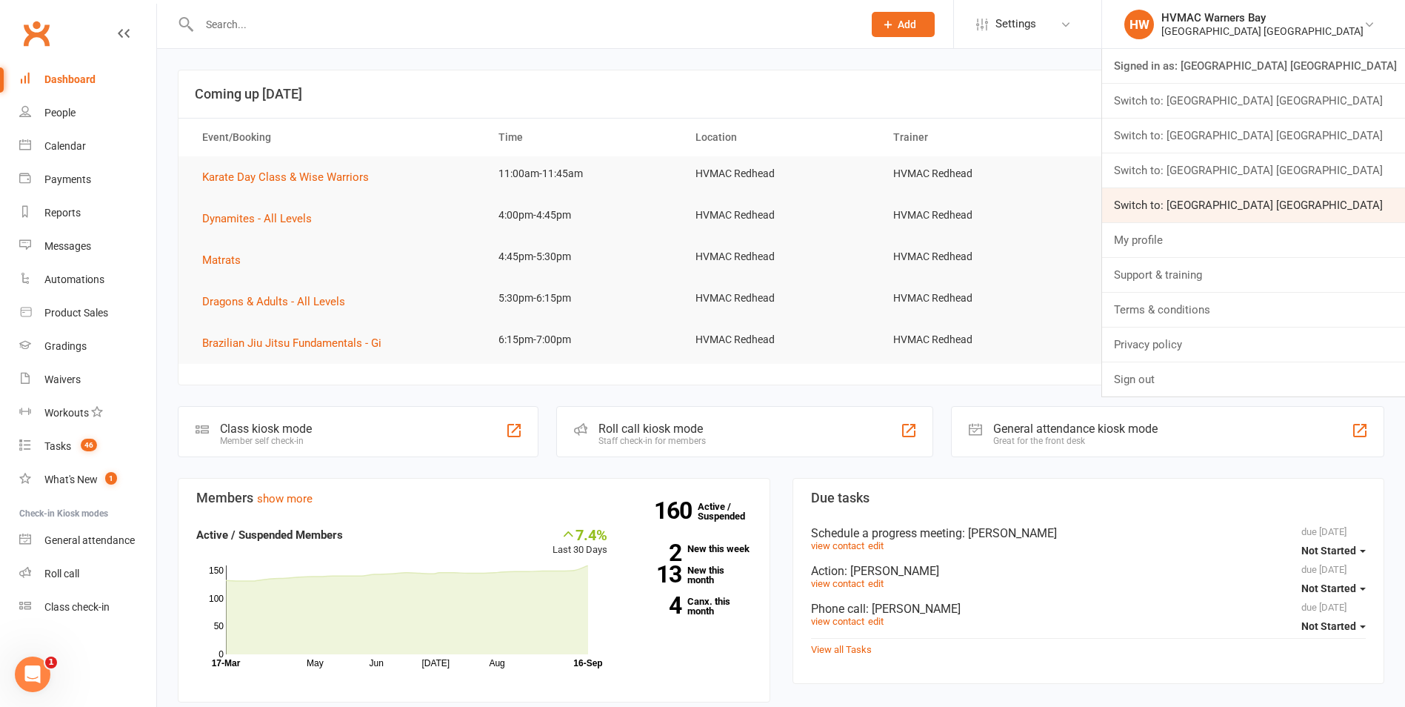
click at [1243, 204] on link "Switch to: Hunter Valley Martial Arts Centre Warners Bay" at bounding box center [1253, 205] width 303 height 34
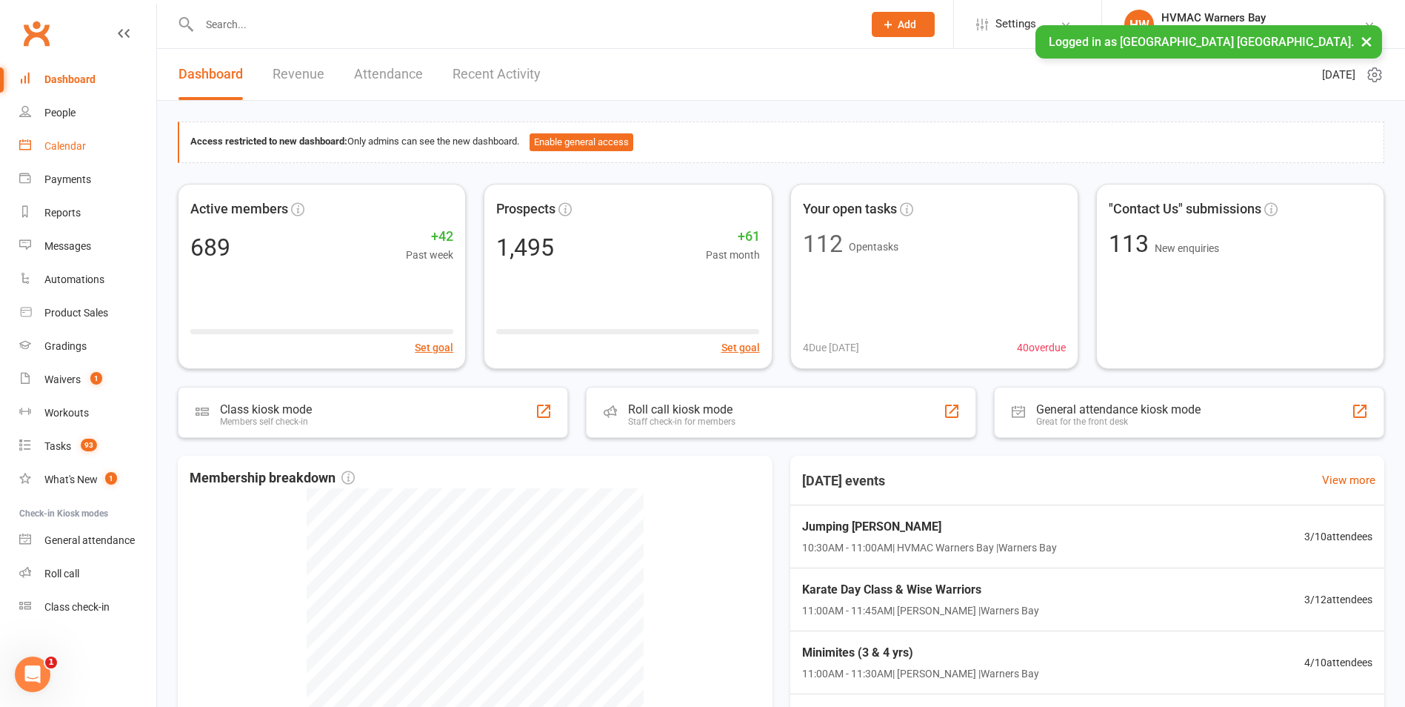
click at [79, 157] on link "Calendar" at bounding box center [87, 146] width 137 height 33
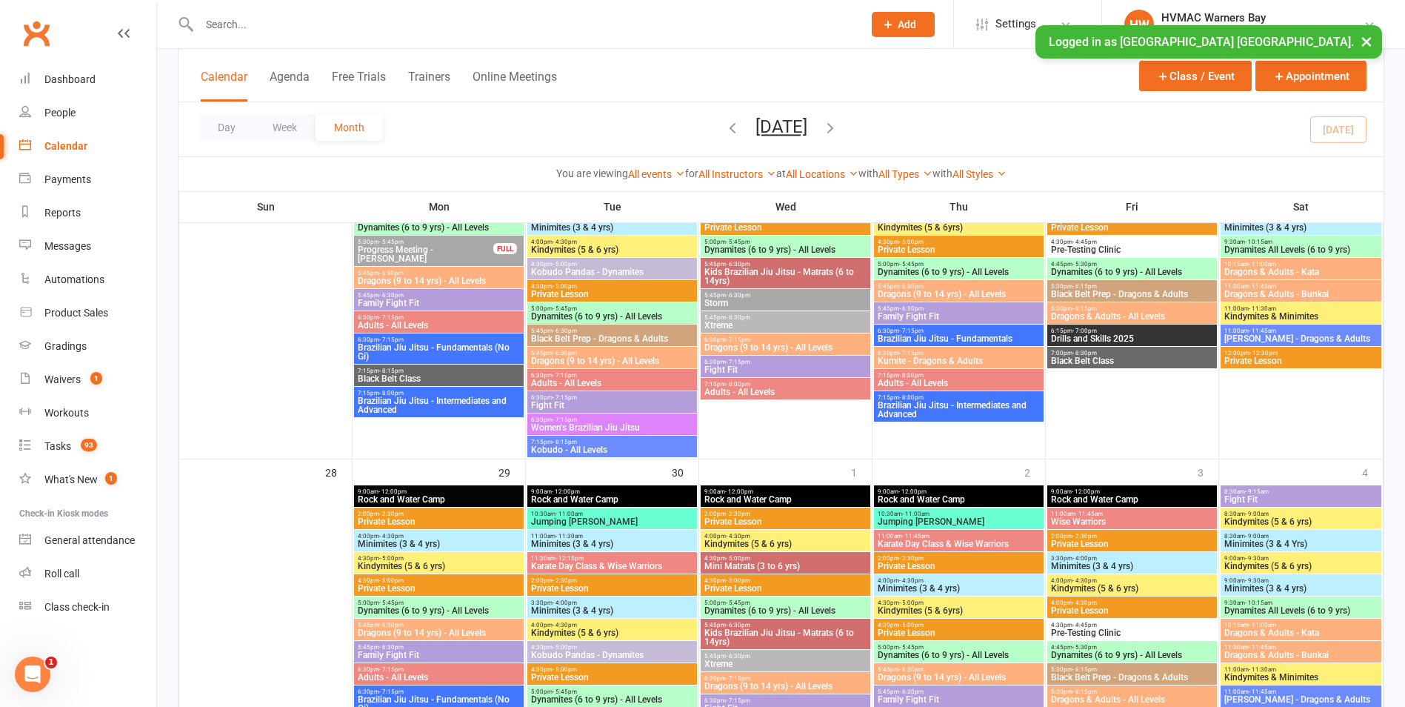
scroll to position [2000, 0]
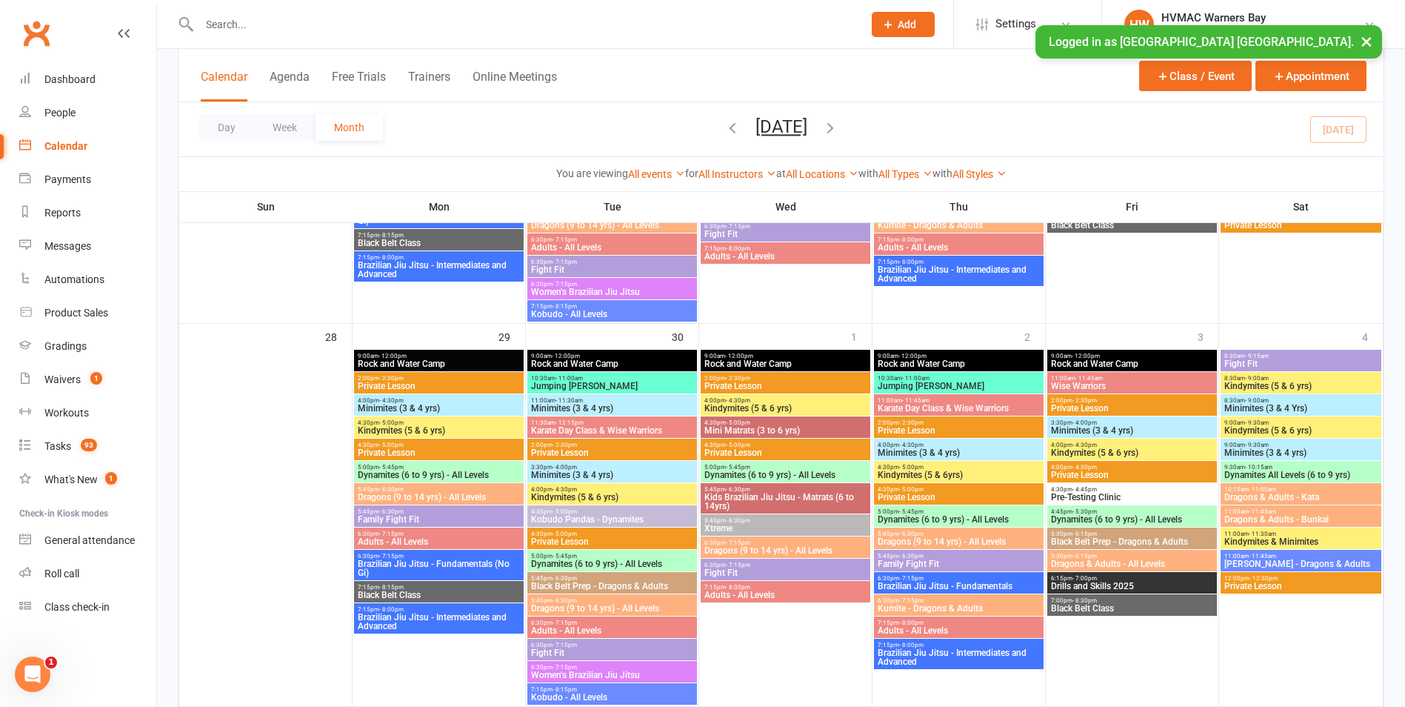
click at [428, 361] on span "Rock and Water Camp" at bounding box center [439, 363] width 164 height 9
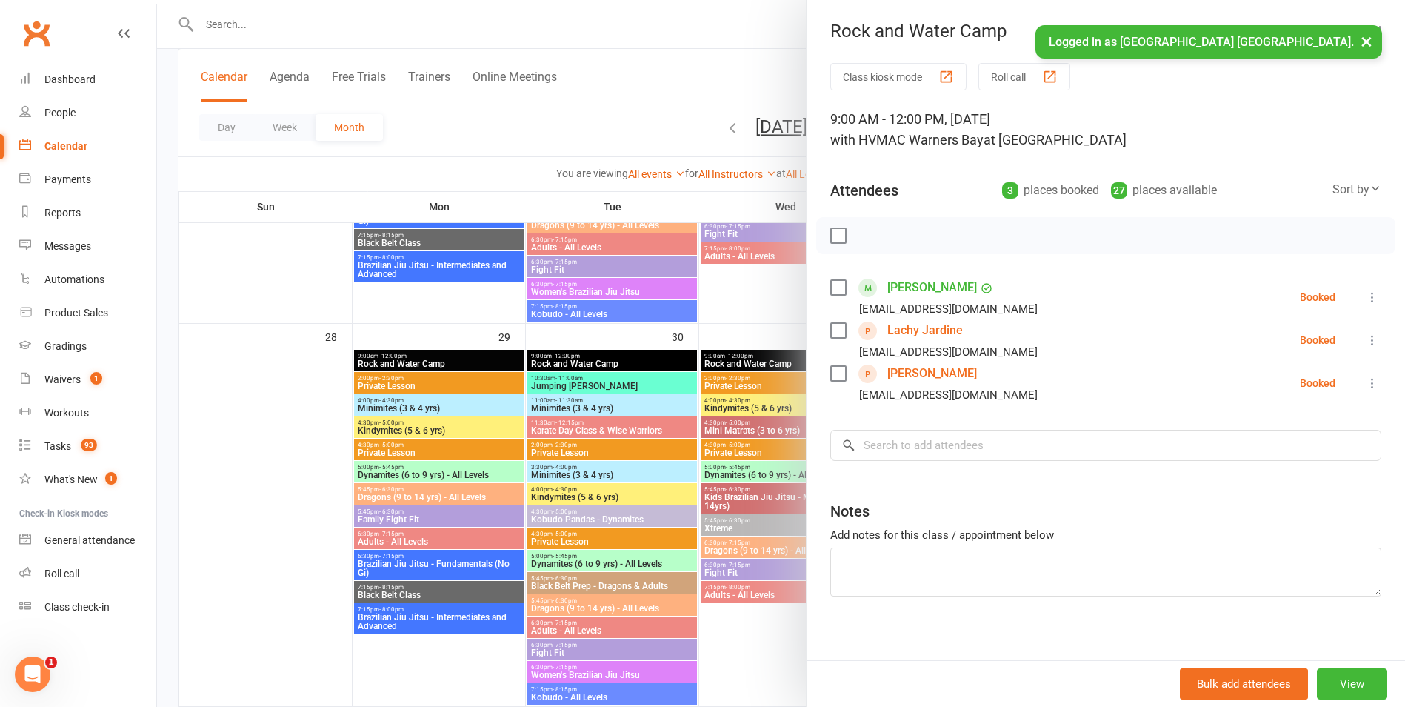
click at [428, 361] on div at bounding box center [781, 353] width 1248 height 707
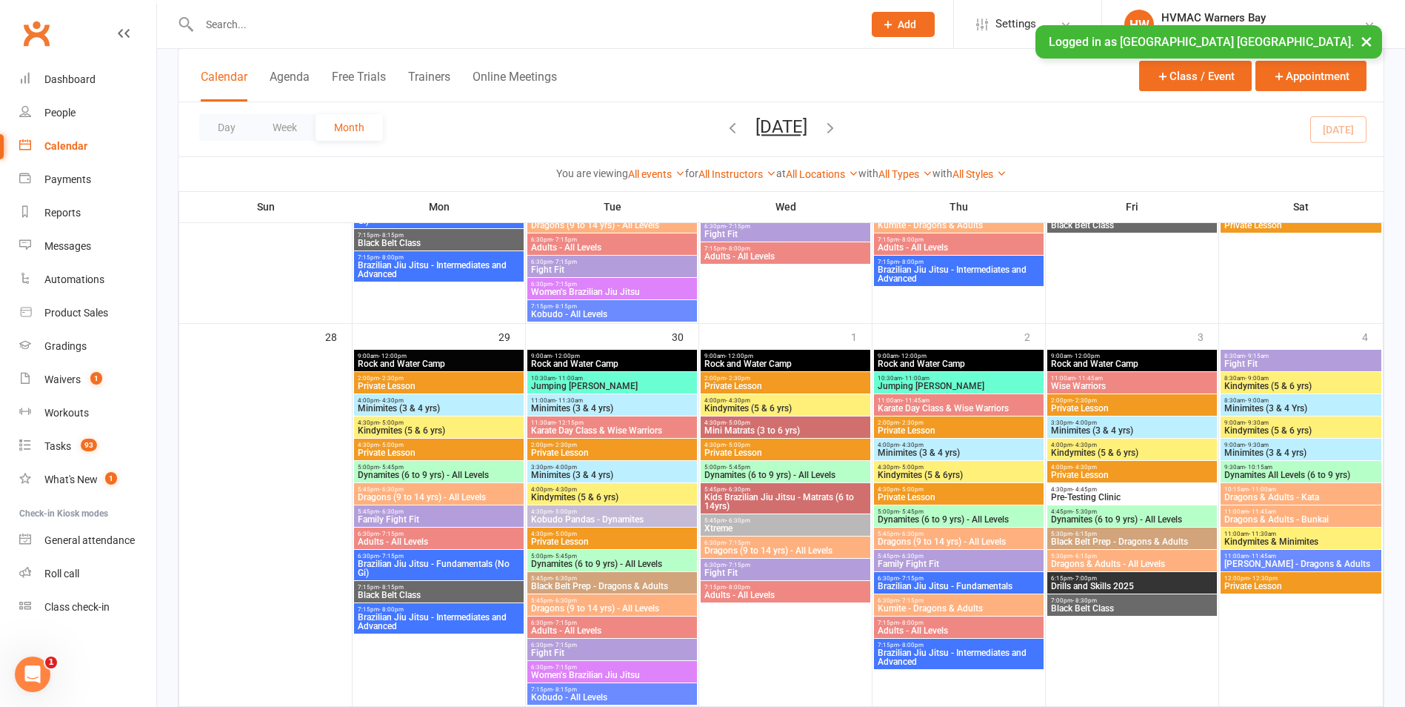
click at [428, 361] on span "Rock and Water Camp" at bounding box center [439, 363] width 164 height 9
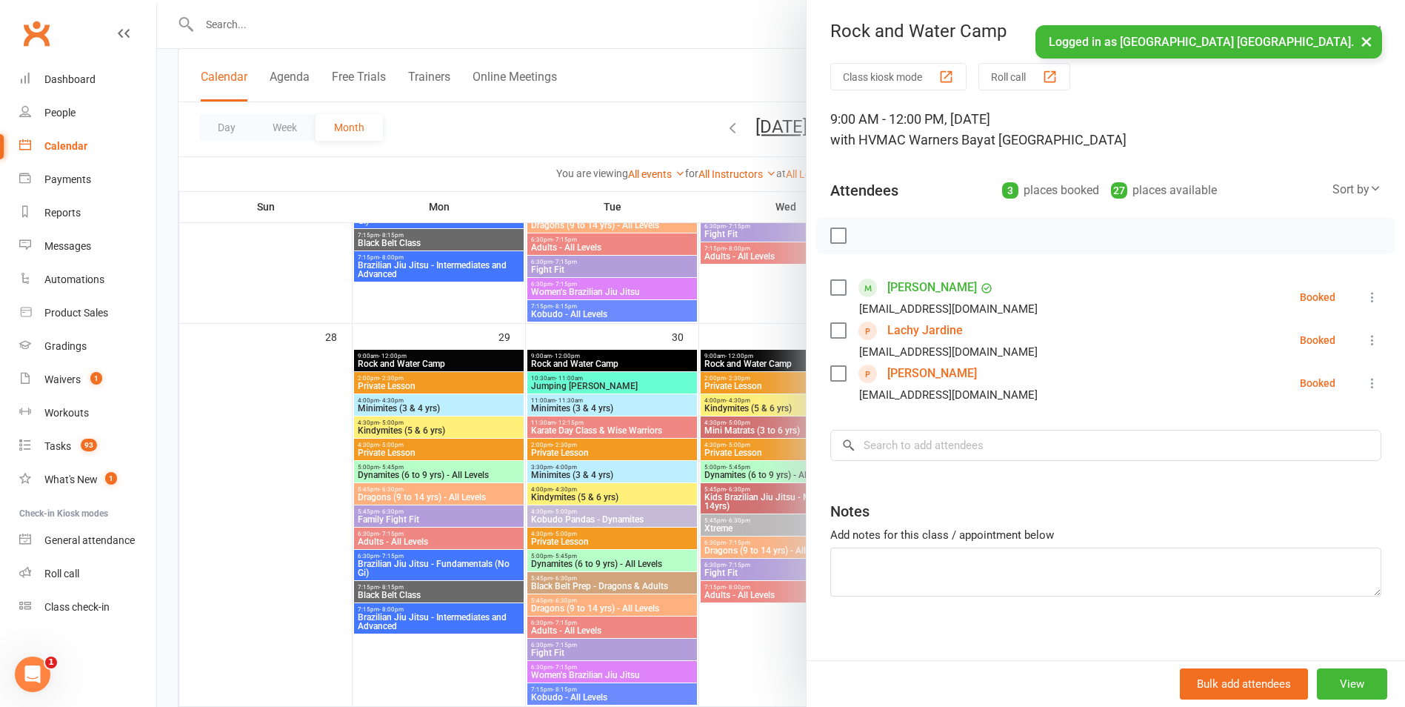
click at [428, 361] on div at bounding box center [781, 353] width 1248 height 707
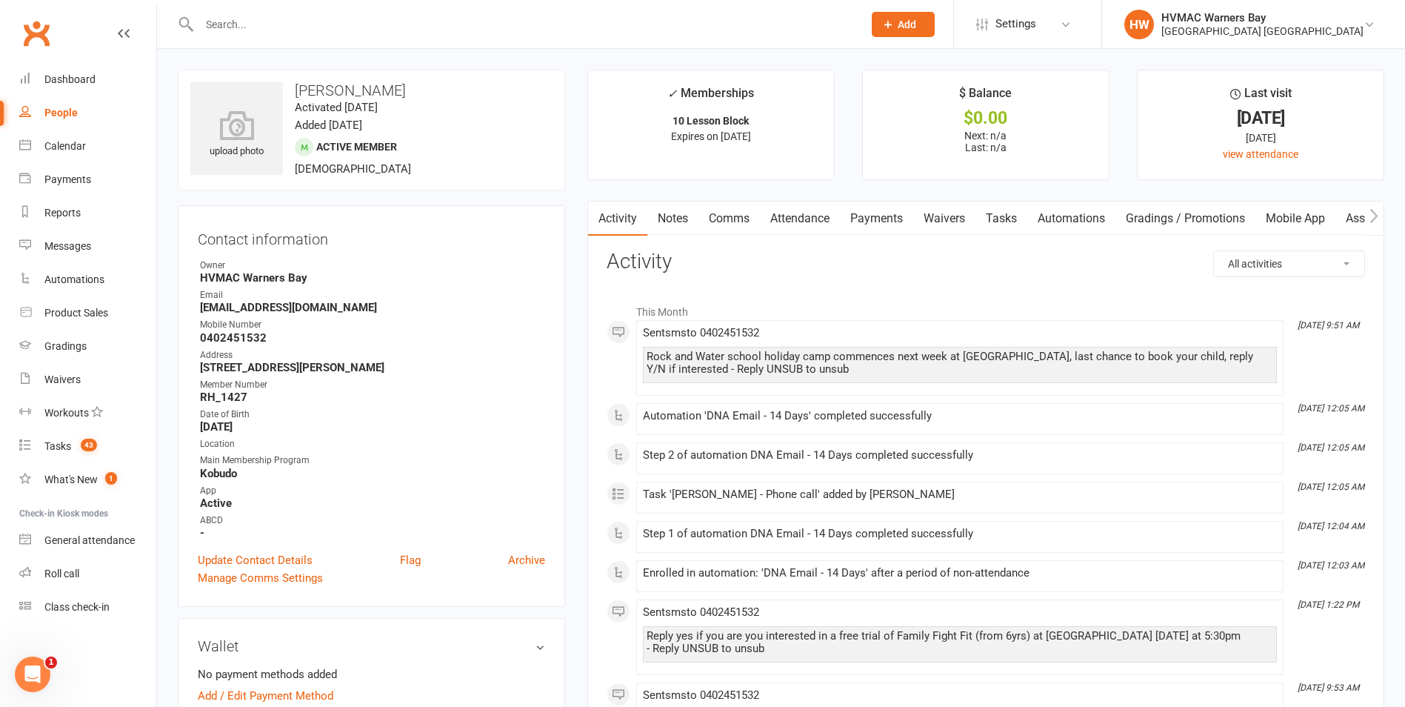
click at [681, 209] on link "Notes" at bounding box center [672, 218] width 51 height 34
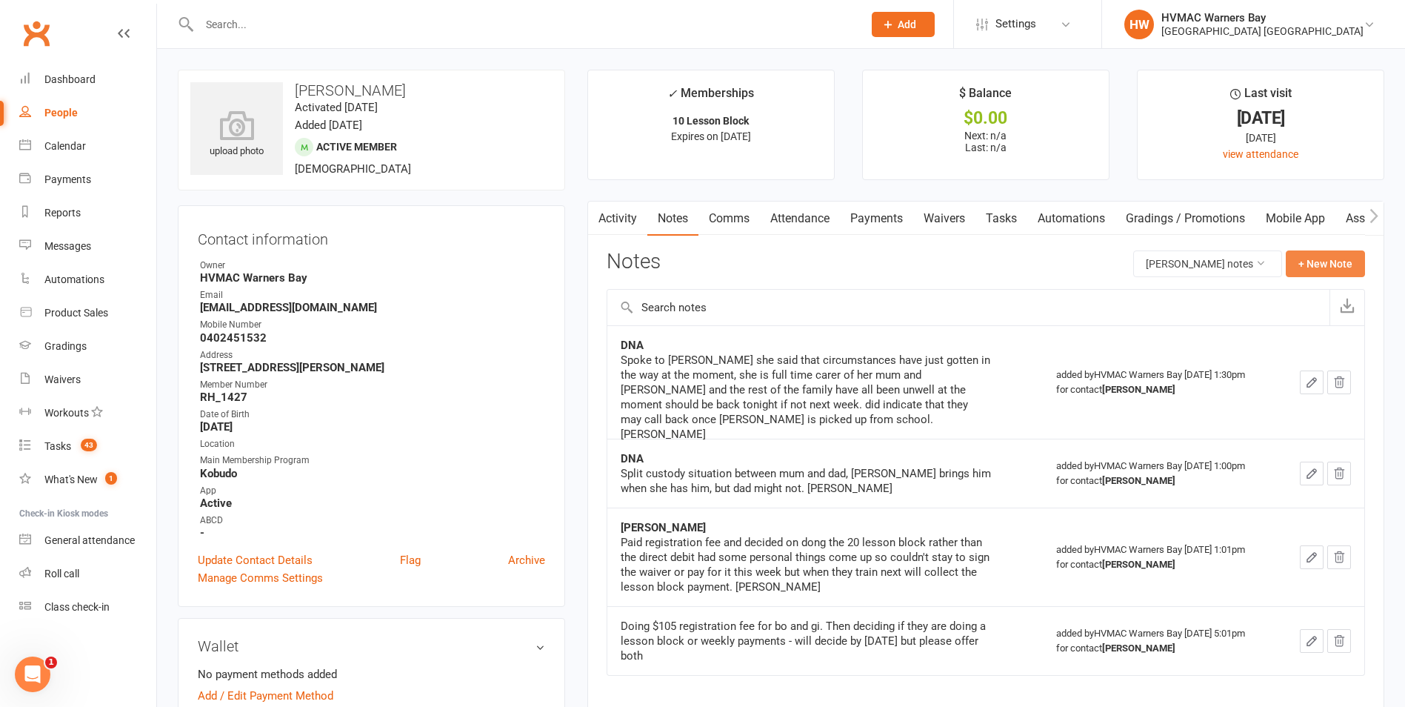
click at [1317, 258] on button "+ New Note" at bounding box center [1325, 263] width 79 height 27
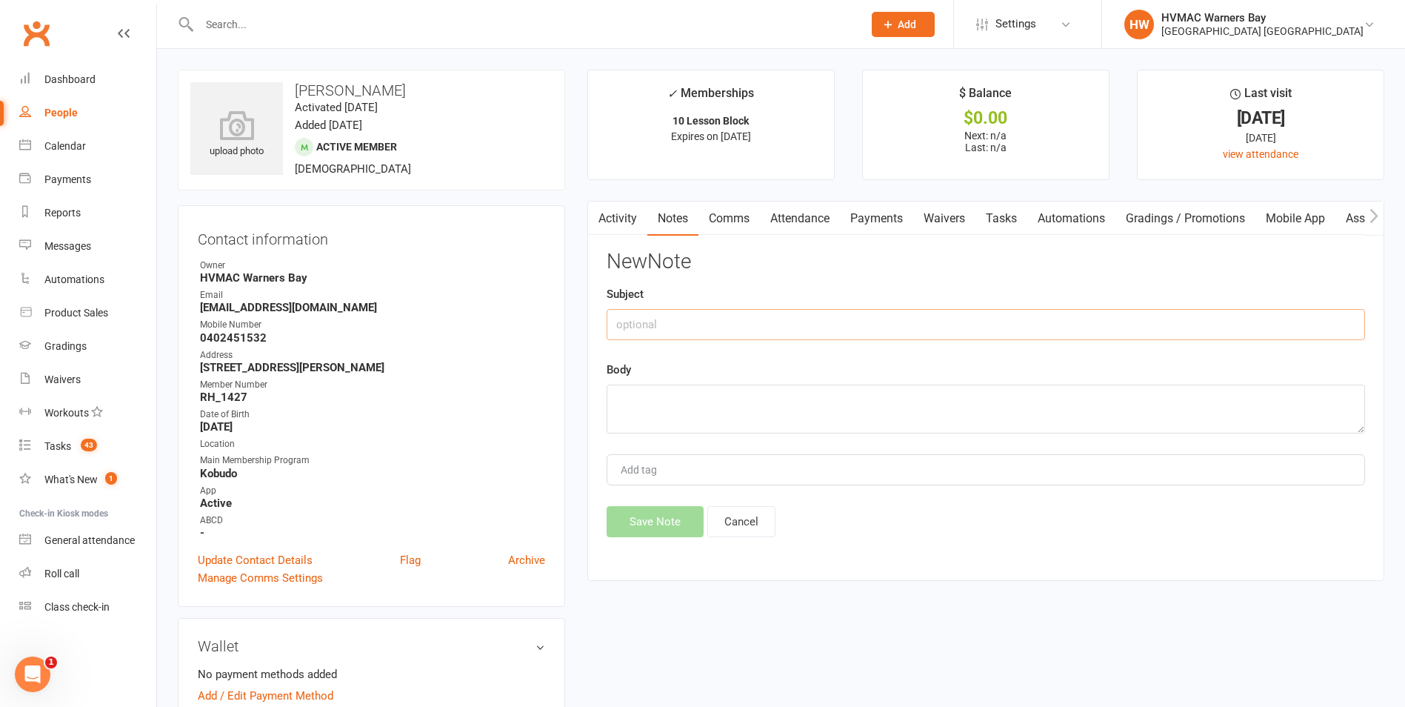
click at [738, 318] on input "text" at bounding box center [986, 324] width 758 height 31
type input "DNA"
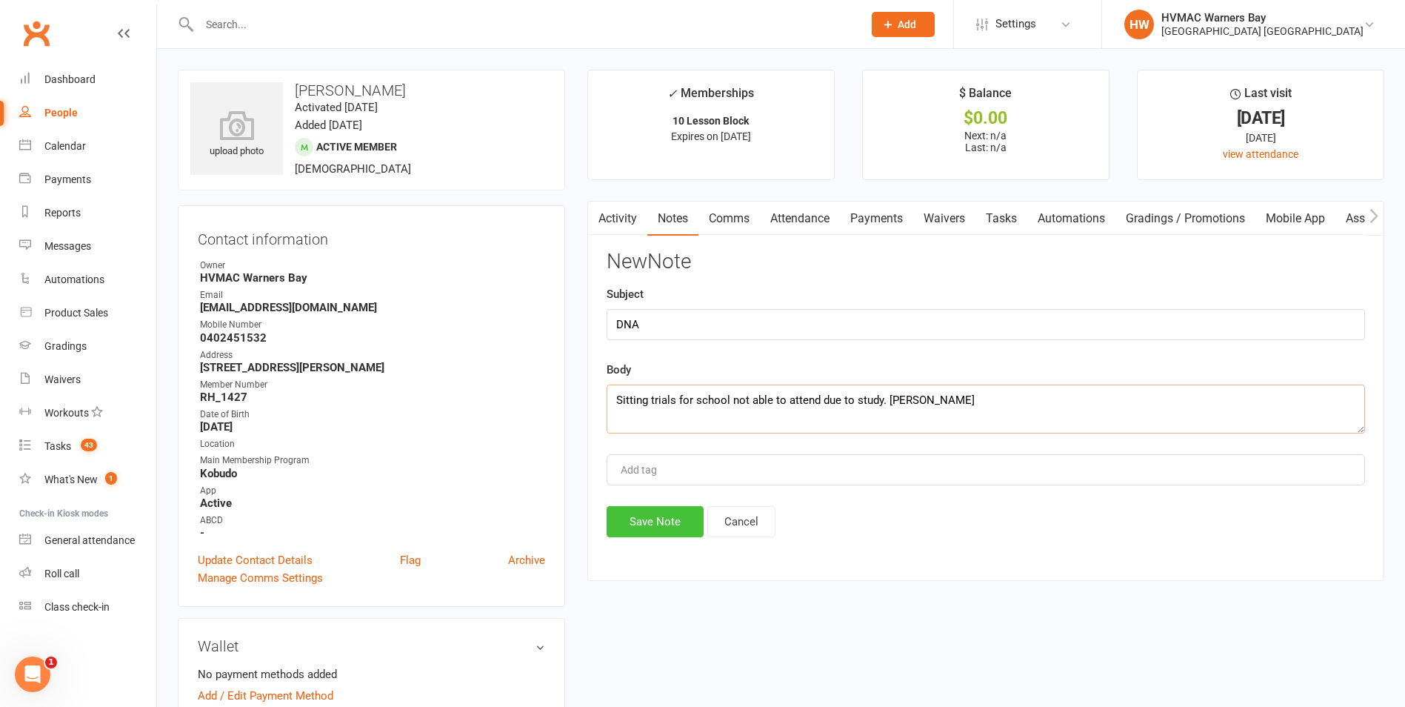
type textarea "Sitting trials for school not able to attend due to study. Joel"
click at [672, 527] on button "Save Note" at bounding box center [655, 521] width 97 height 31
